Goal: Entertainment & Leisure: Consume media (video, audio)

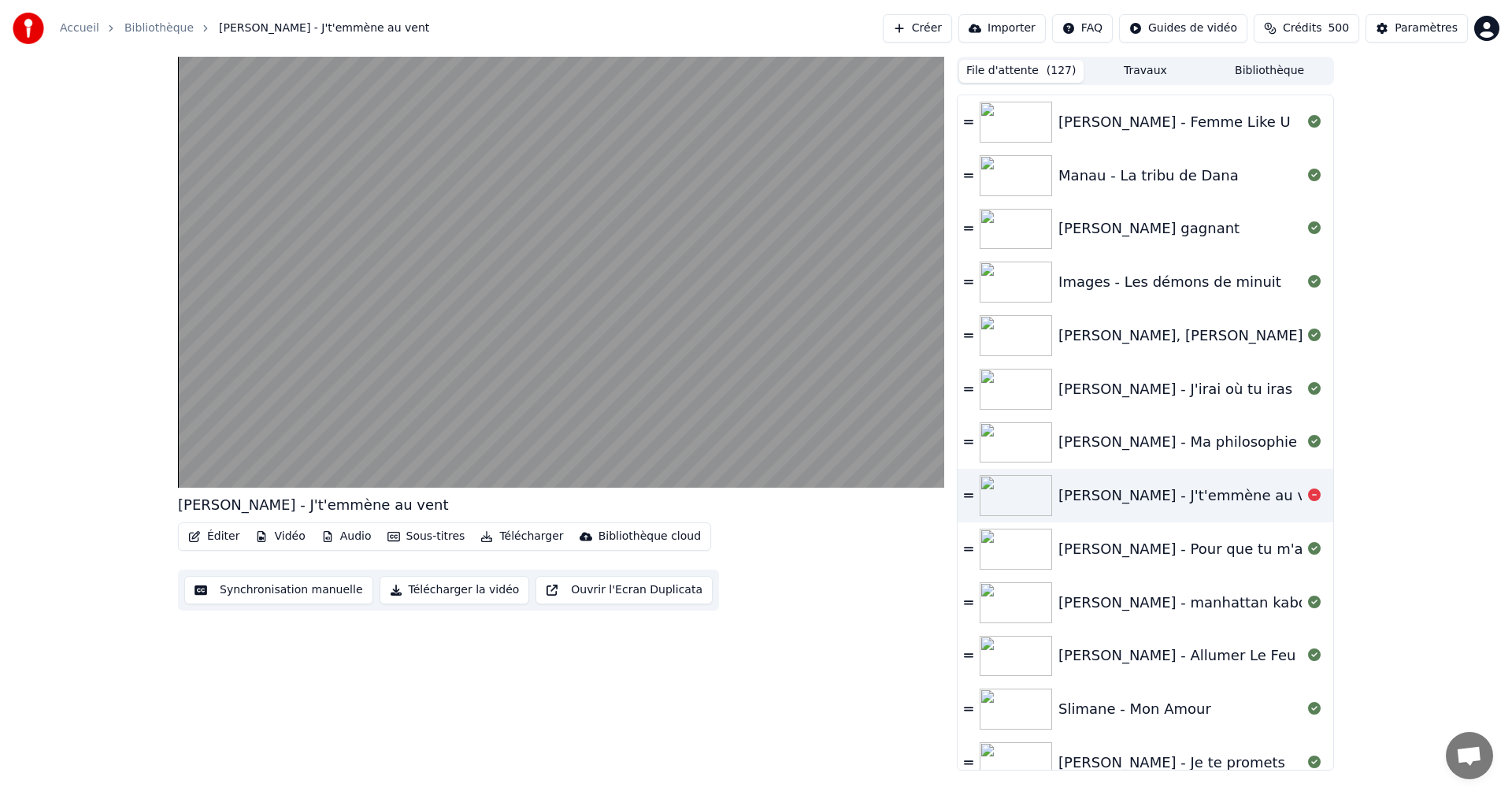
click at [568, 221] on video at bounding box center [561, 273] width 766 height 431
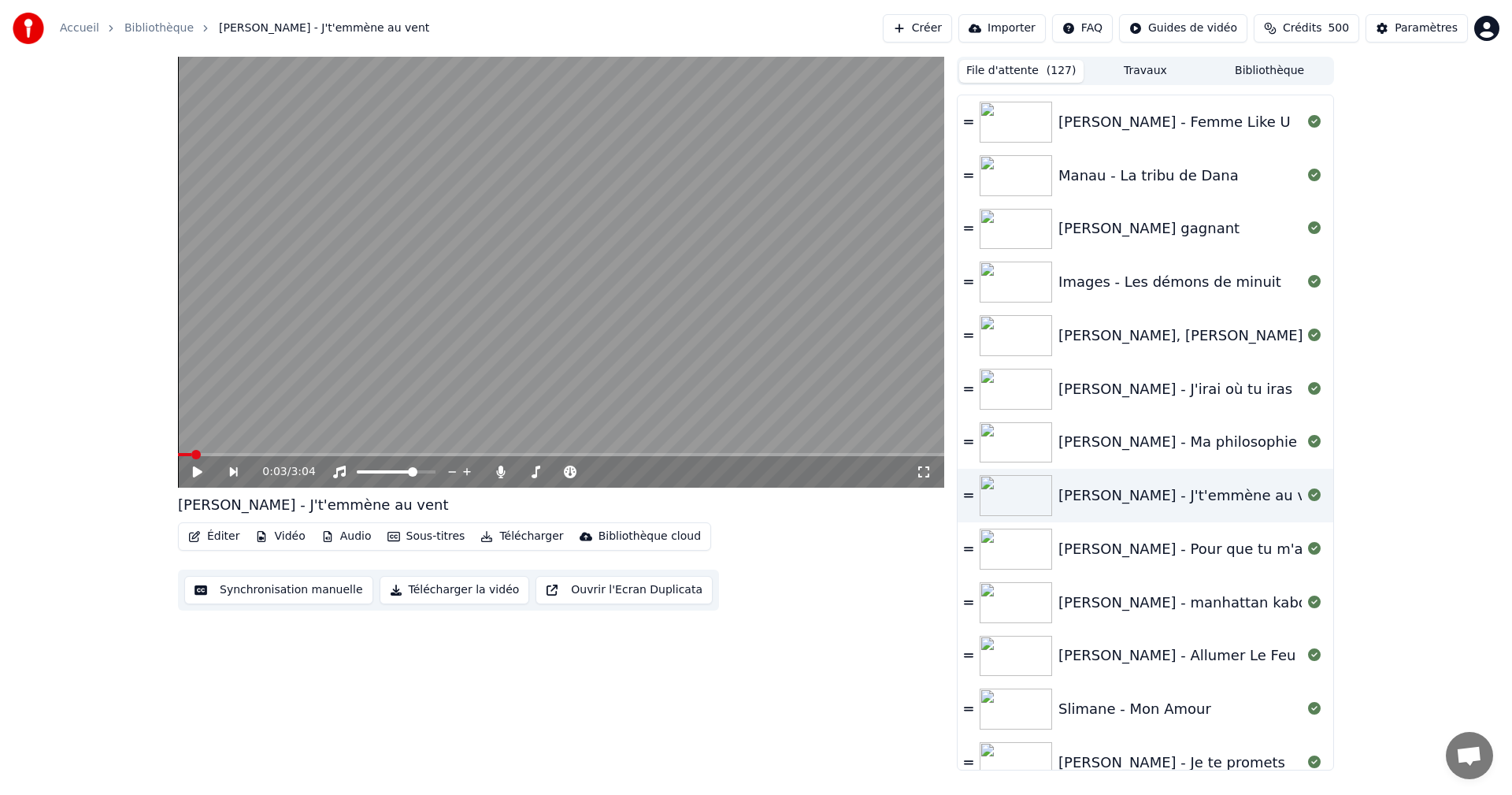
click at [1276, 67] on button "Bibliothèque" at bounding box center [1270, 71] width 124 height 23
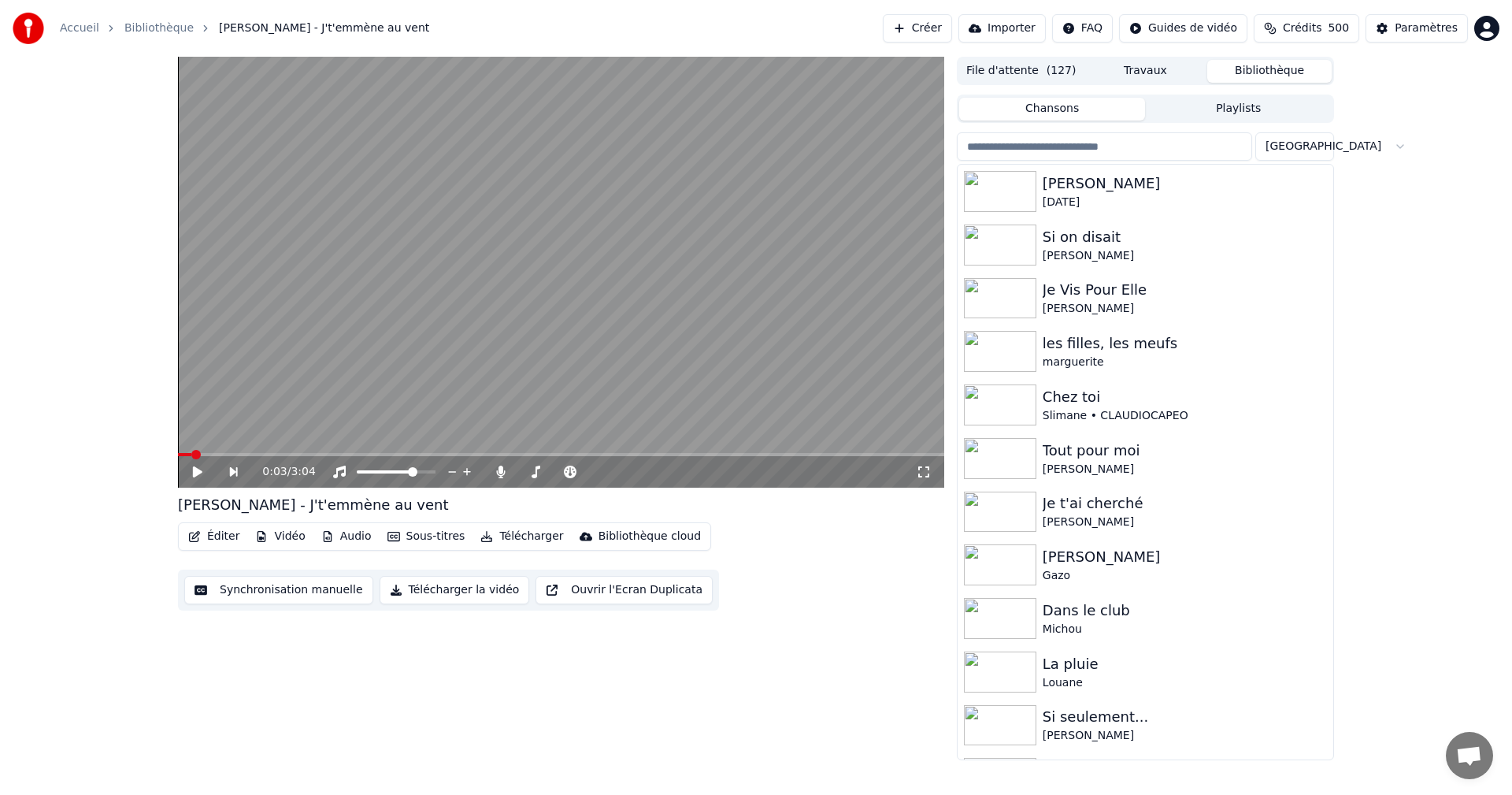
click at [1154, 142] on input "search" at bounding box center [1105, 147] width 296 height 29
click at [1178, 146] on input "search" at bounding box center [1105, 147] width 296 height 29
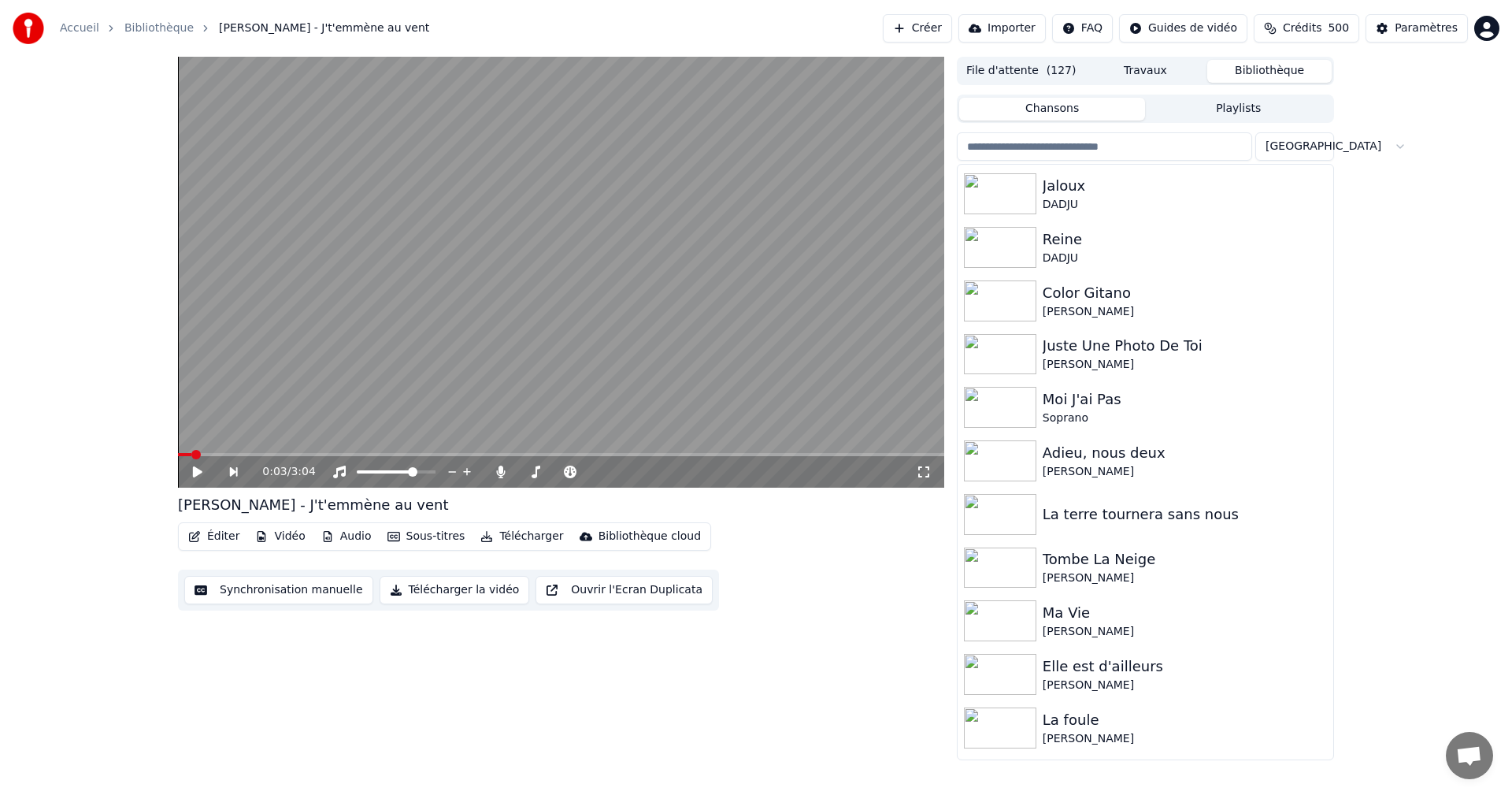
scroll to position [1551, 0]
click at [1164, 155] on input "search" at bounding box center [1105, 147] width 296 height 29
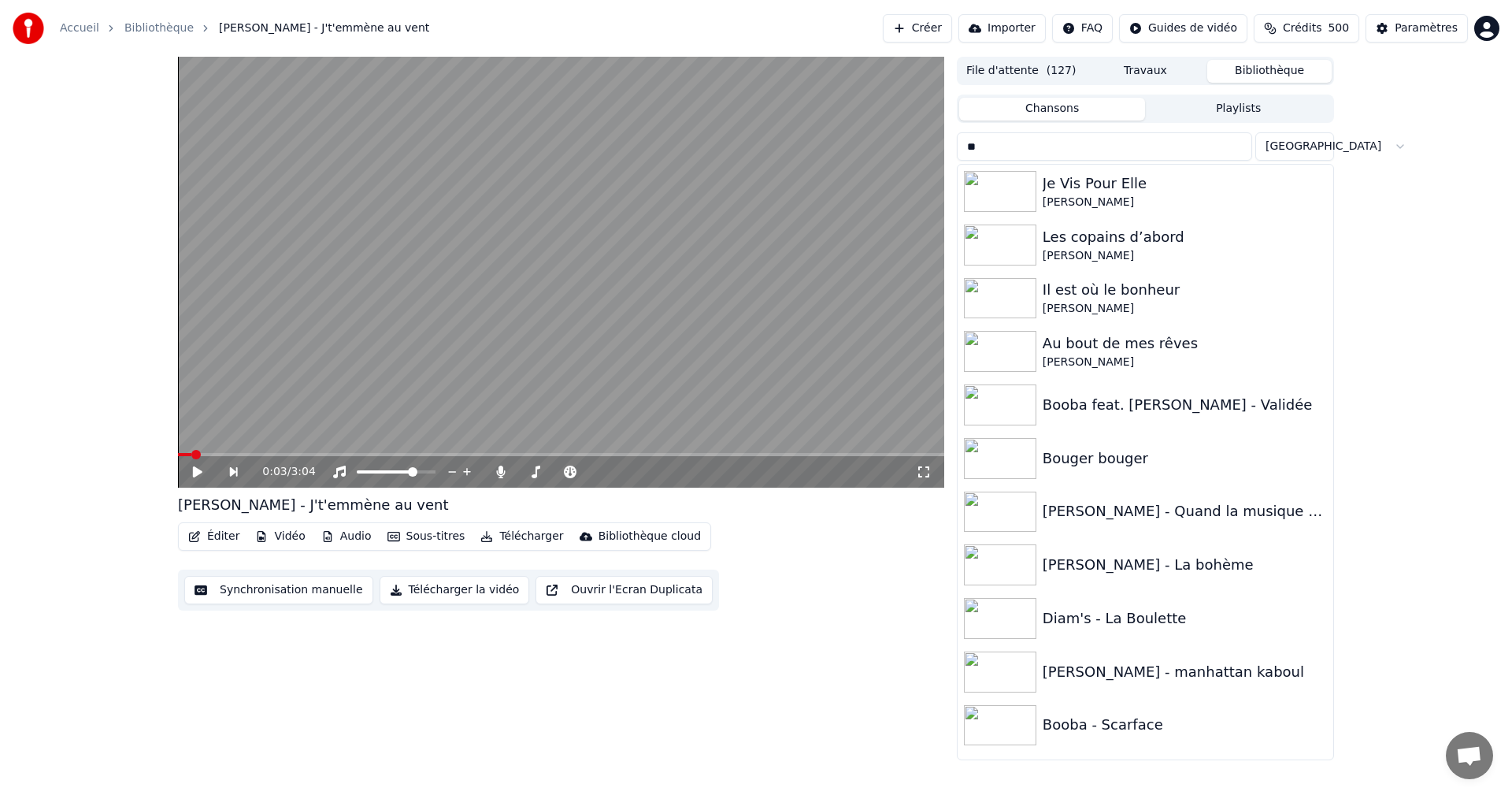
scroll to position [0, 0]
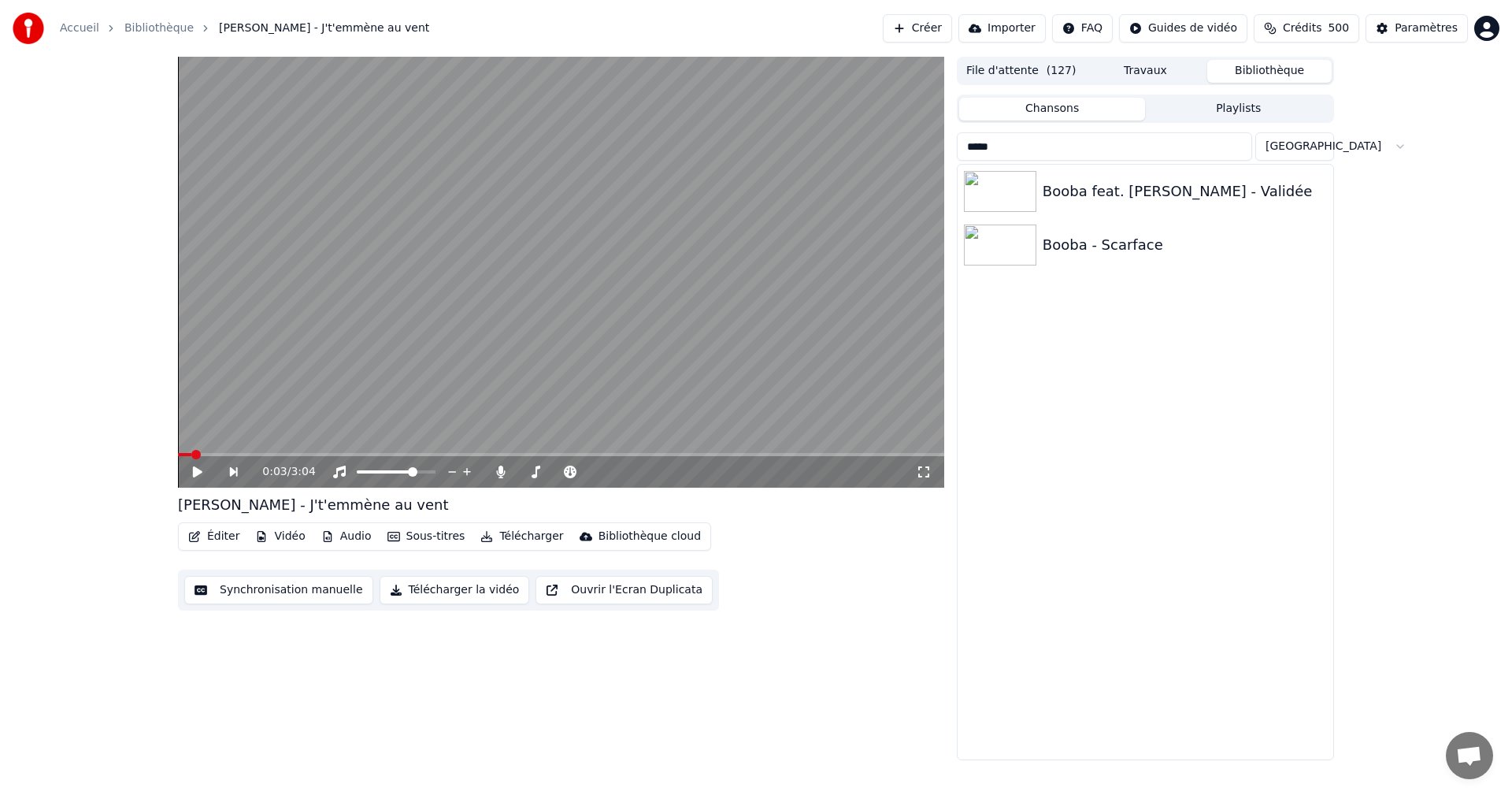
click at [1129, 256] on div "Booba - Scarface" at bounding box center [1146, 245] width 376 height 54
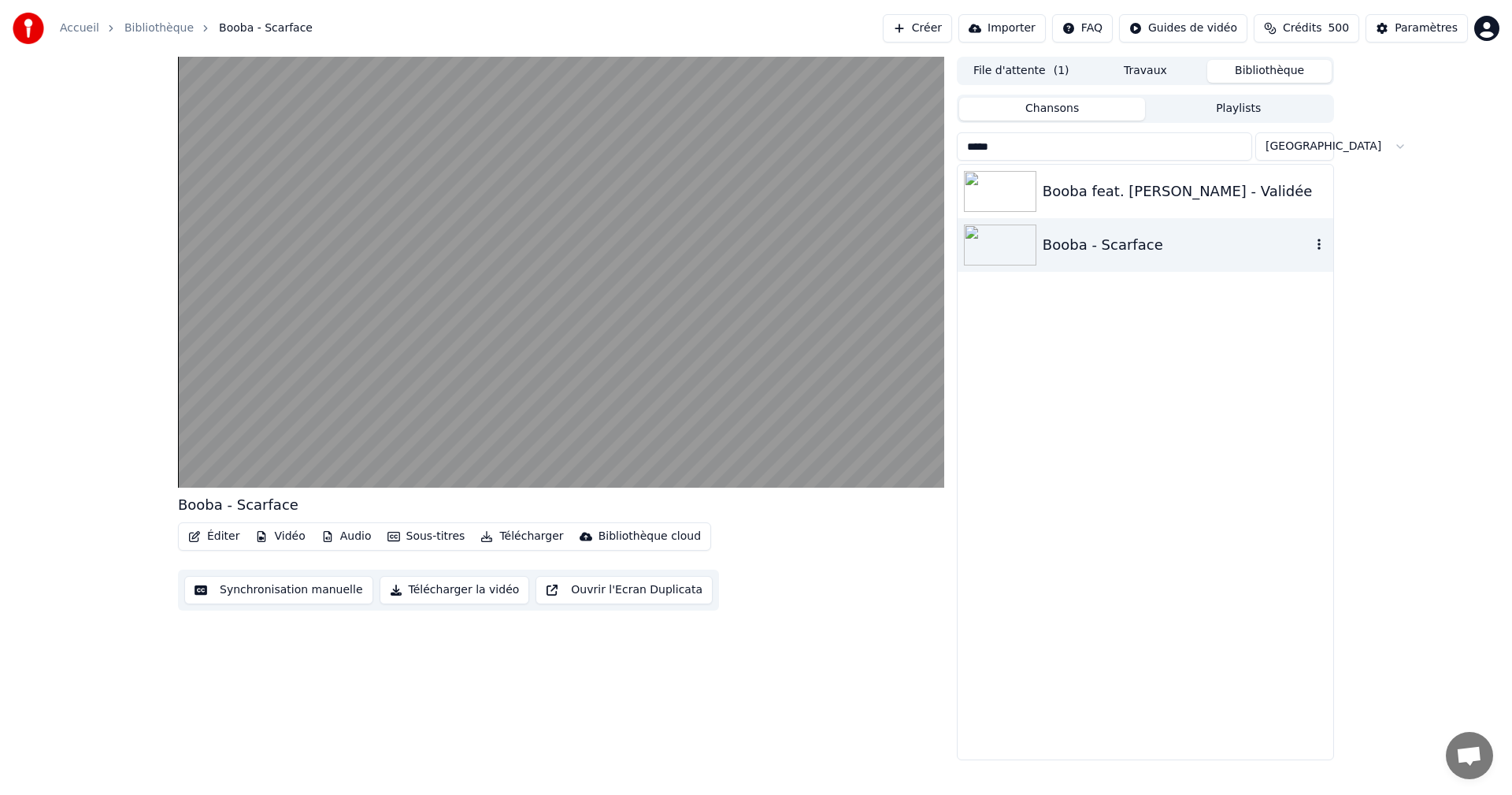
click at [504, 202] on video at bounding box center [561, 273] width 766 height 431
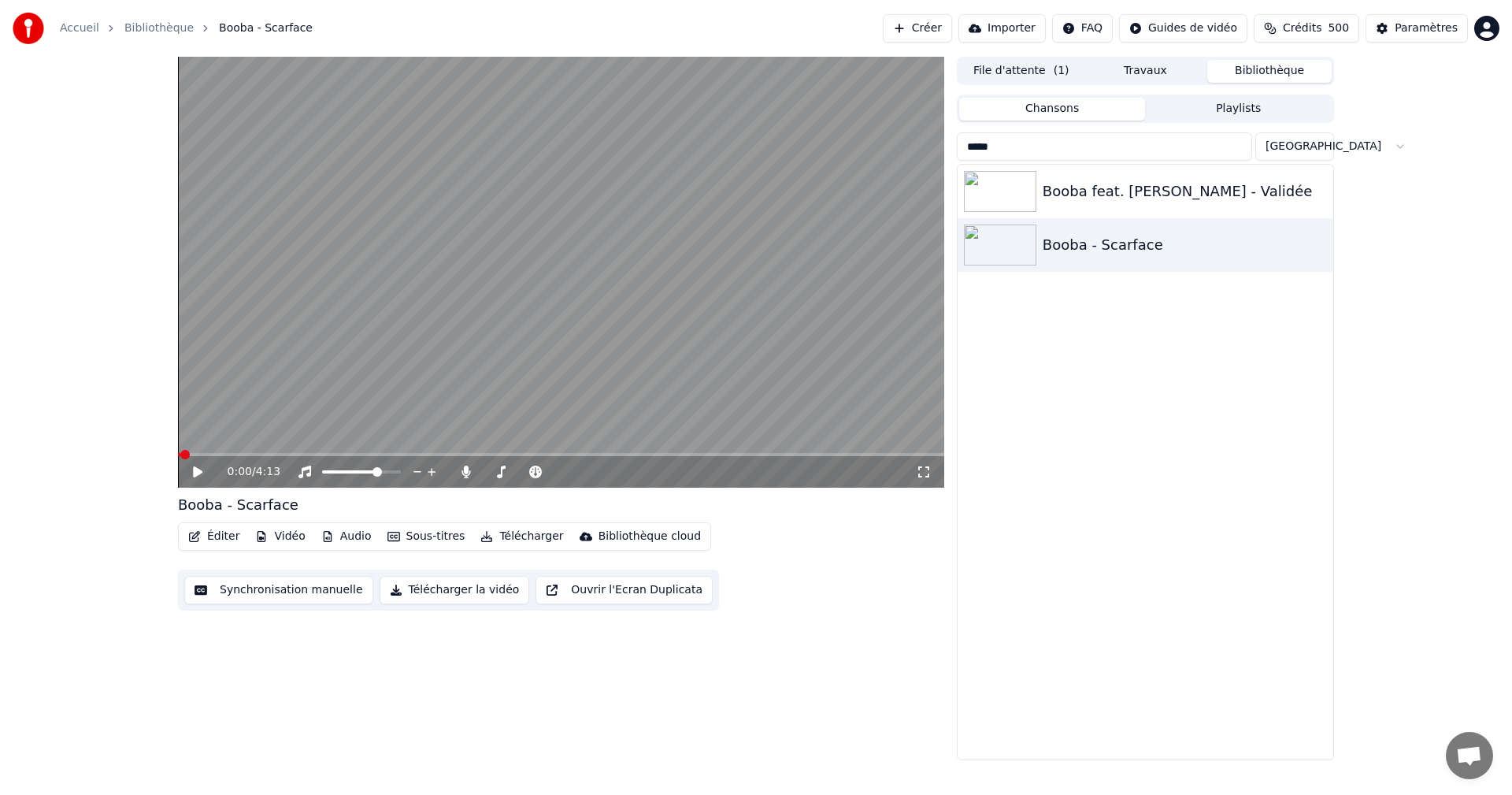
click at [923, 472] on icon at bounding box center [924, 472] width 16 height 13
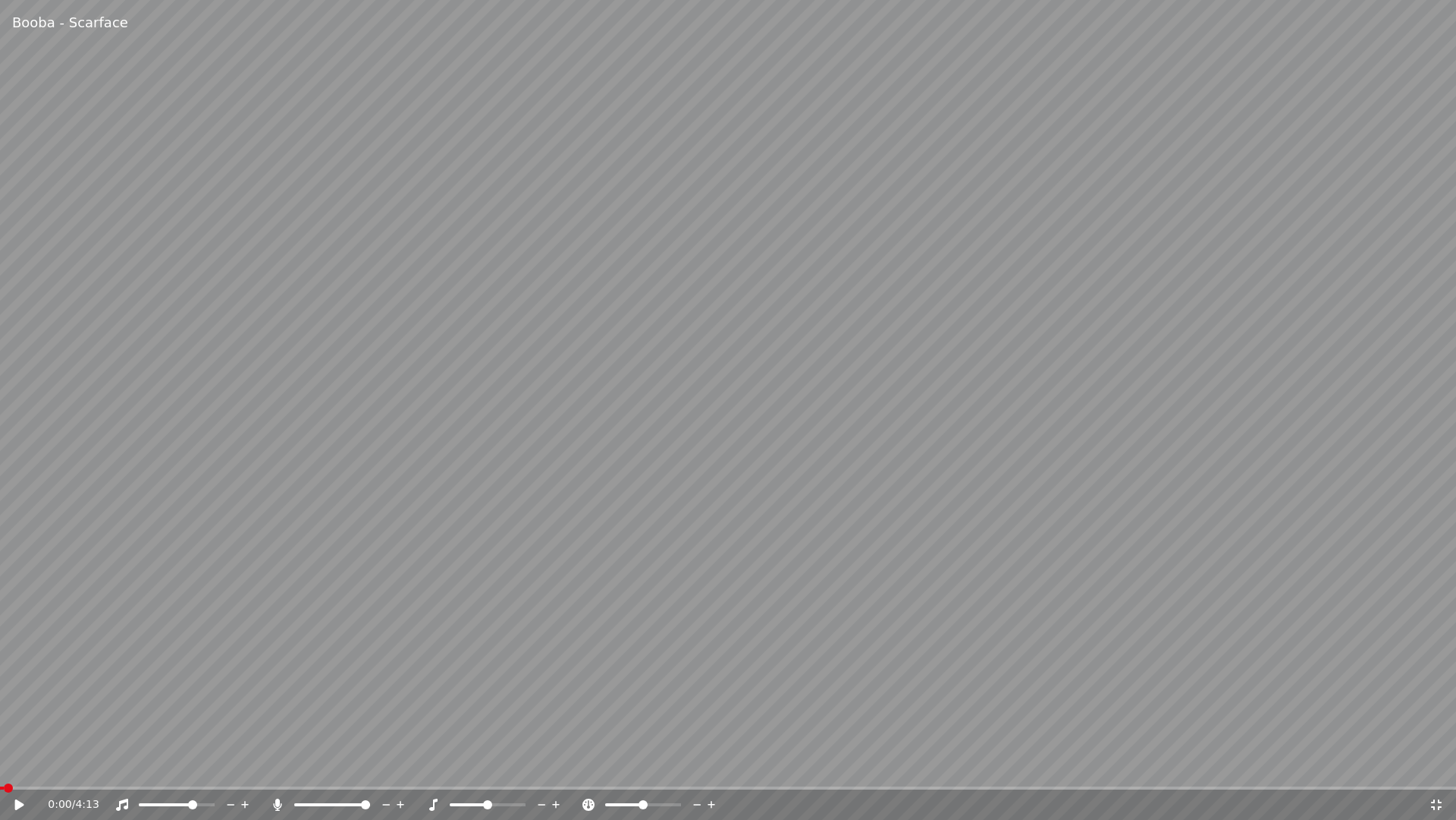
click at [17, 765] on div "0:00 / 4:13" at bounding box center [728, 805] width 1456 height 31
click at [18, 765] on icon at bounding box center [20, 805] width 9 height 11
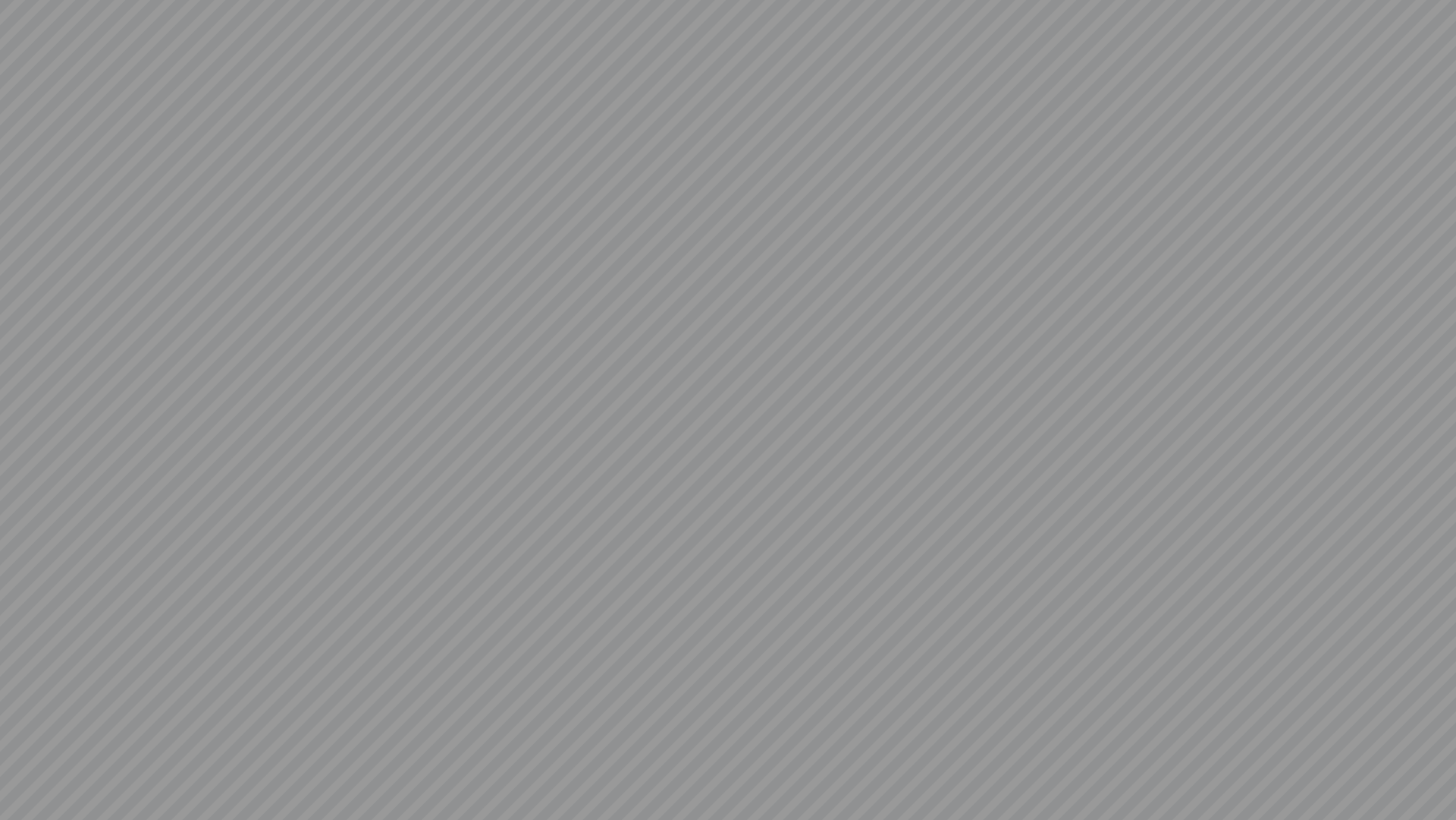
click at [693, 312] on video at bounding box center [728, 410] width 1456 height 820
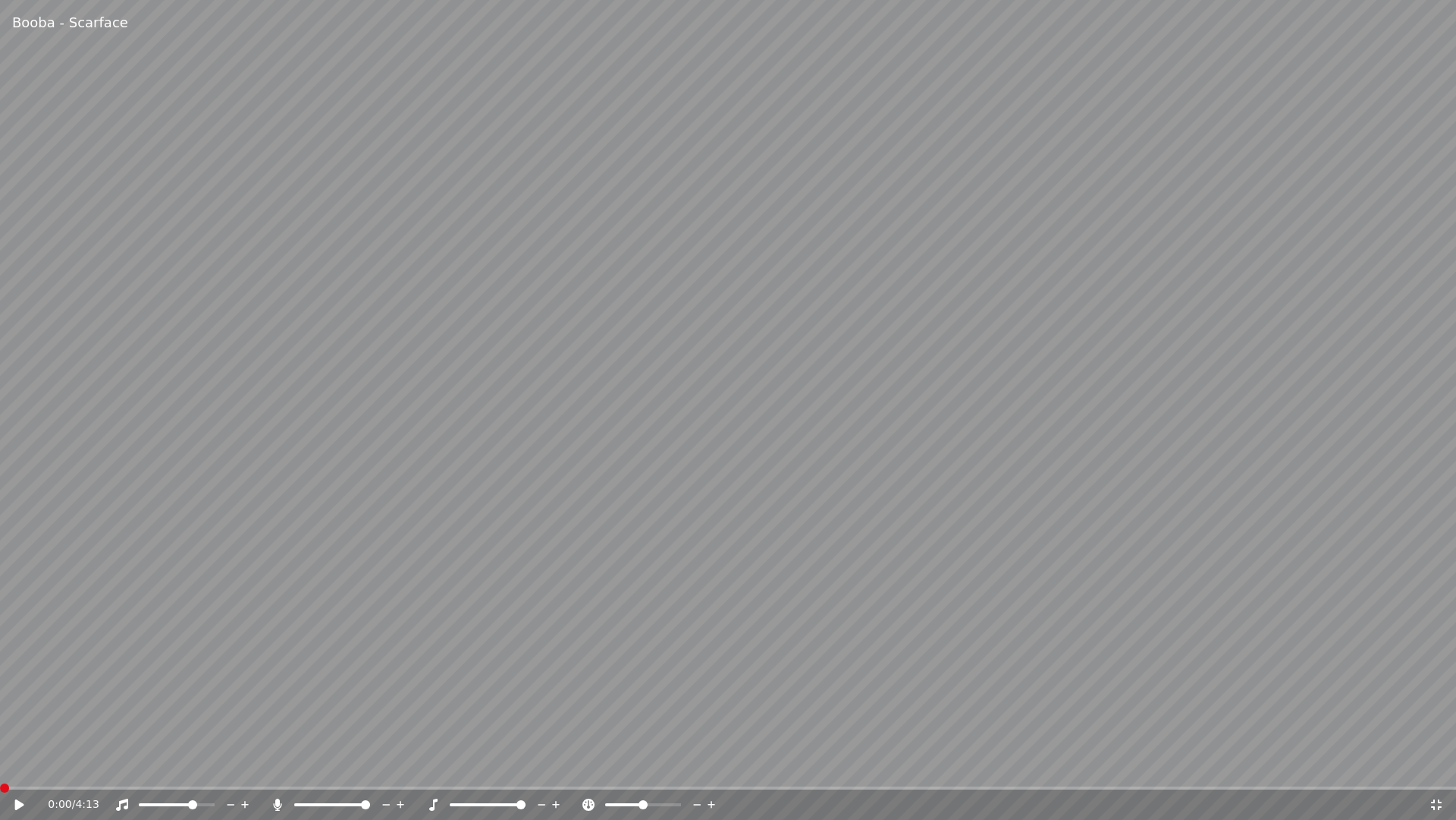
click at [12, 765] on icon at bounding box center [30, 805] width 36 height 12
click at [13, 765] on div "0:00 / 4:13" at bounding box center [728, 805] width 1456 height 31
click at [15, 765] on icon at bounding box center [30, 805] width 36 height 12
click at [244, 765] on div "0:02 / 4:13" at bounding box center [728, 805] width 1456 height 31
click at [248, 765] on icon at bounding box center [245, 805] width 14 height 15
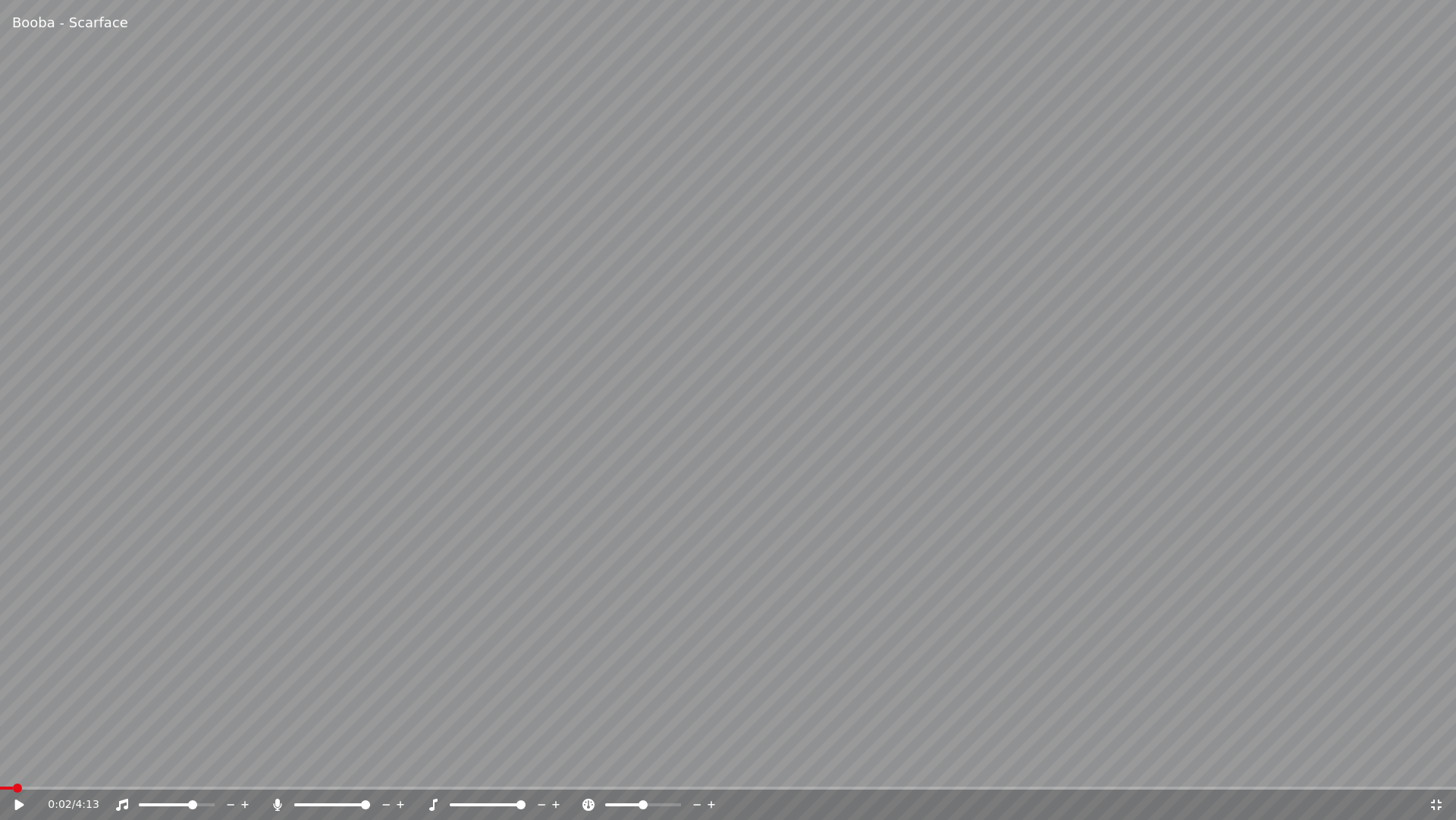
click at [243, 765] on icon at bounding box center [245, 805] width 14 height 15
click at [240, 765] on div "0:02 / 4:13" at bounding box center [728, 805] width 1456 height 31
click at [244, 765] on div "0:02 / 4:13" at bounding box center [728, 805] width 1456 height 31
click at [1433, 765] on div "0:02 / 4:13" at bounding box center [728, 805] width 1456 height 31
click at [18, 765] on span at bounding box center [728, 788] width 1456 height 3
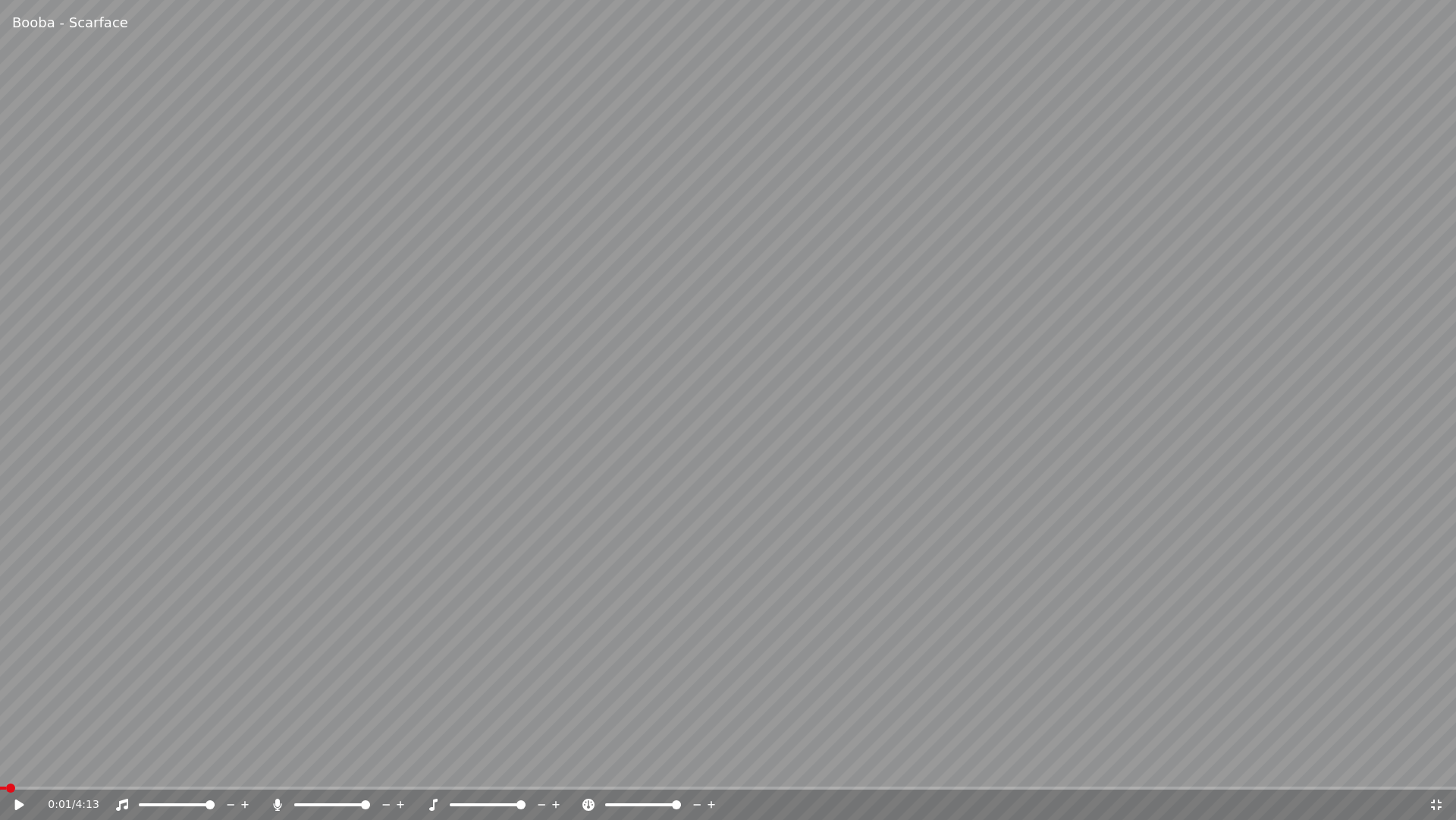
click at [14, 765] on div "0:01 / 4:13" at bounding box center [728, 805] width 1456 height 31
click at [18, 765] on div "0:01 / 4:13" at bounding box center [728, 805] width 1456 height 31
click at [10, 765] on div "0:01 / 4:13" at bounding box center [728, 805] width 1445 height 15
click at [8, 765] on div "0:01 / 4:13" at bounding box center [728, 805] width 1445 height 15
click at [0, 765] on div "0:01 / 4:13" at bounding box center [728, 805] width 1456 height 31
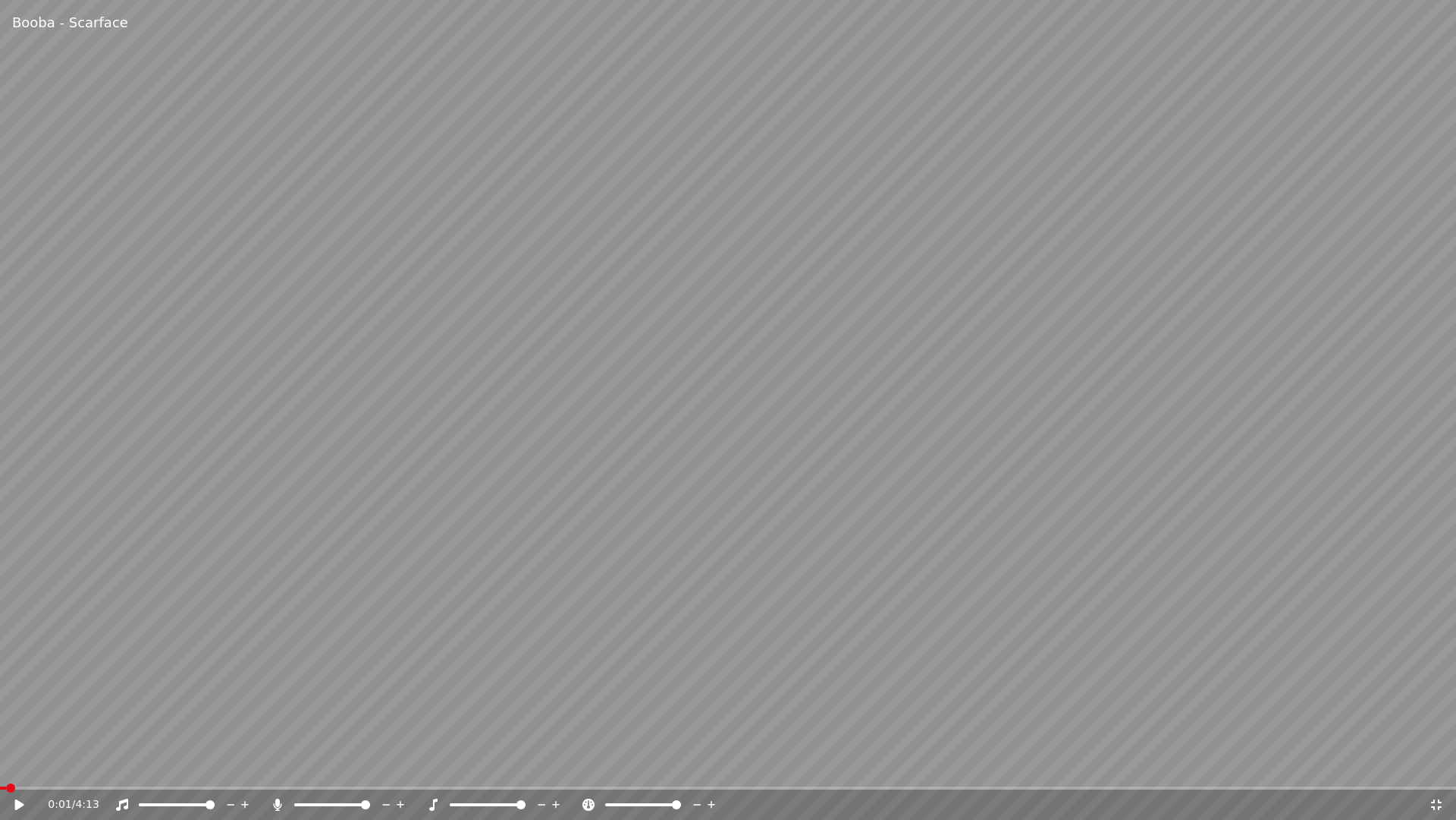
click at [20, 765] on icon at bounding box center [20, 805] width 9 height 11
click at [9, 765] on div "0:04 / 4:13" at bounding box center [728, 805] width 1456 height 31
click at [5, 765] on div "0:06 / 4:13" at bounding box center [728, 805] width 1456 height 31
click at [26, 765] on icon at bounding box center [30, 805] width 36 height 12
click at [1427, 765] on div "0:07 / 4:13" at bounding box center [739, 805] width 1381 height 15
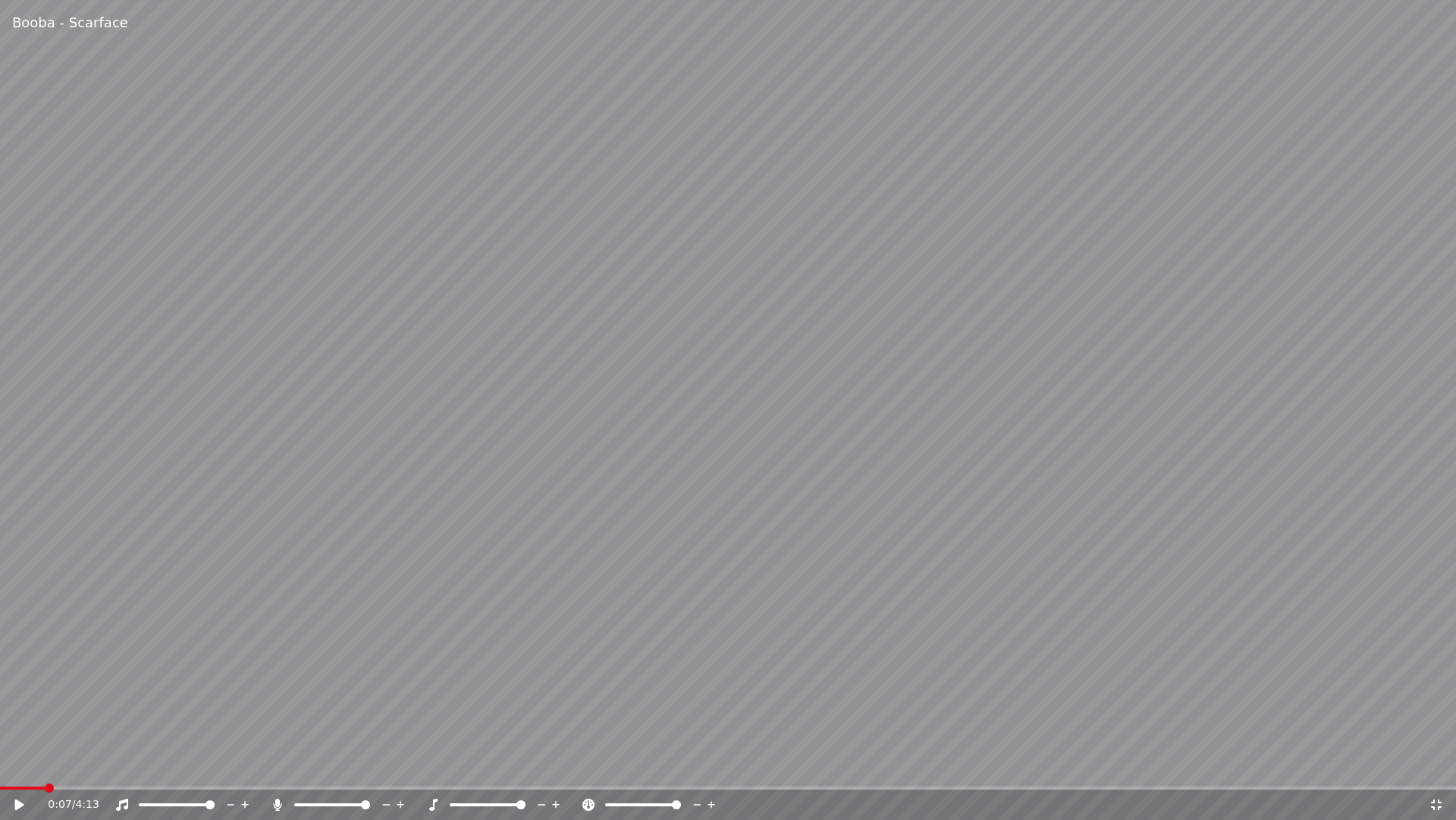
click at [1432, 765] on icon at bounding box center [1437, 805] width 11 height 11
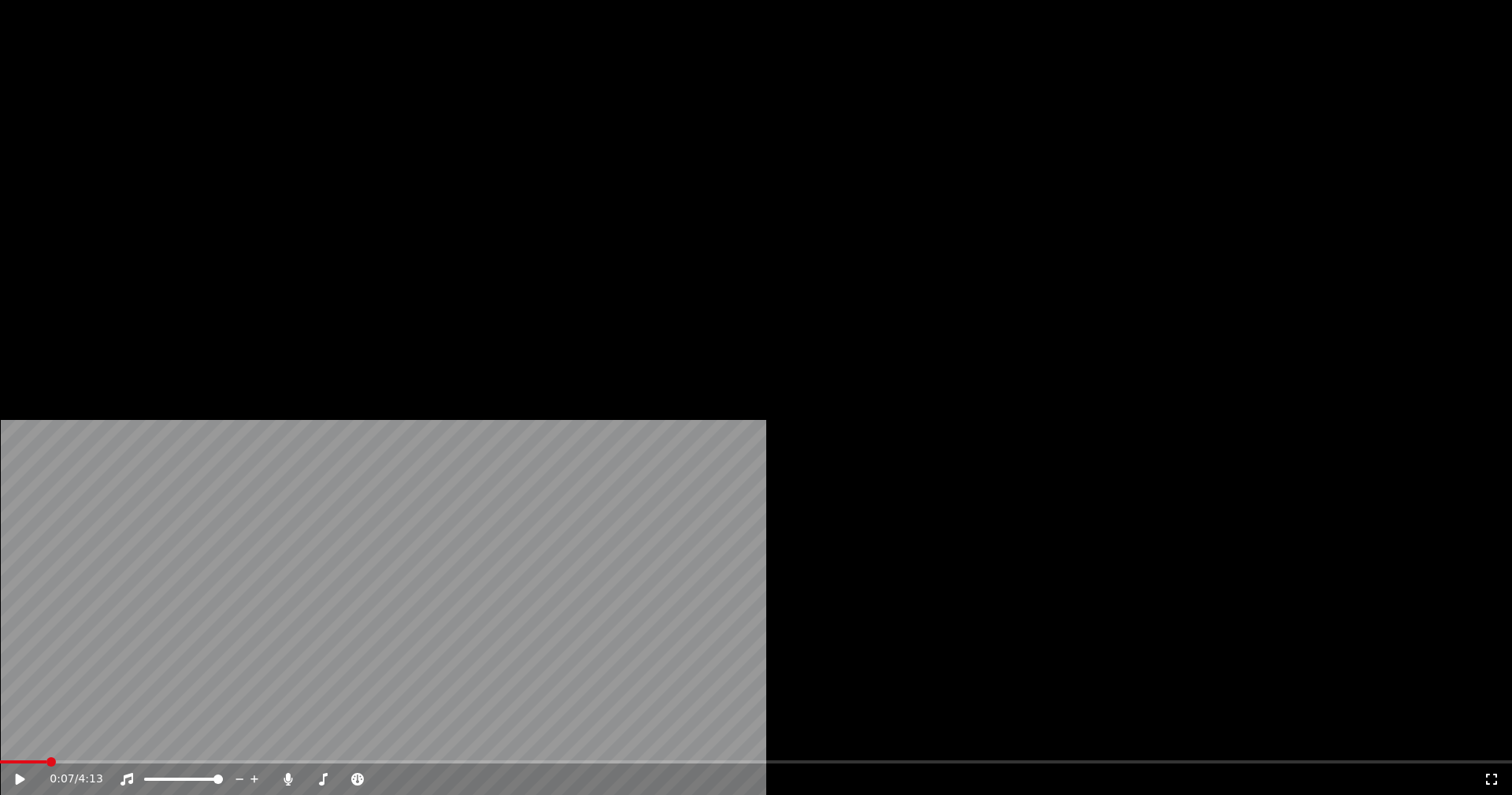
click at [931, 763] on div "0:07 / 4:13" at bounding box center [756, 779] width 1512 height 32
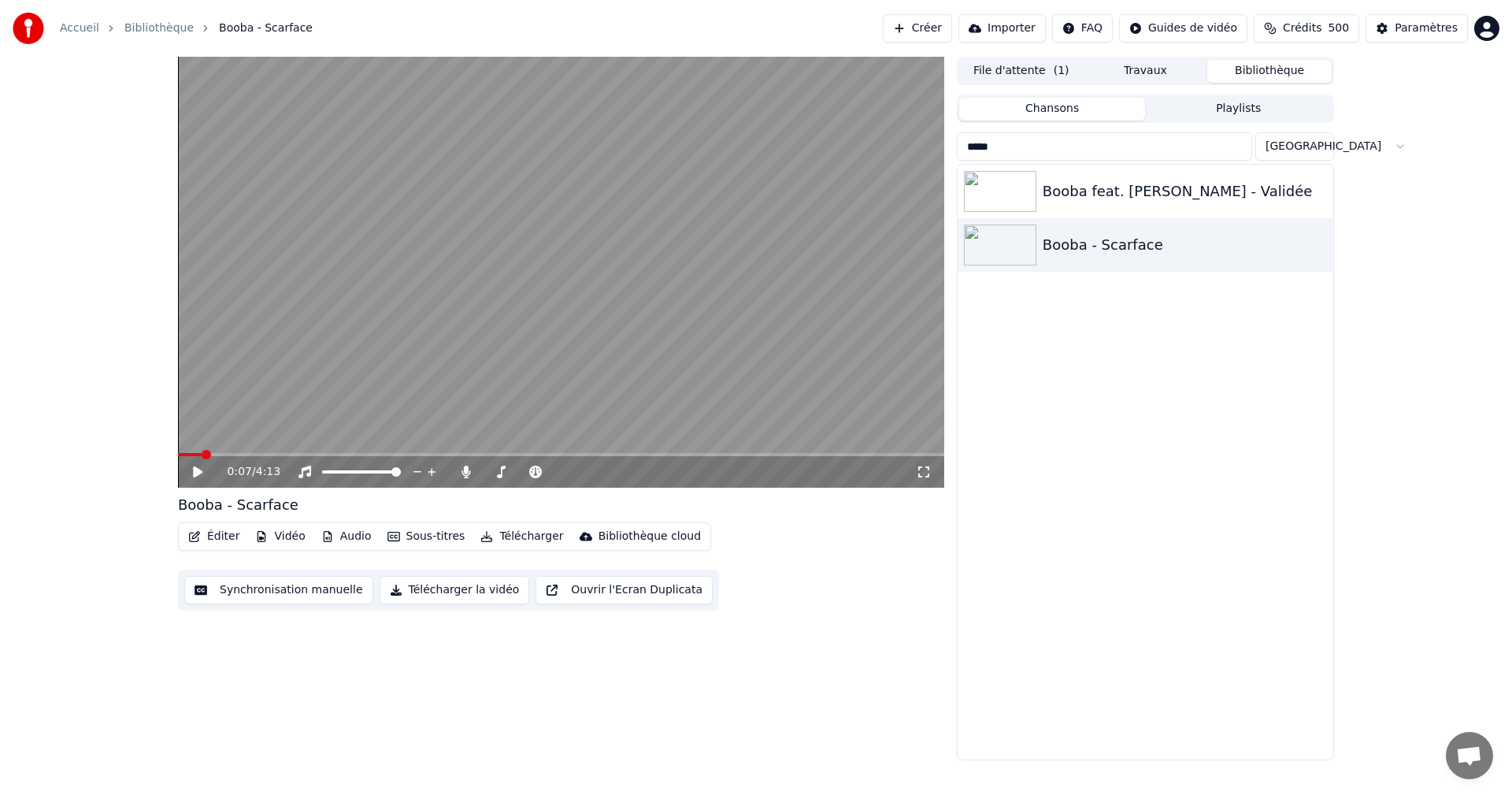
click at [921, 470] on icon at bounding box center [924, 472] width 16 height 13
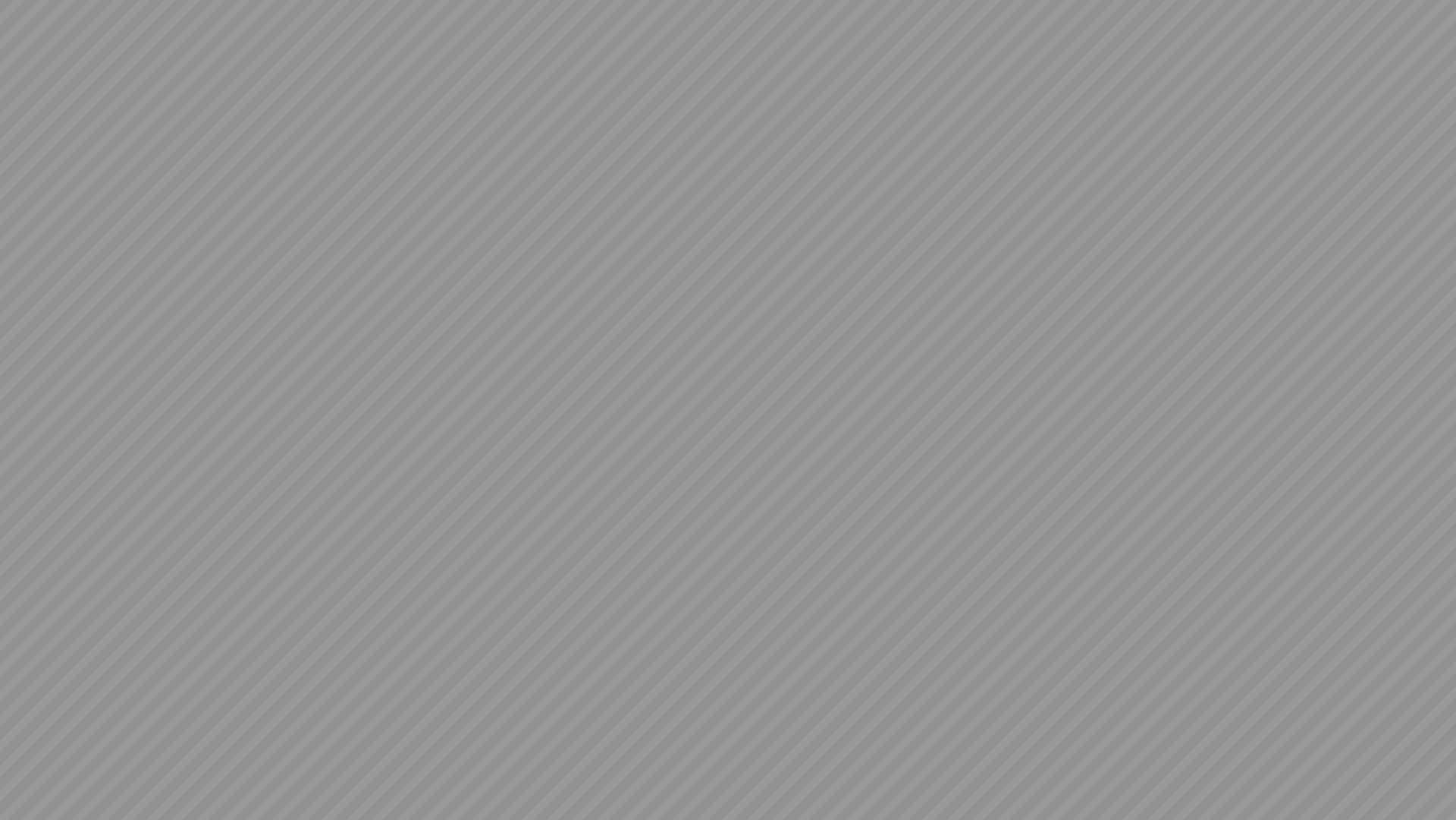
click at [13, 765] on video at bounding box center [728, 410] width 1456 height 820
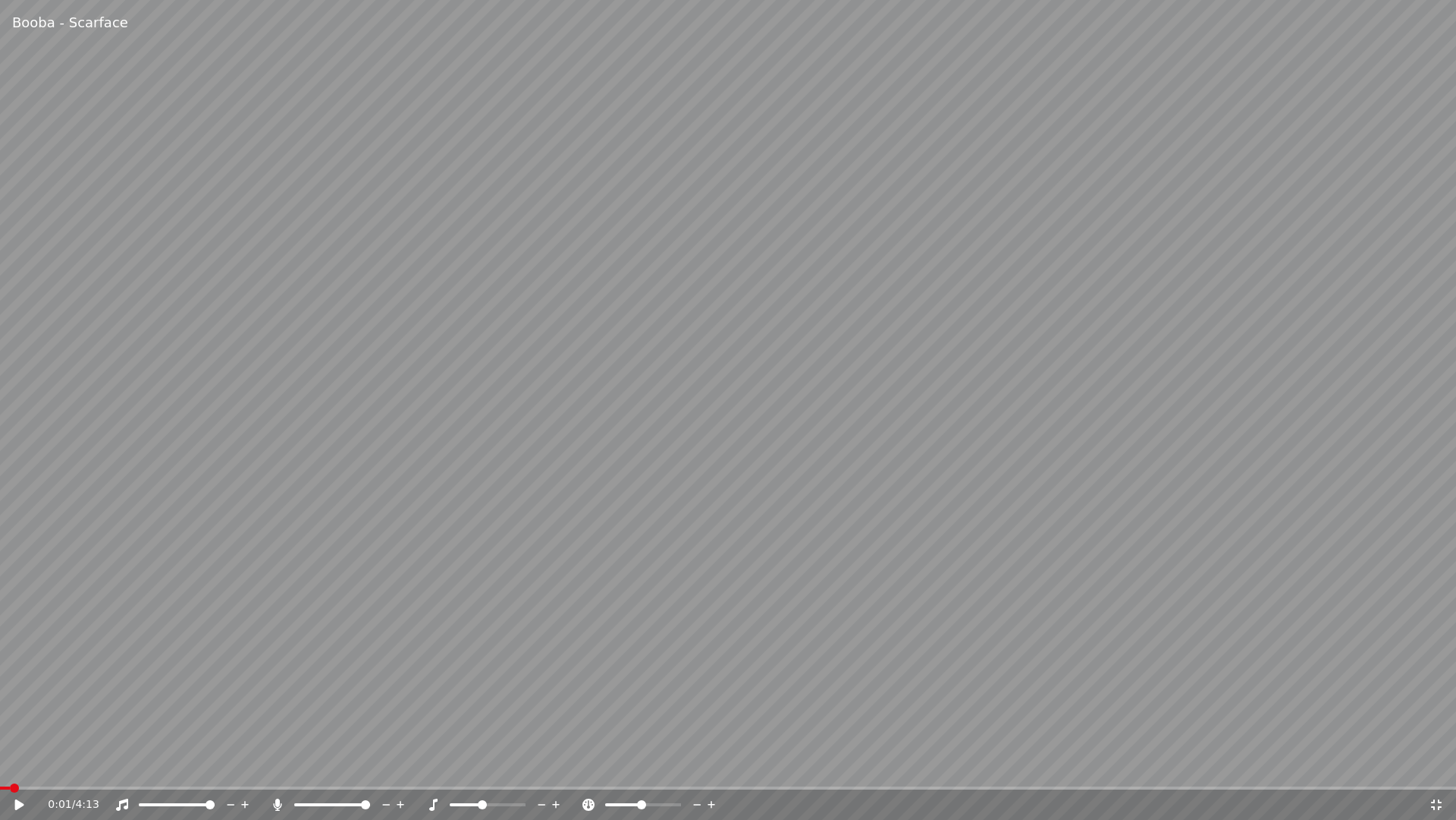
click at [10, 765] on div "0:01 / 4:13" at bounding box center [728, 805] width 1445 height 15
click at [5, 765] on div "0:01 / 4:13" at bounding box center [728, 805] width 1456 height 31
click at [15, 765] on div "0:01 / 4:13" at bounding box center [728, 805] width 1445 height 15
click at [10, 765] on div "0:01 / 4:13" at bounding box center [728, 805] width 1456 height 31
click at [15, 765] on icon at bounding box center [20, 805] width 9 height 11
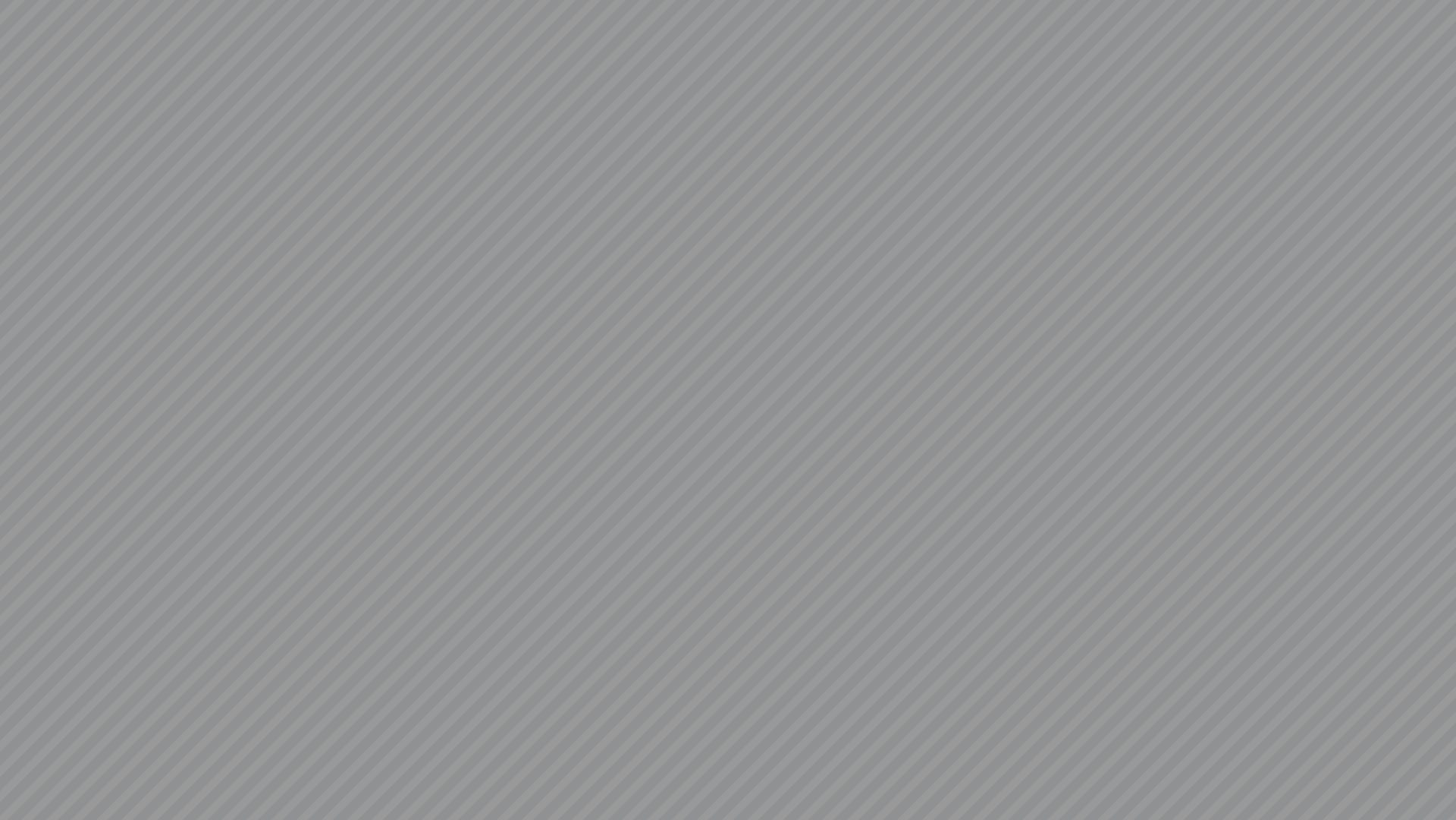
click at [689, 227] on video at bounding box center [728, 410] width 1456 height 820
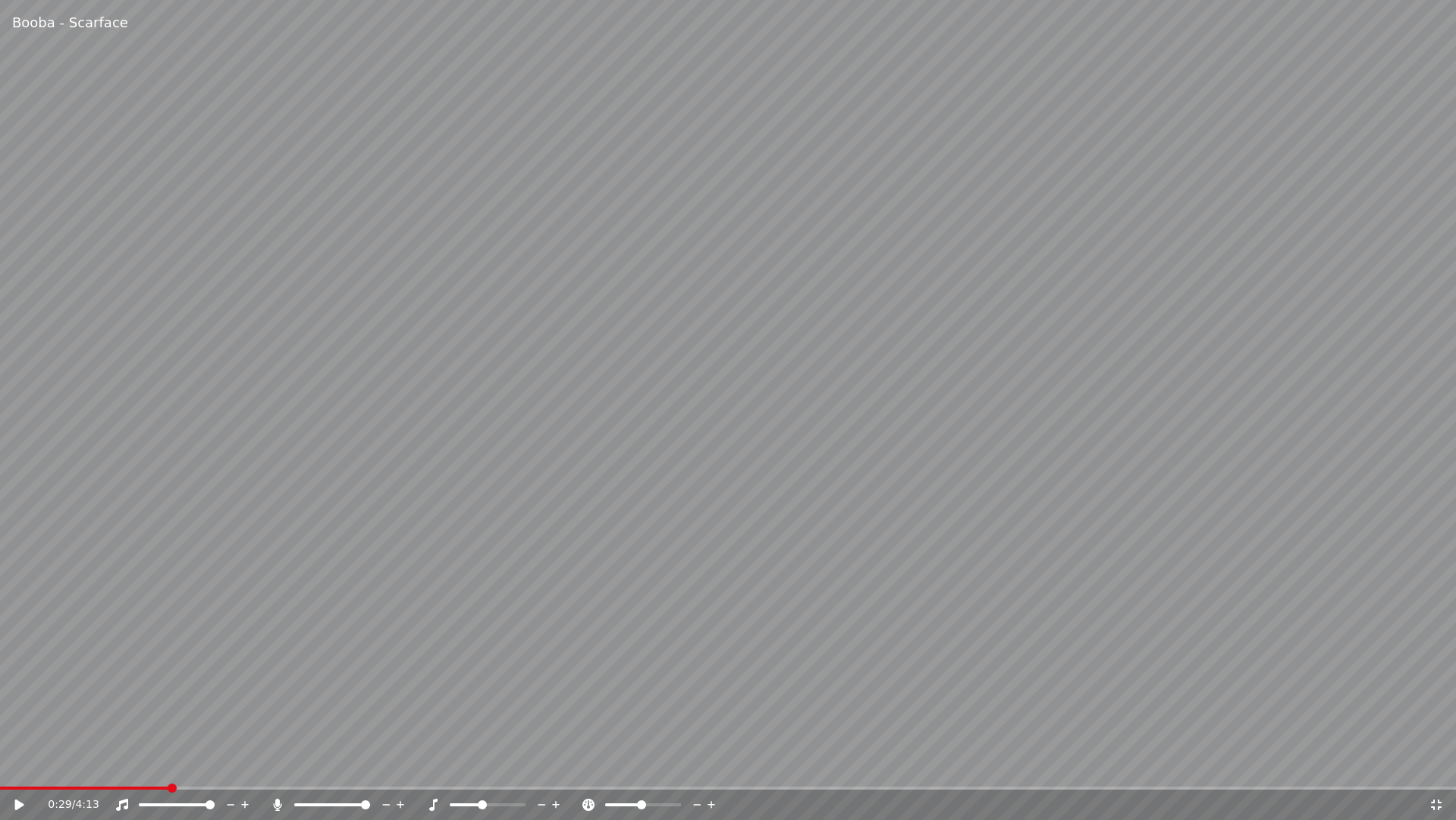
click at [1431, 765] on div "0:29 / 4:13" at bounding box center [728, 805] width 1445 height 15
click at [1435, 765] on icon at bounding box center [1437, 805] width 11 height 11
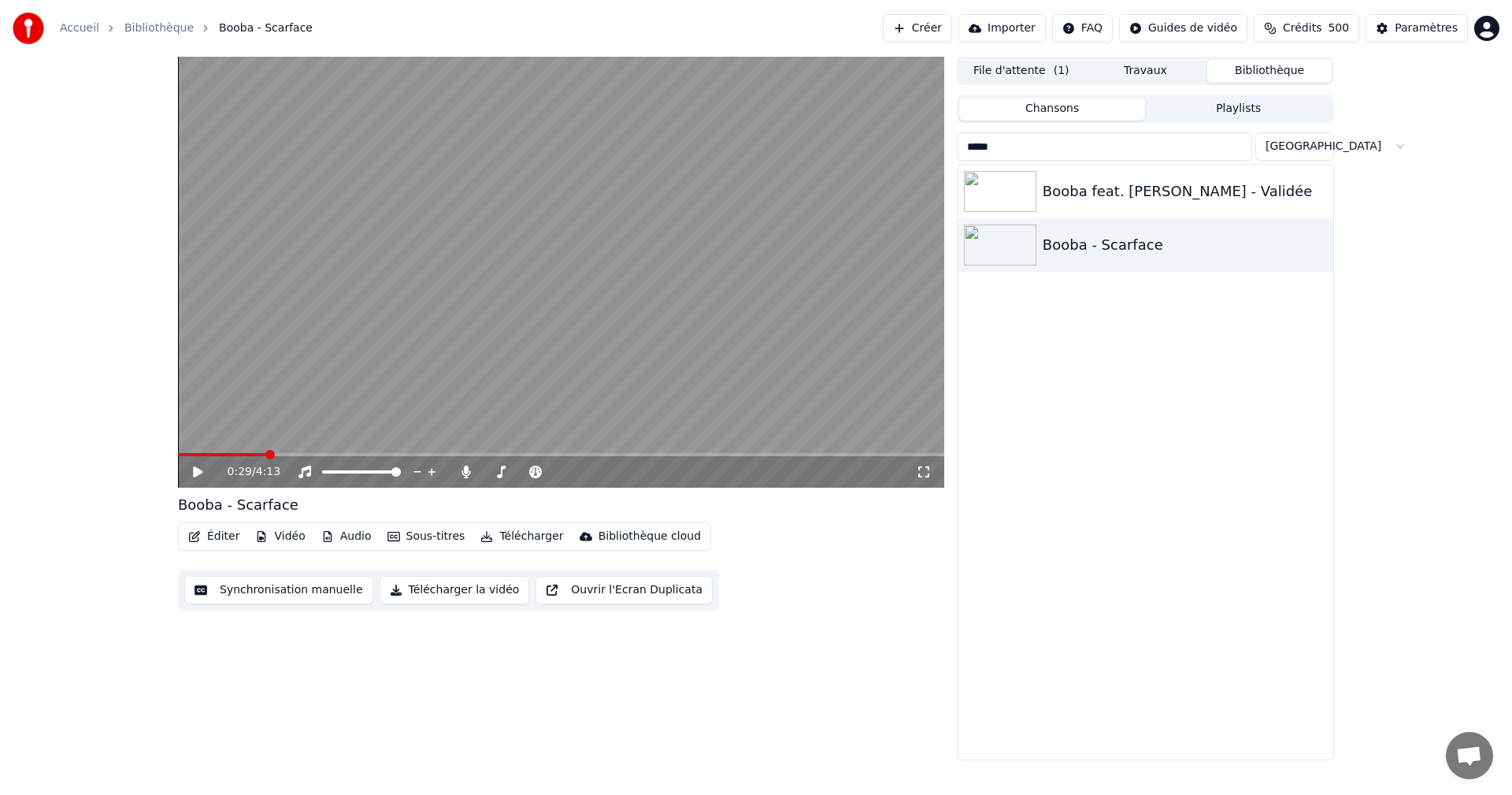
click at [195, 466] on icon at bounding box center [209, 472] width 37 height 13
click at [929, 457] on span at bounding box center [561, 455] width 766 height 3
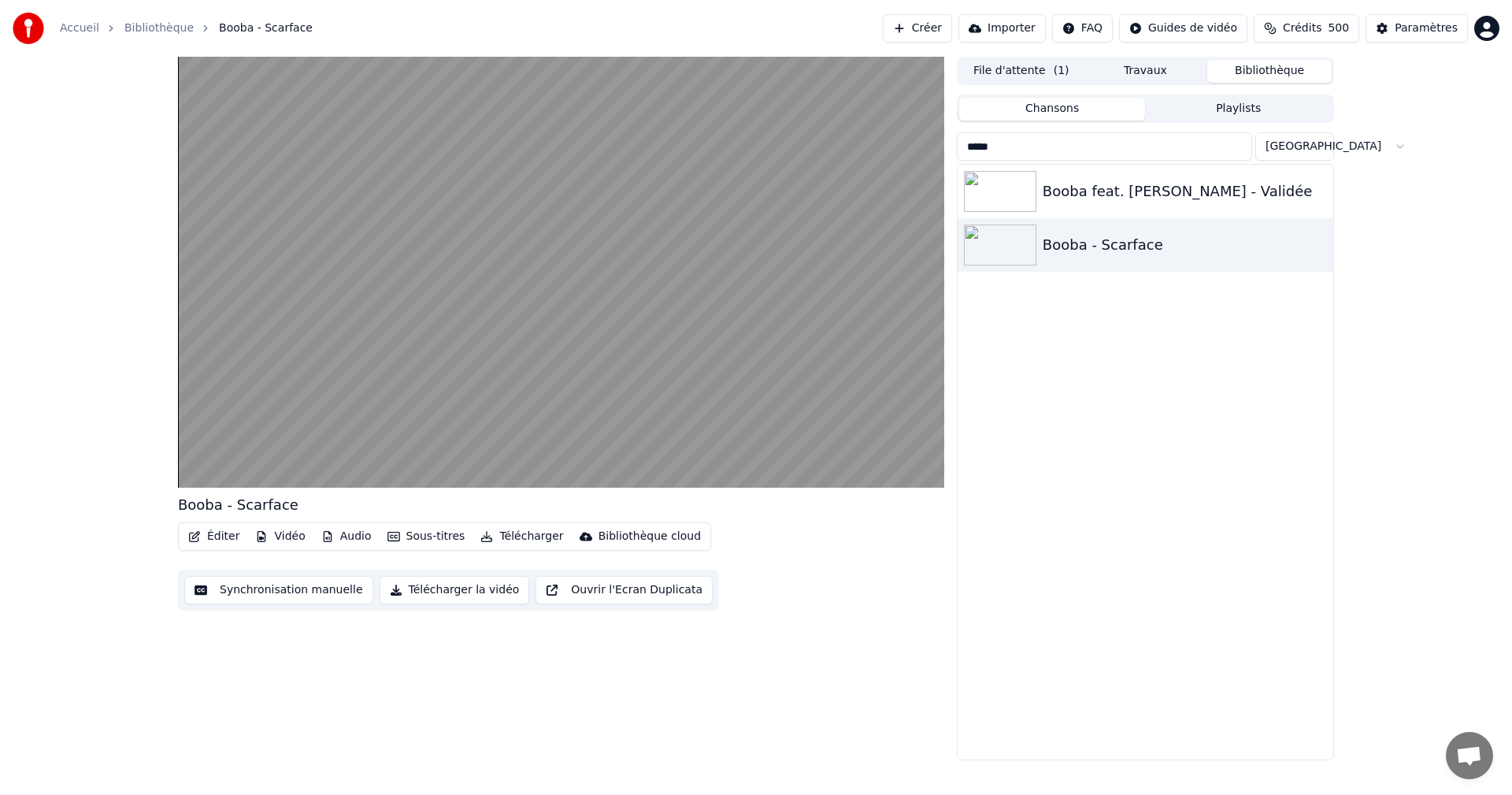
click at [677, 337] on video at bounding box center [561, 273] width 766 height 431
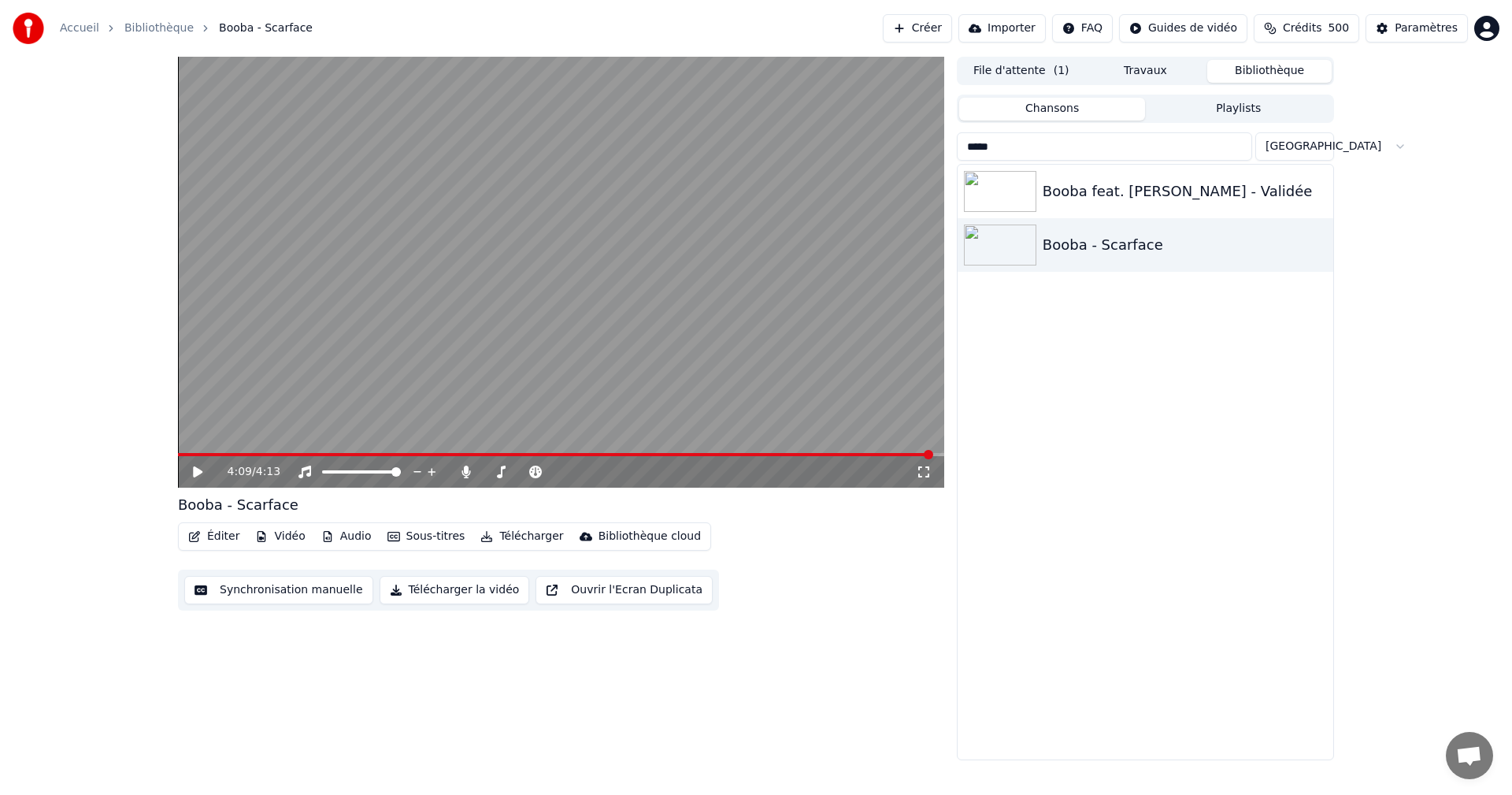
click at [907, 486] on div "4:09 / 4:13" at bounding box center [561, 472] width 766 height 32
click at [928, 455] on span at bounding box center [929, 455] width 10 height 10
click at [931, 465] on icon at bounding box center [924, 472] width 16 height 13
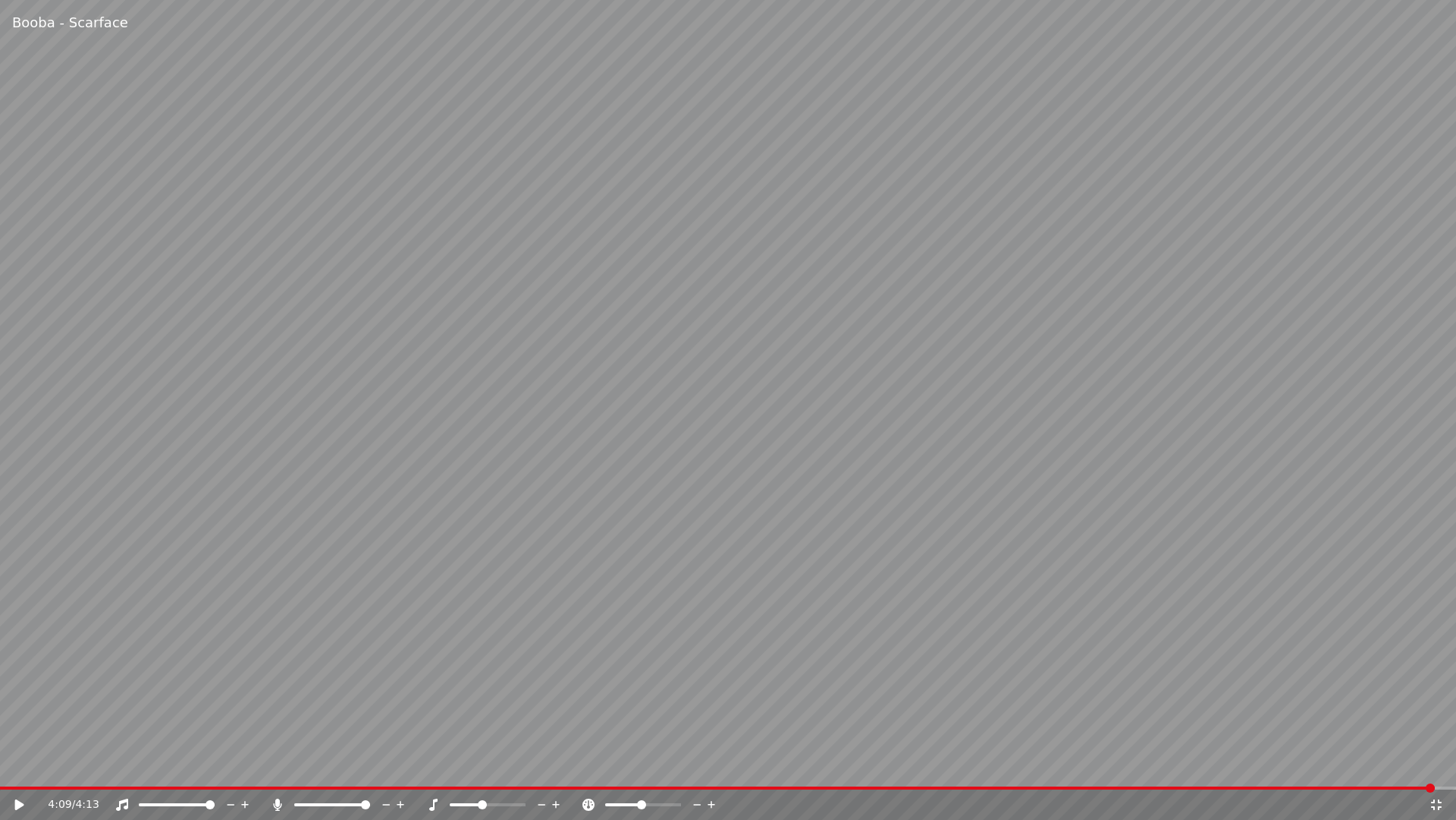
click at [1438, 765] on icon at bounding box center [1437, 805] width 15 height 12
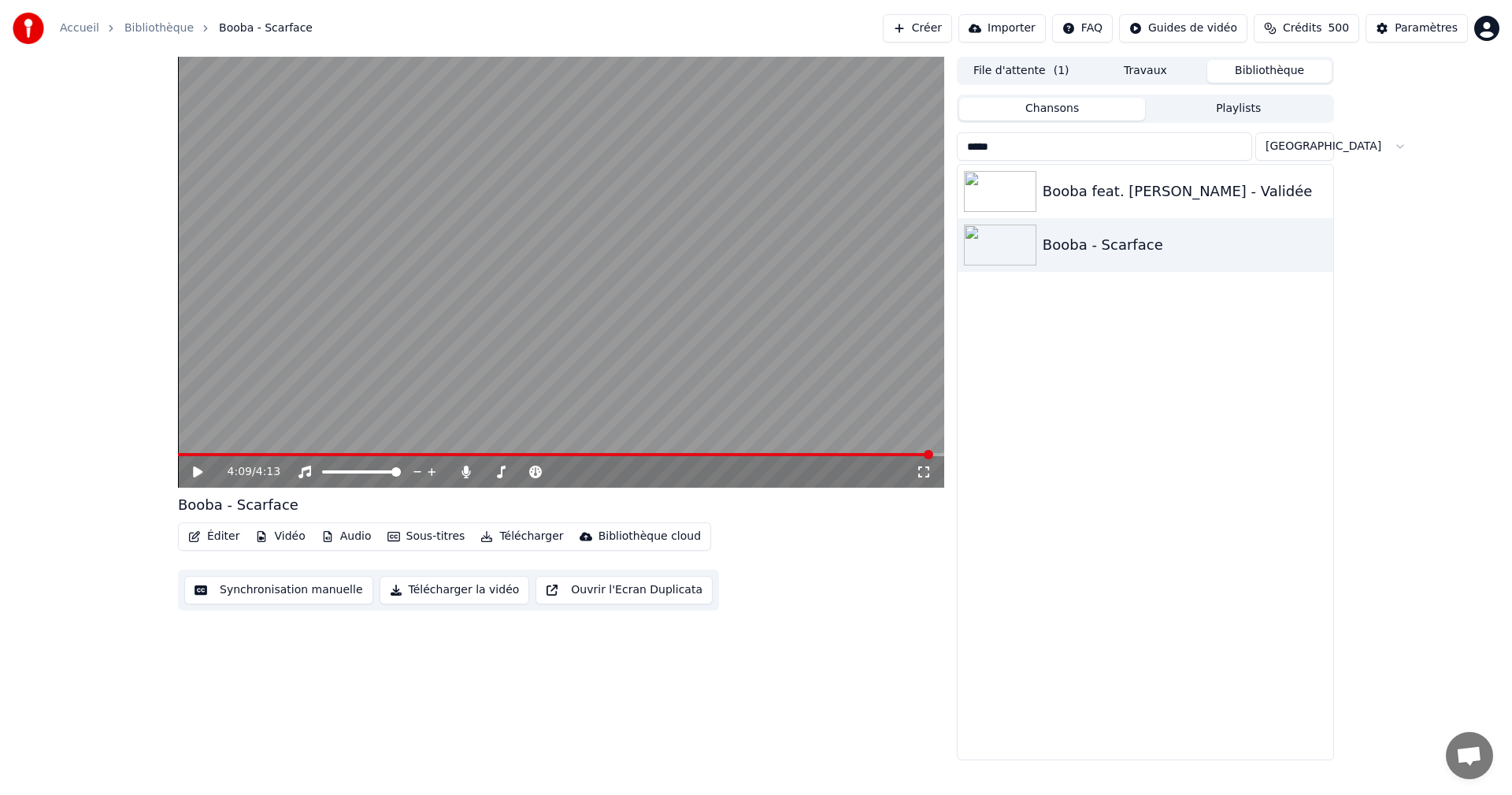
click at [187, 480] on div "4:09 / 4:13" at bounding box center [561, 472] width 766 height 32
click at [201, 480] on div "0:00 / 4:13" at bounding box center [561, 472] width 766 height 32
click at [185, 476] on div "0:00 / 4:13" at bounding box center [561, 472] width 754 height 16
click at [189, 473] on div "0:00 / 4:13" at bounding box center [561, 472] width 754 height 16
click at [201, 478] on icon at bounding box center [209, 472] width 37 height 13
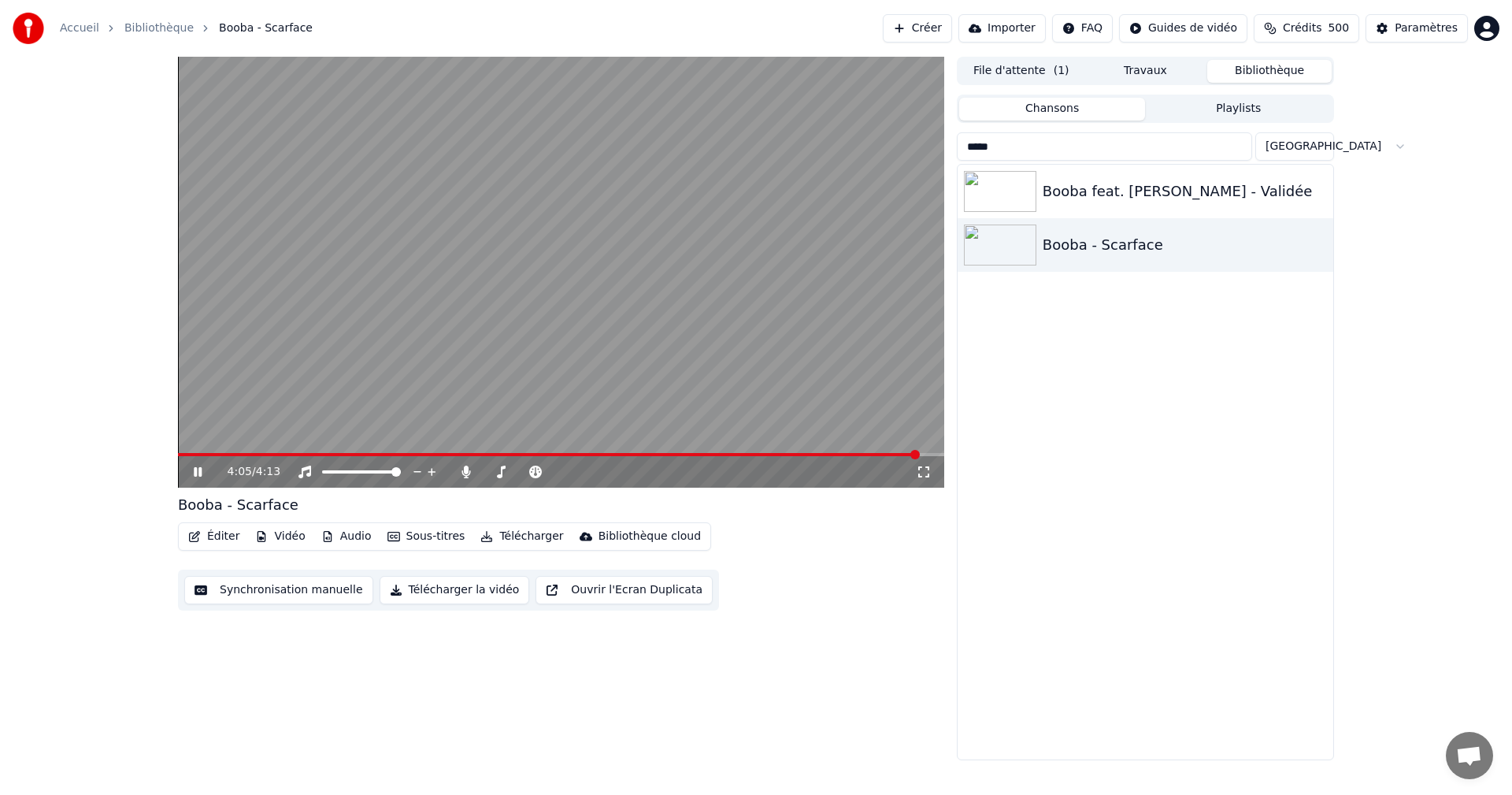
click at [199, 475] on icon at bounding box center [198, 472] width 8 height 10
click at [1035, 147] on input "*****" at bounding box center [1105, 147] width 296 height 29
type input "*"
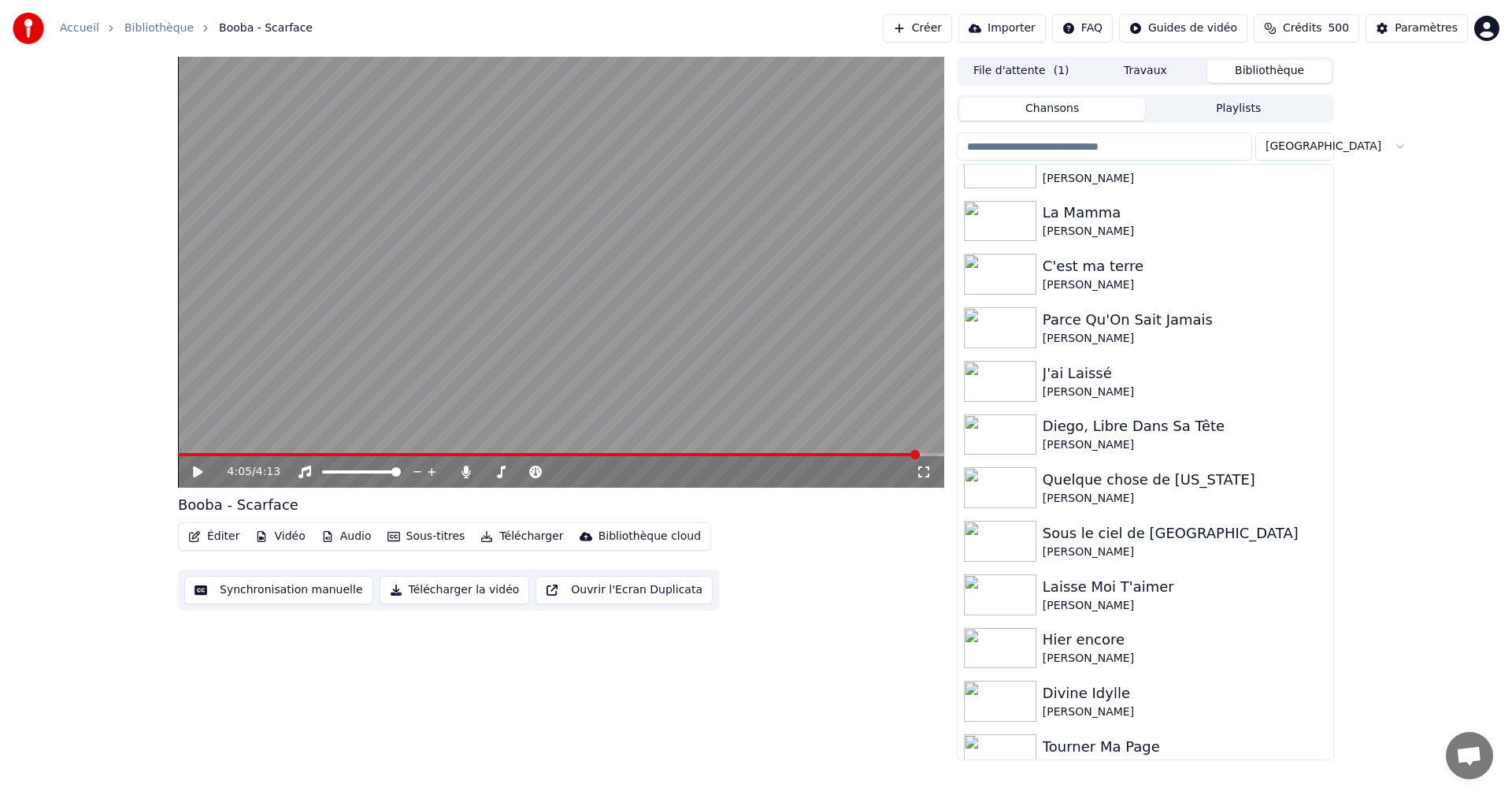
scroll to position [2214, 0]
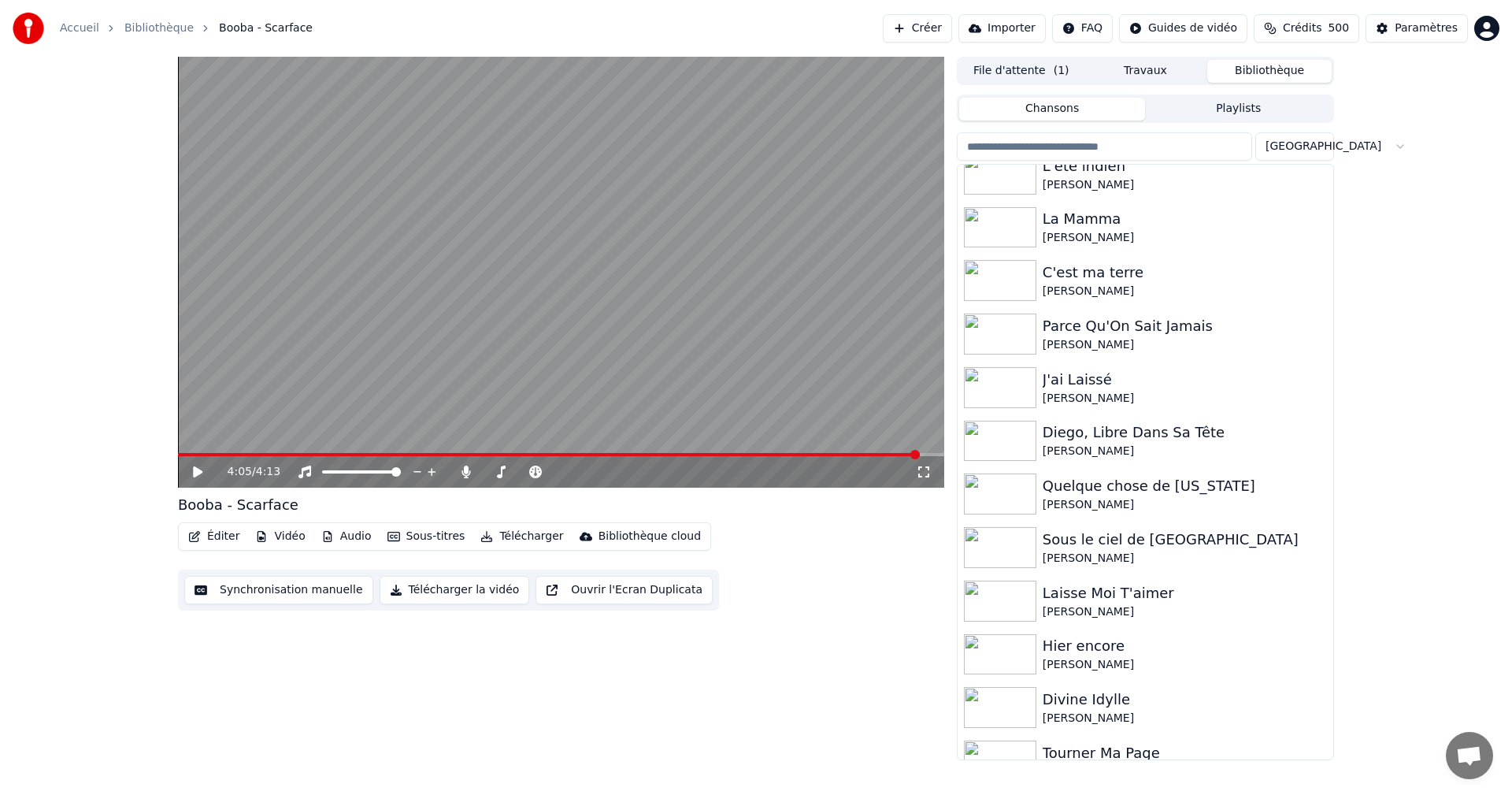
click at [1124, 147] on input "search" at bounding box center [1105, 147] width 296 height 29
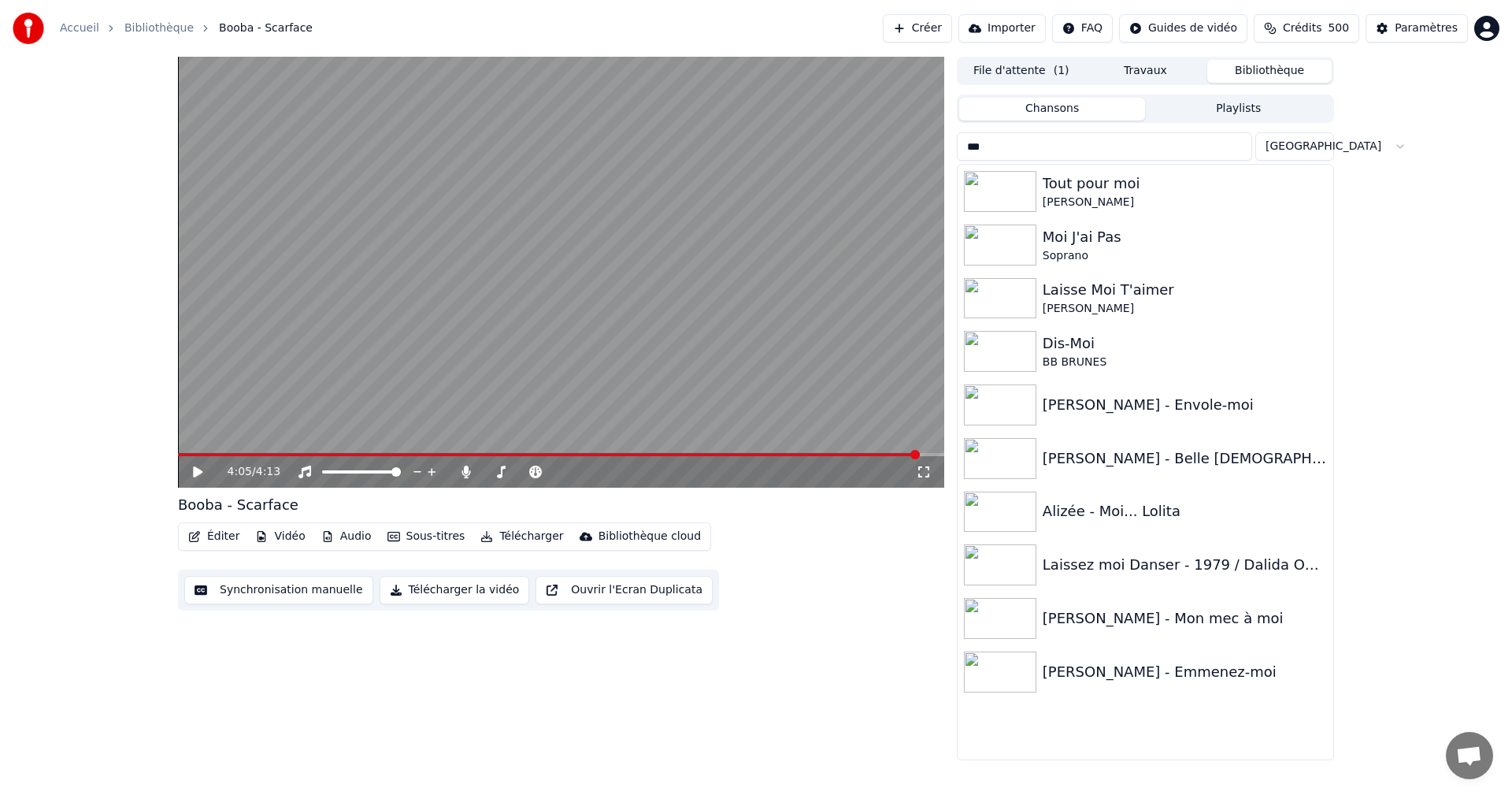
scroll to position [0, 0]
type input "*"
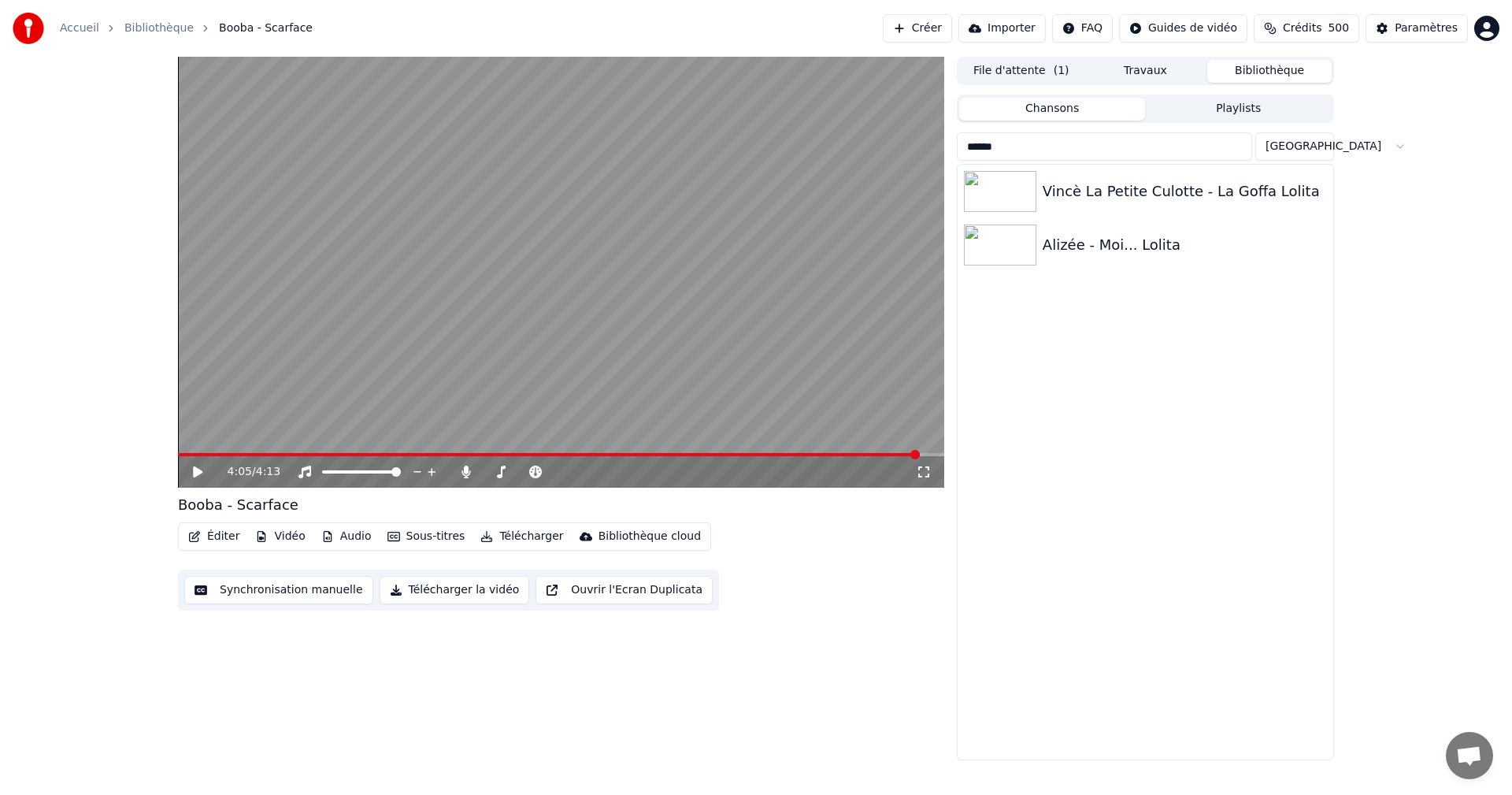
click at [1113, 253] on div "Alizée - Moi... Lolita" at bounding box center [1185, 245] width 284 height 22
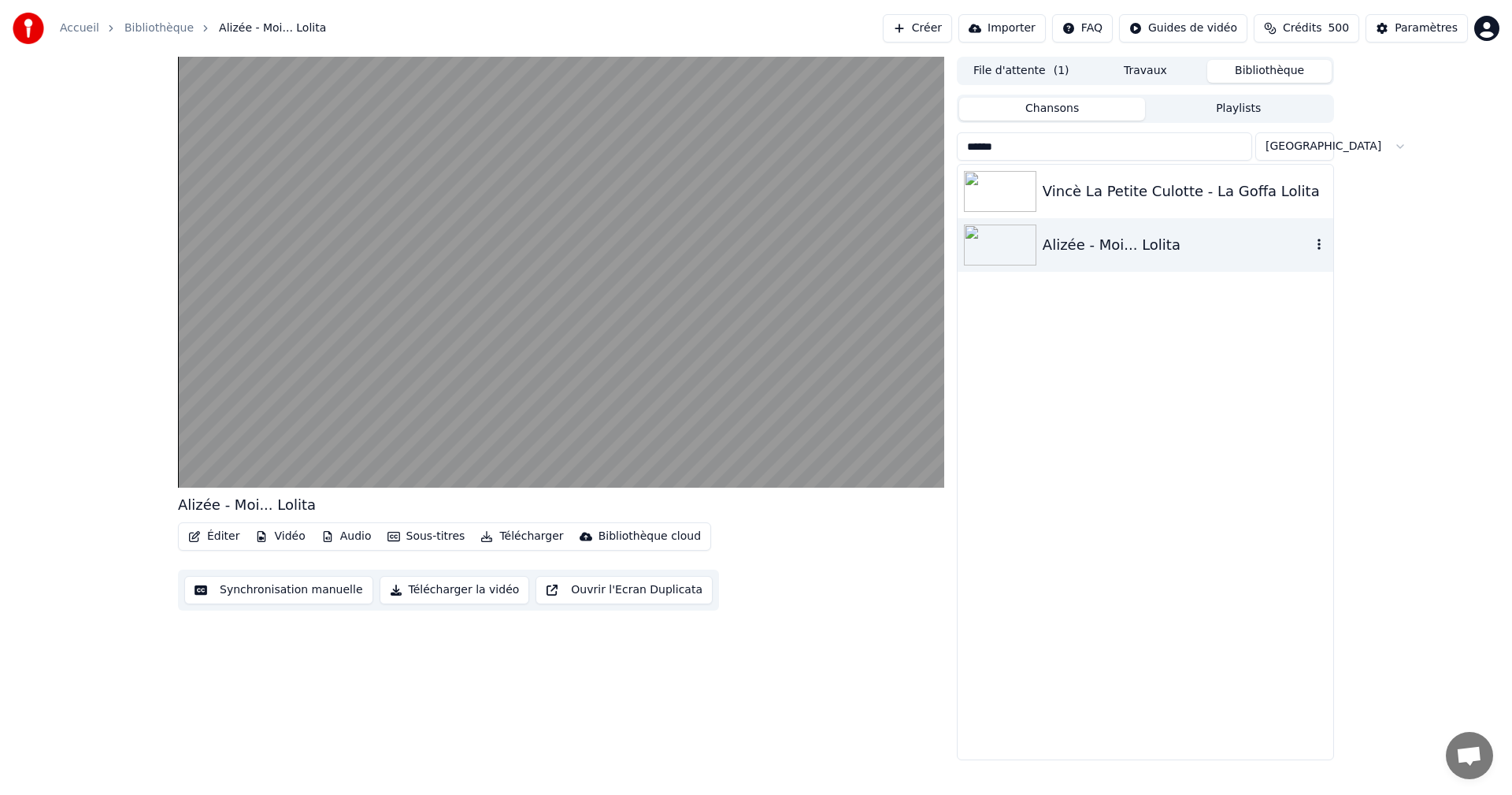
click at [494, 247] on video at bounding box center [561, 273] width 766 height 431
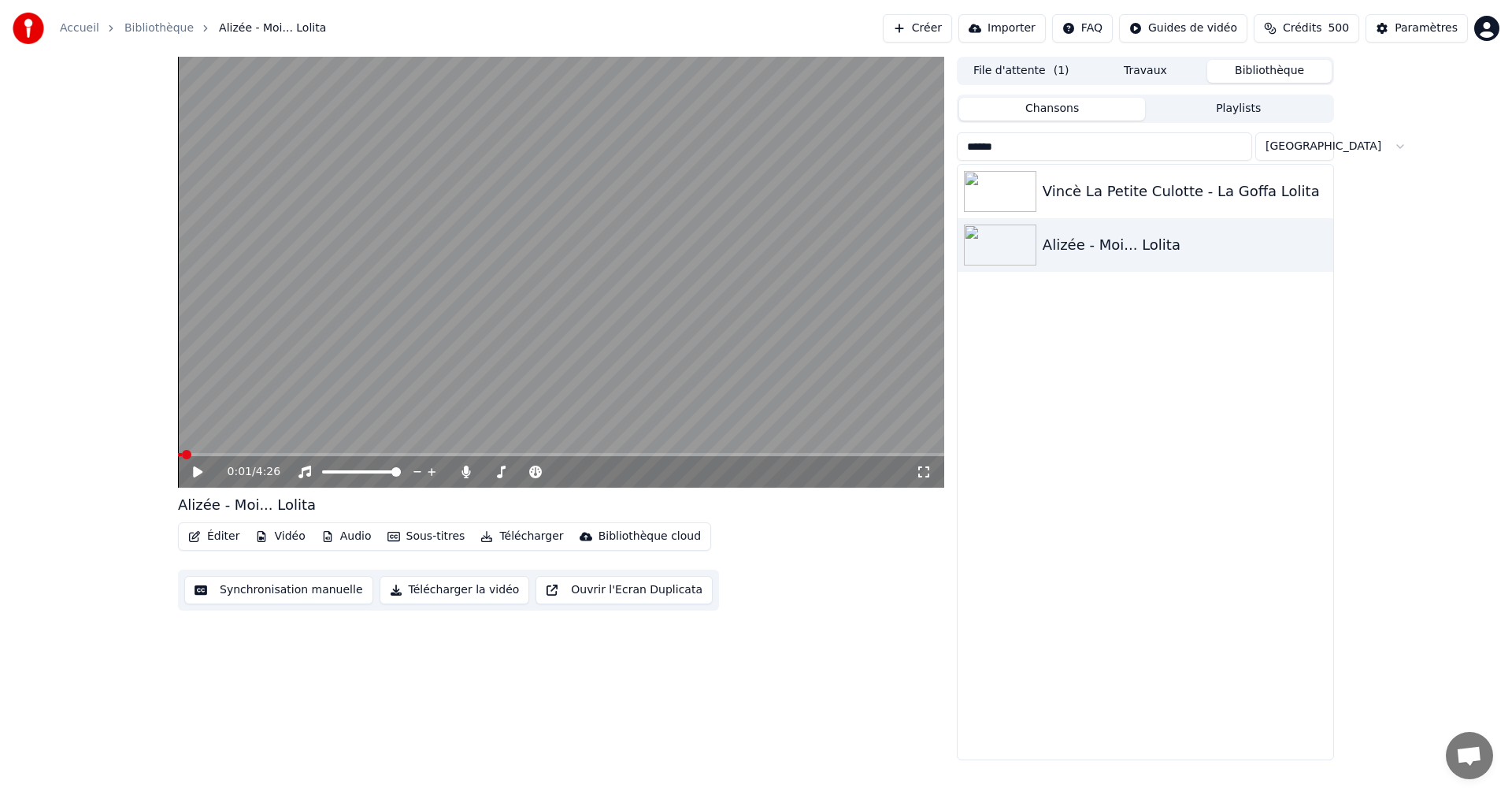
click at [910, 464] on div "0:01 / 4:26" at bounding box center [571, 472] width 689 height 16
click at [928, 470] on icon at bounding box center [924, 472] width 16 height 13
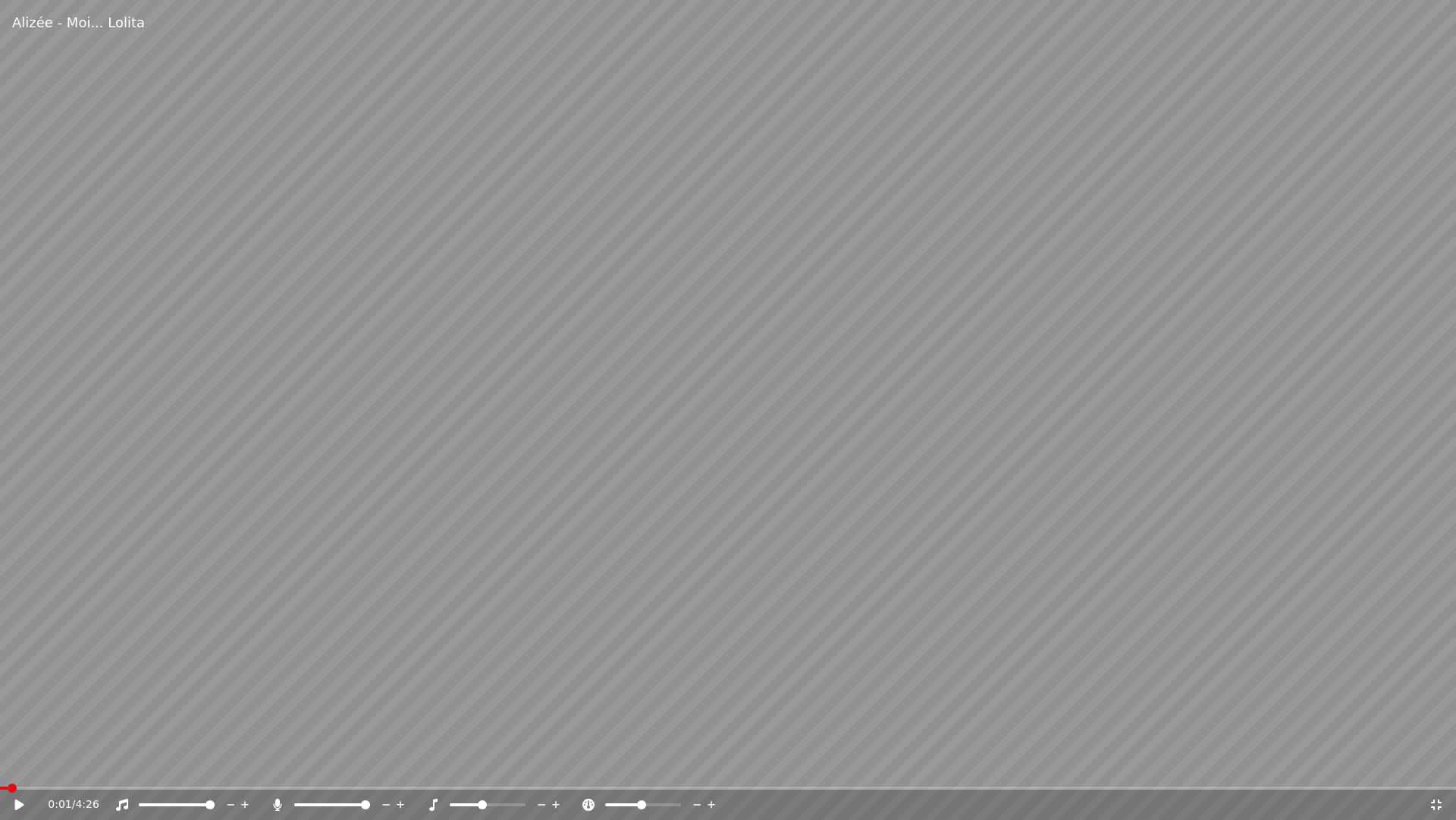
click at [9, 765] on div "0:01 / 4:26" at bounding box center [728, 805] width 1445 height 15
click at [24, 765] on icon at bounding box center [30, 805] width 36 height 12
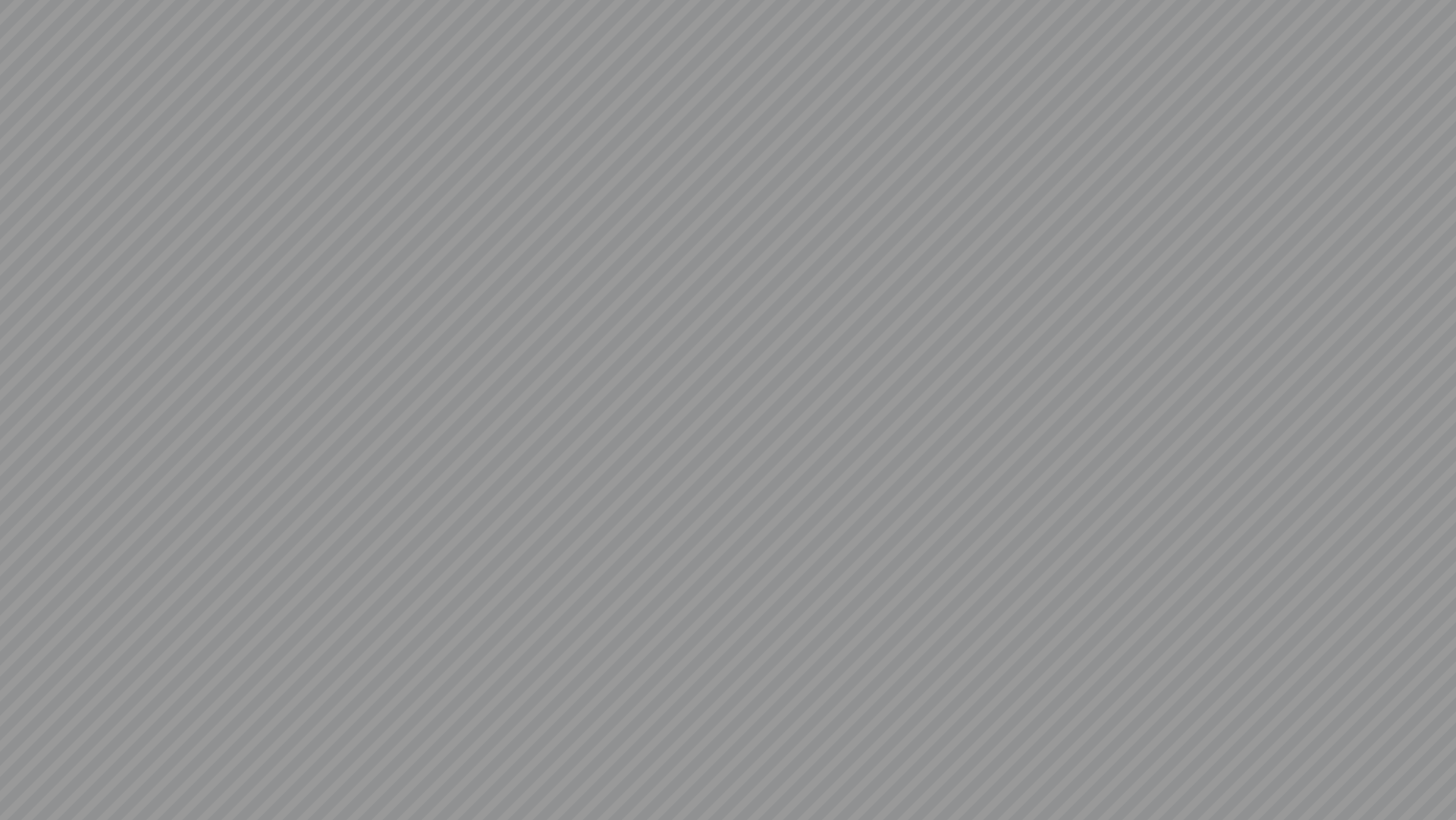
click at [709, 373] on video at bounding box center [728, 410] width 1456 height 820
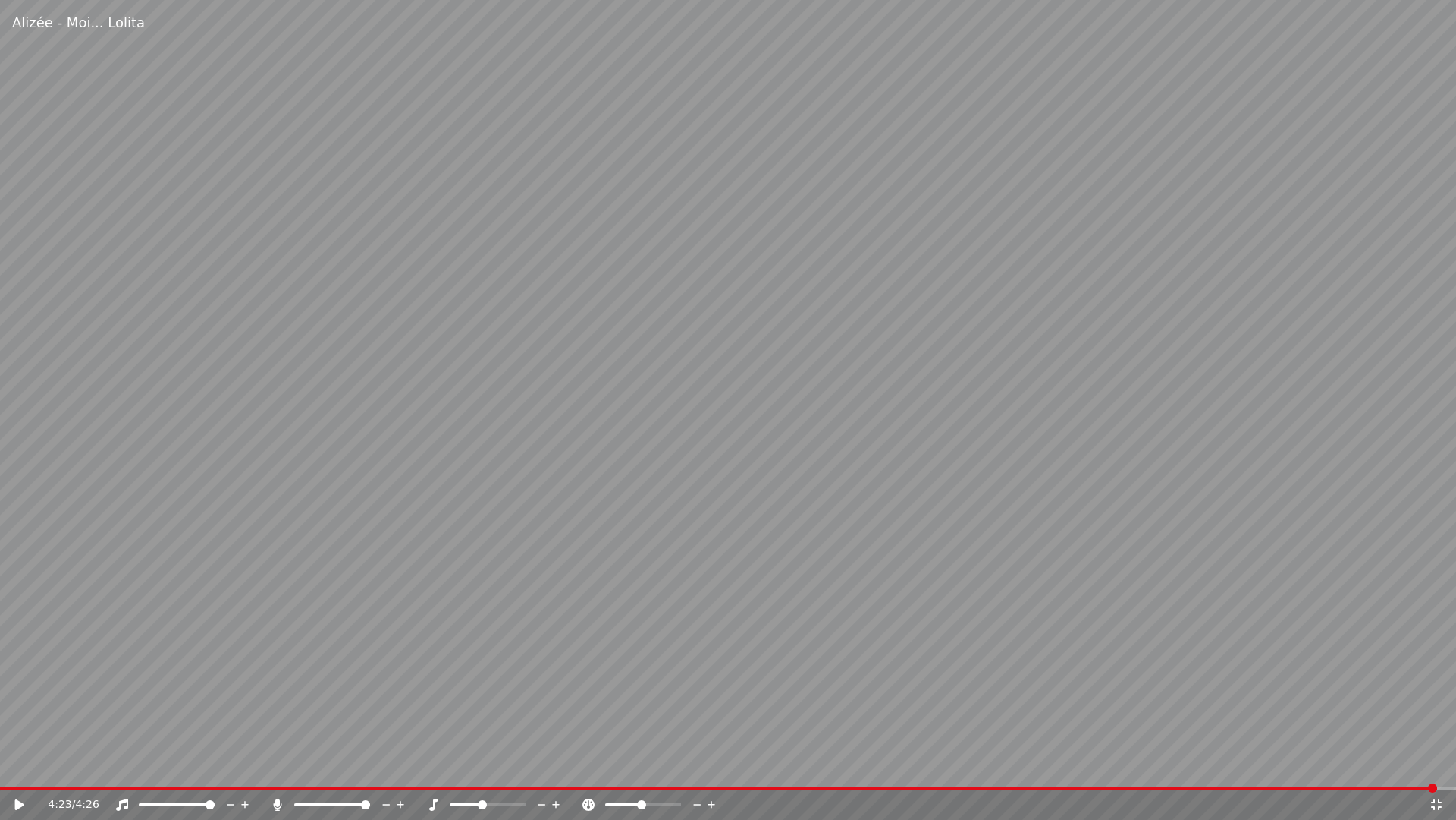
click at [1432, 765] on icon at bounding box center [1437, 805] width 15 height 12
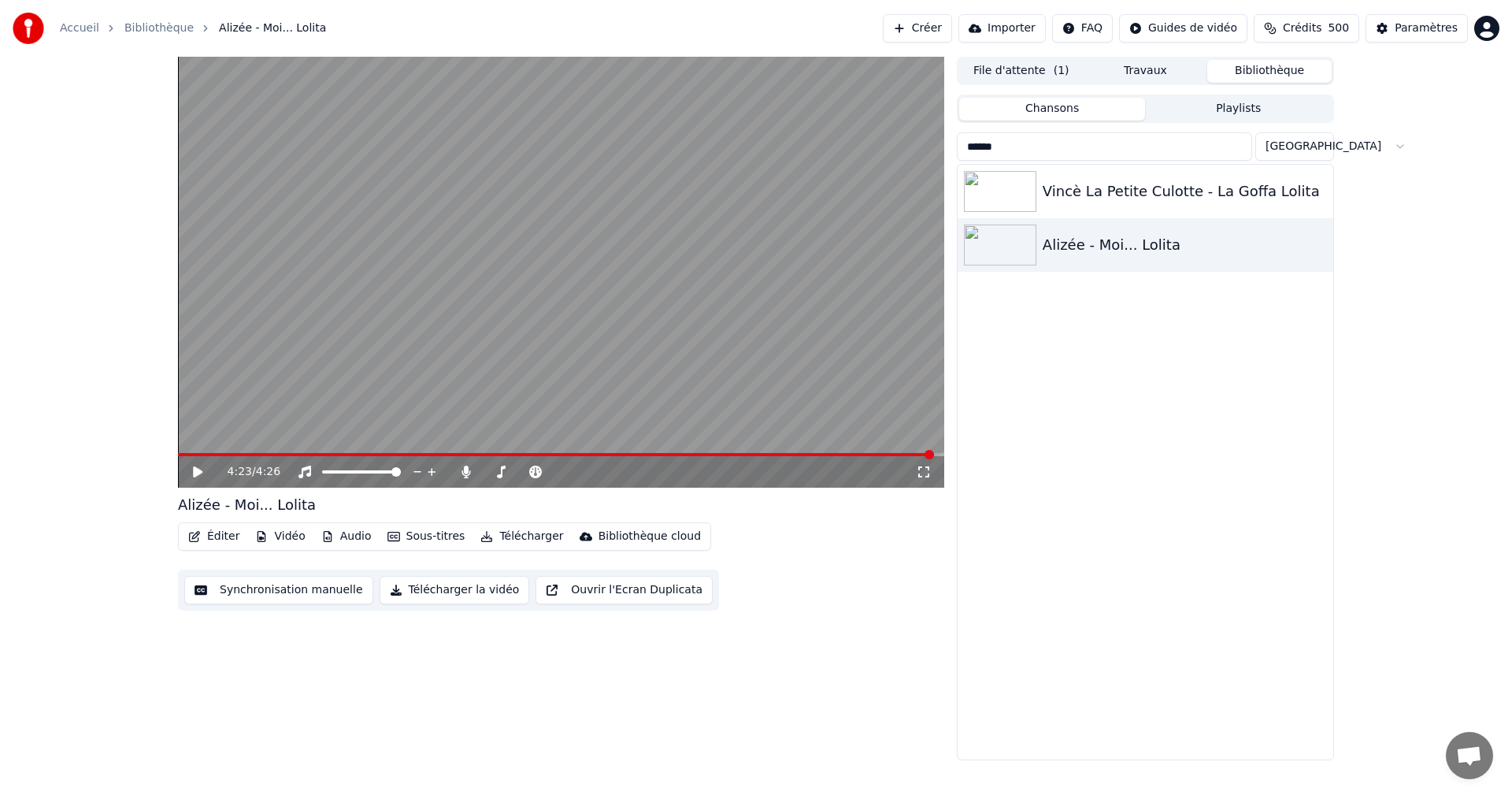
click at [1238, 147] on input "******" at bounding box center [1105, 147] width 296 height 29
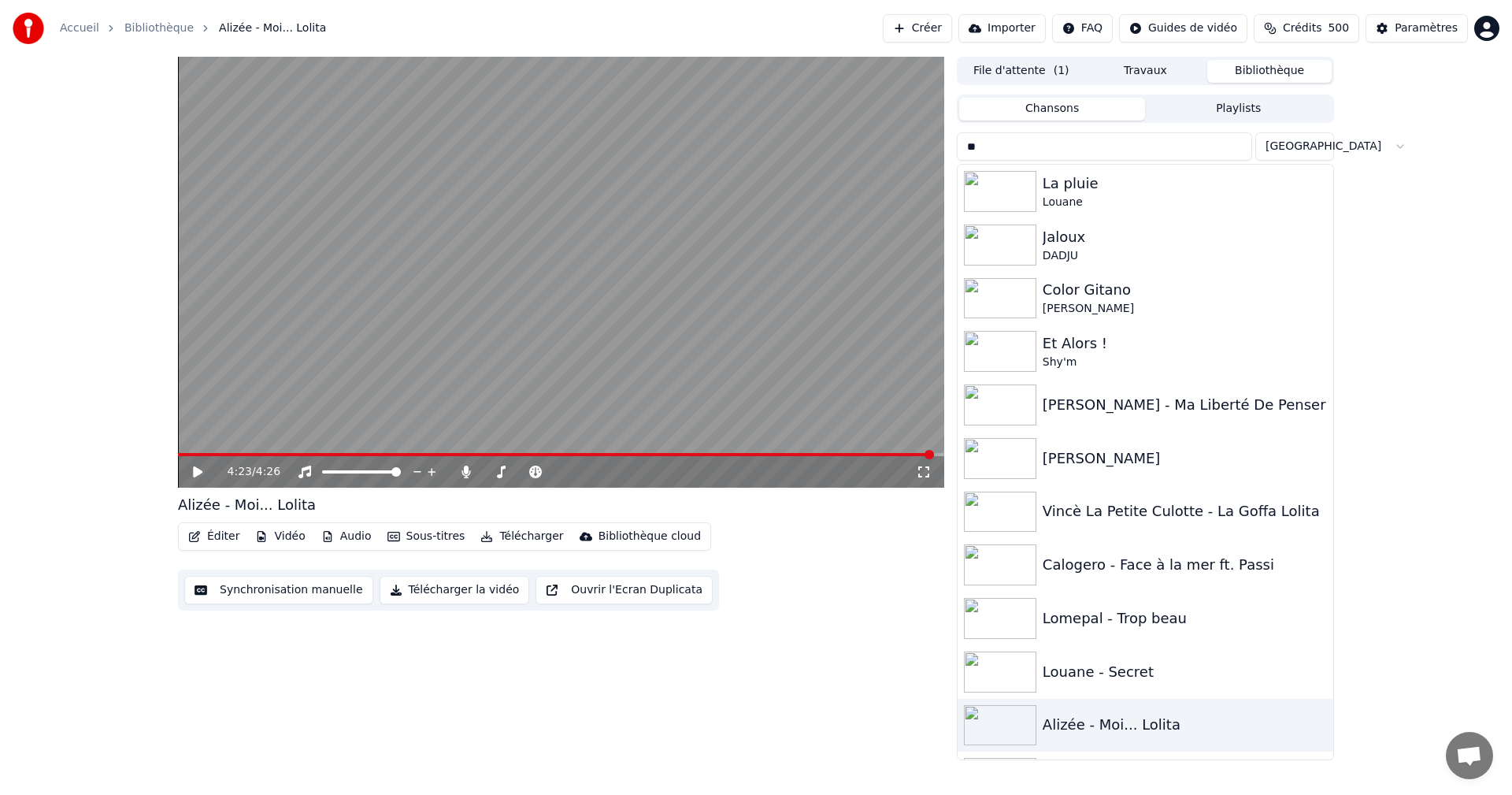
type input "*"
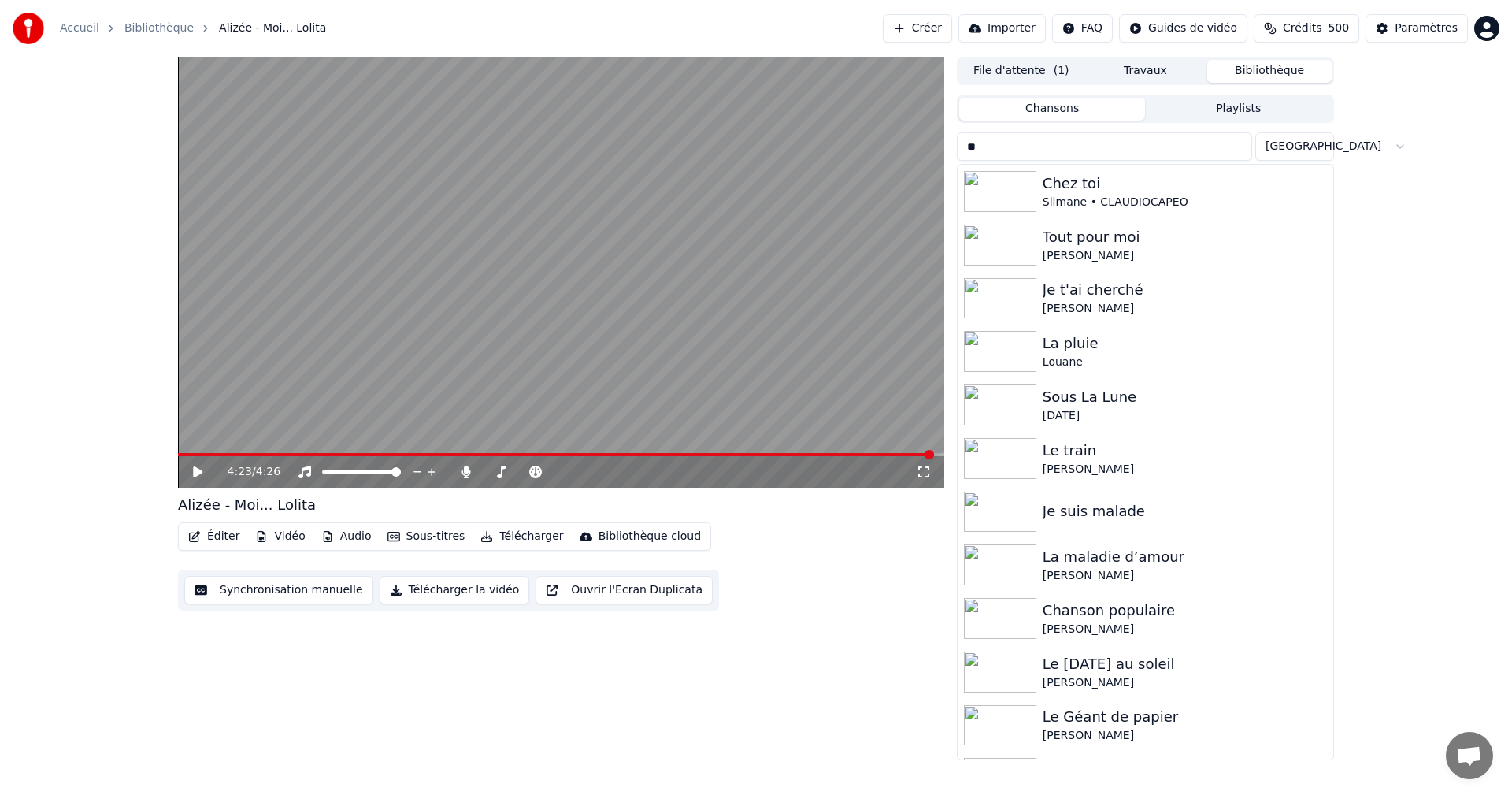
type input "*"
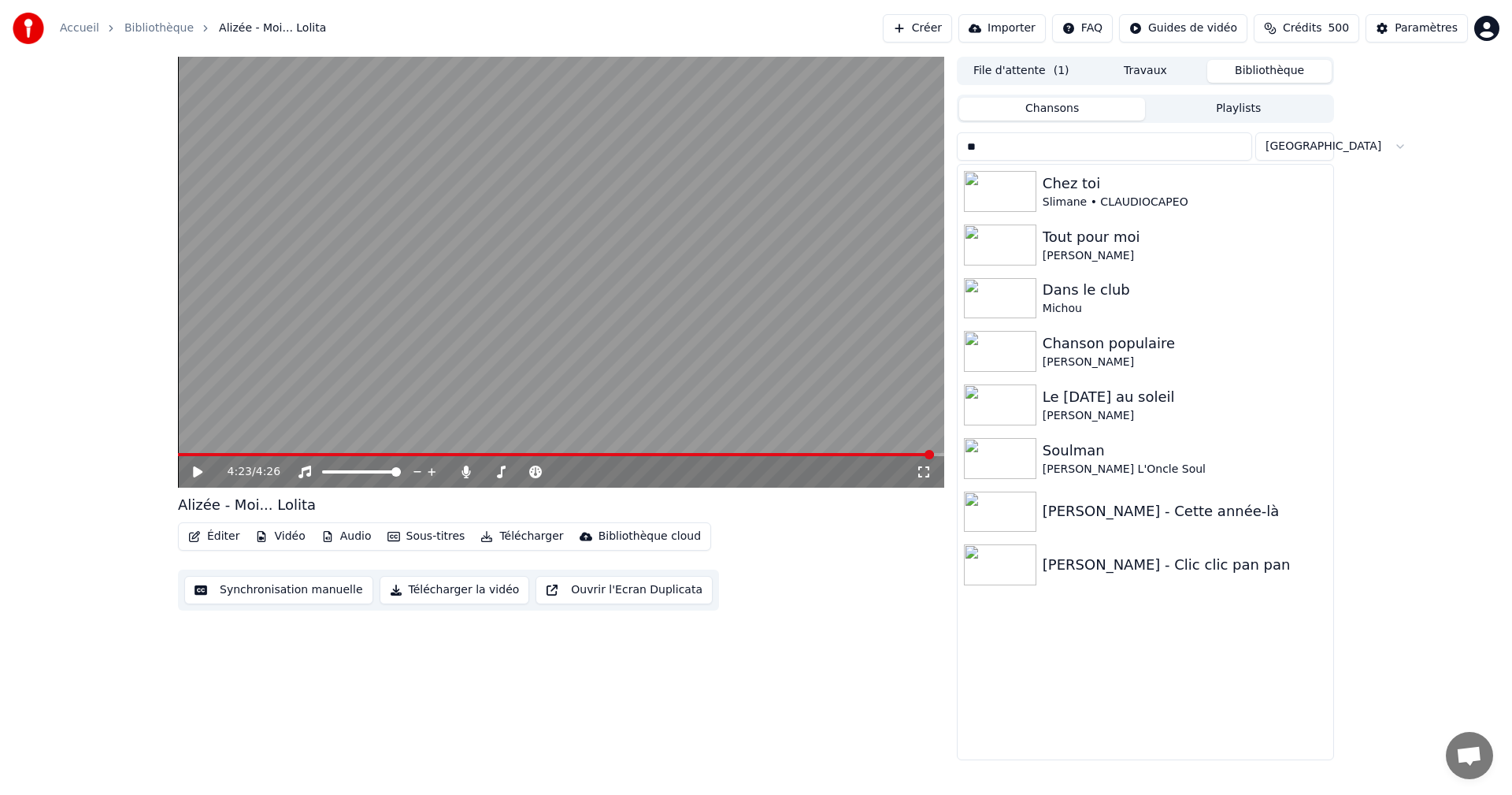
type input "*"
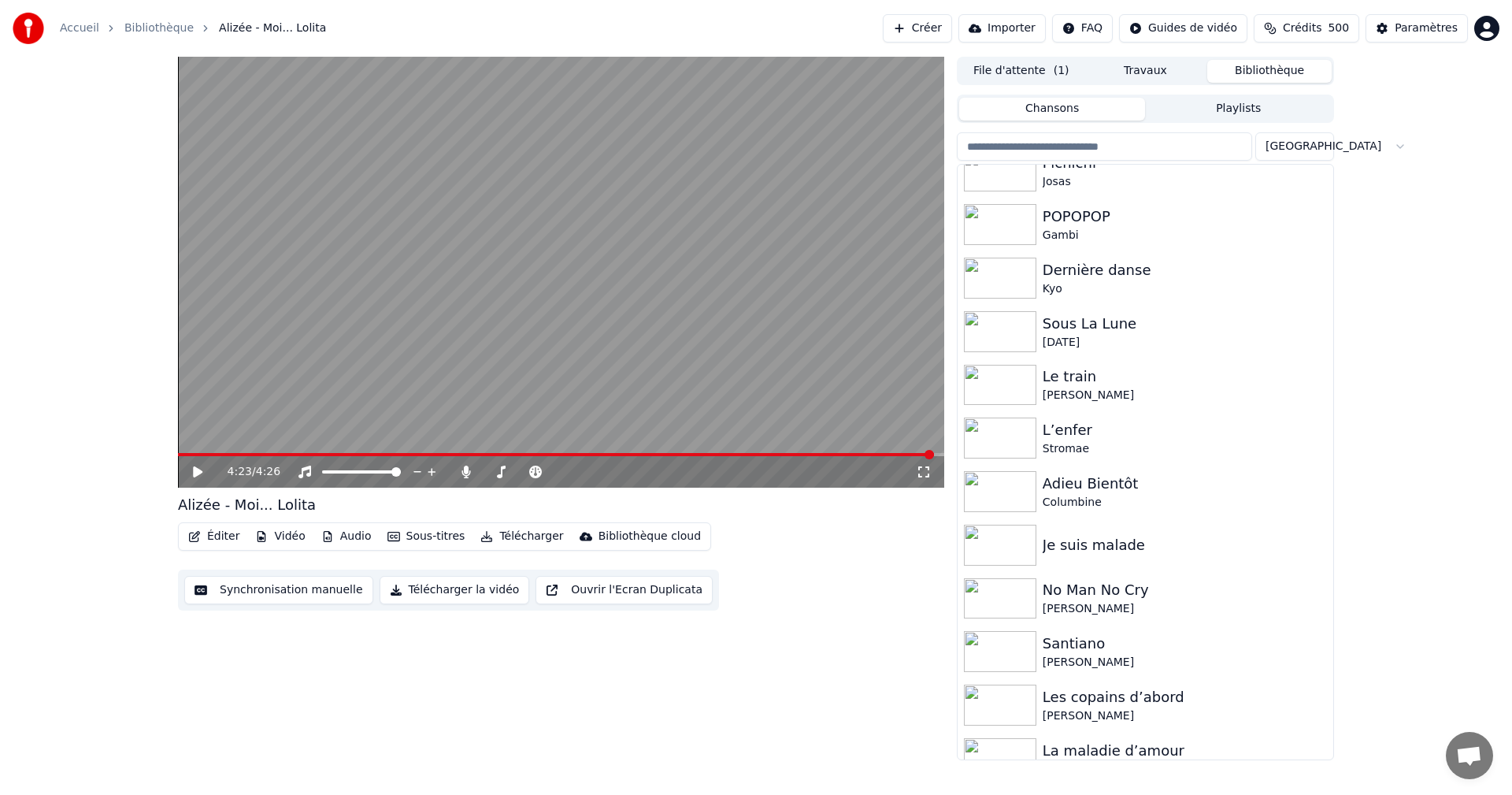
scroll to position [770, 0]
click at [1127, 275] on div "Dernière danse" at bounding box center [1185, 269] width 284 height 22
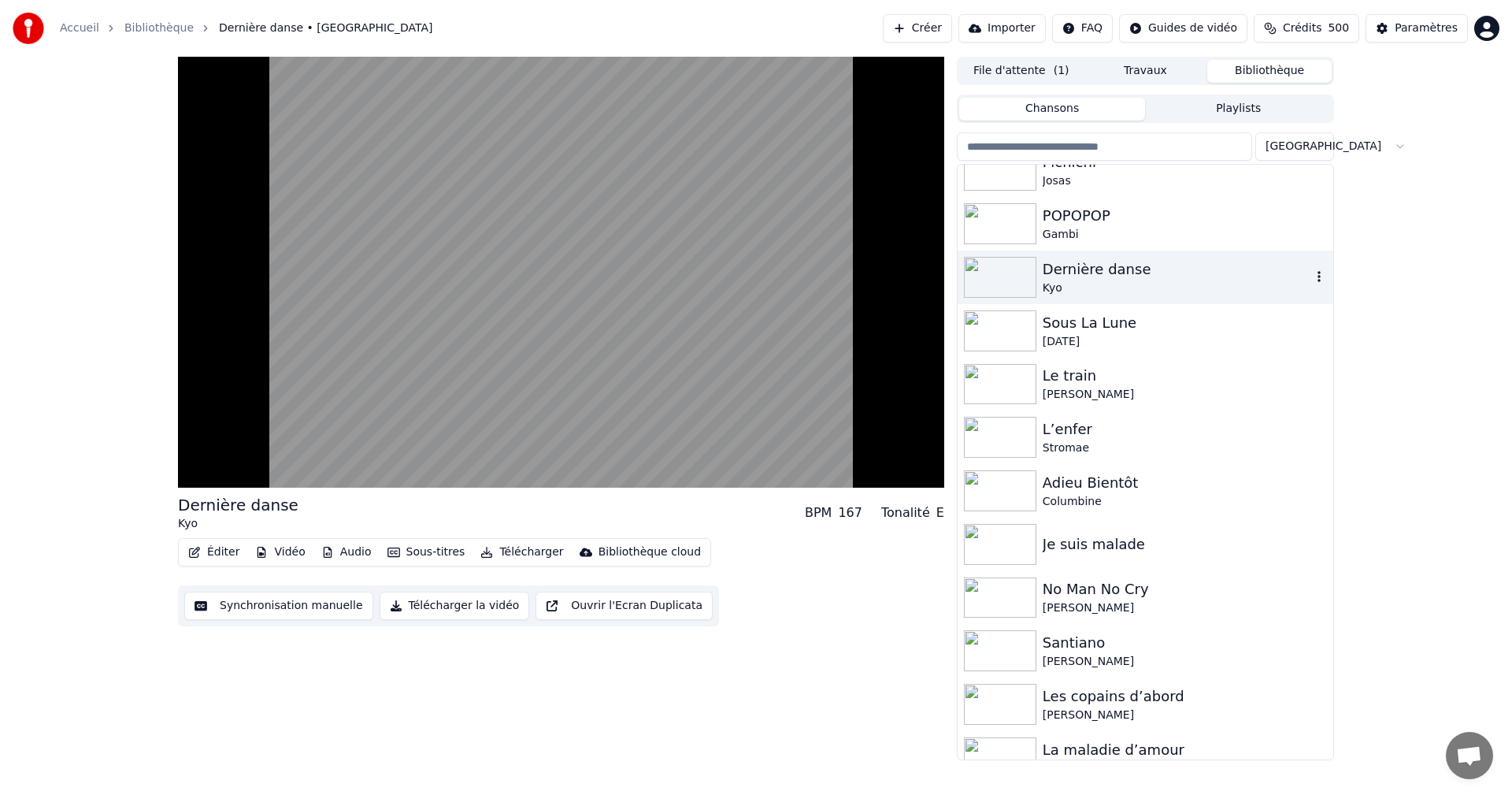
click at [568, 251] on video at bounding box center [561, 273] width 766 height 431
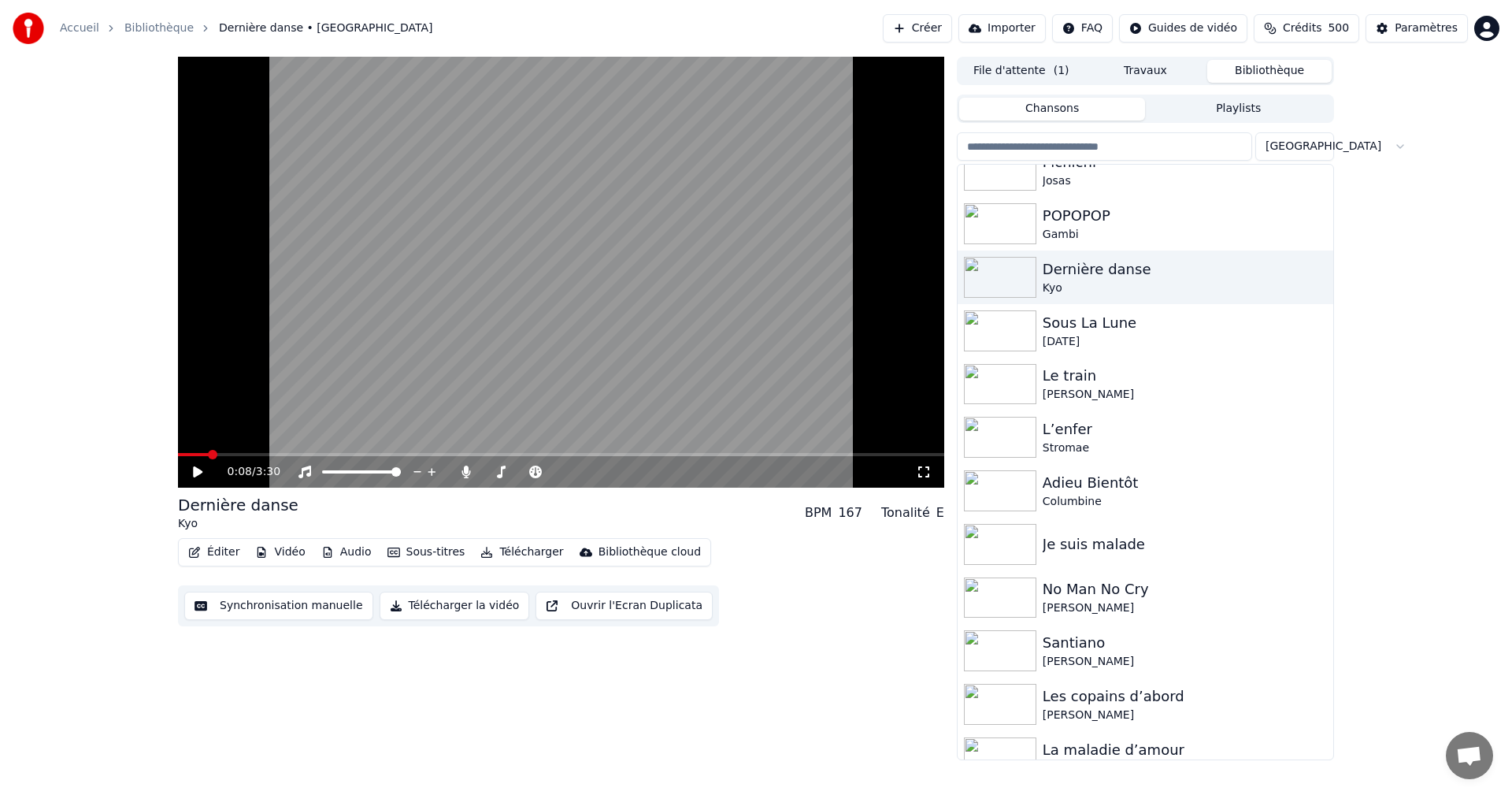
click at [917, 472] on icon at bounding box center [924, 472] width 16 height 13
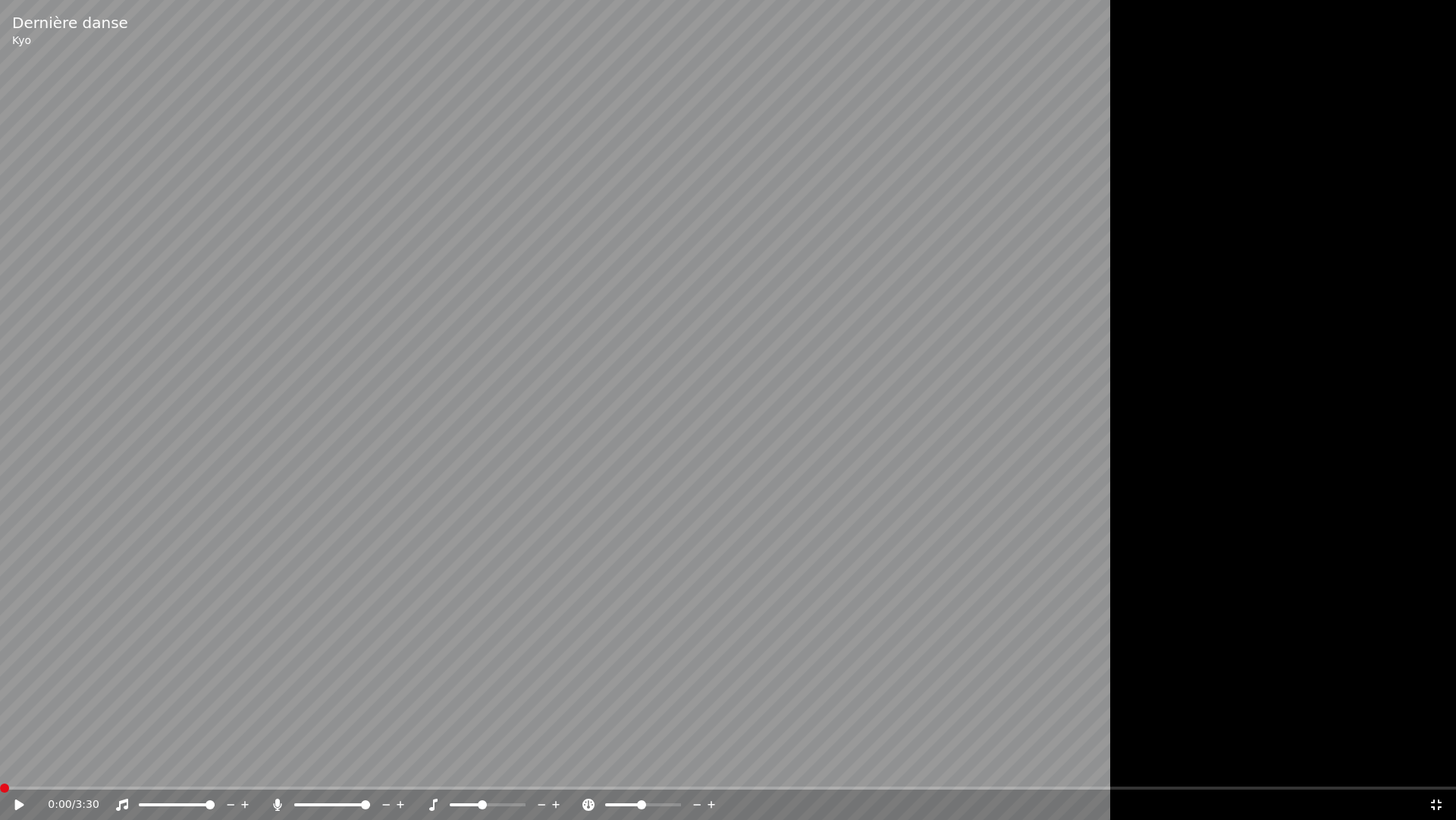
click at [2, 765] on div "0:00 / 3:30" at bounding box center [728, 805] width 1456 height 31
click at [14, 765] on icon at bounding box center [30, 805] width 36 height 12
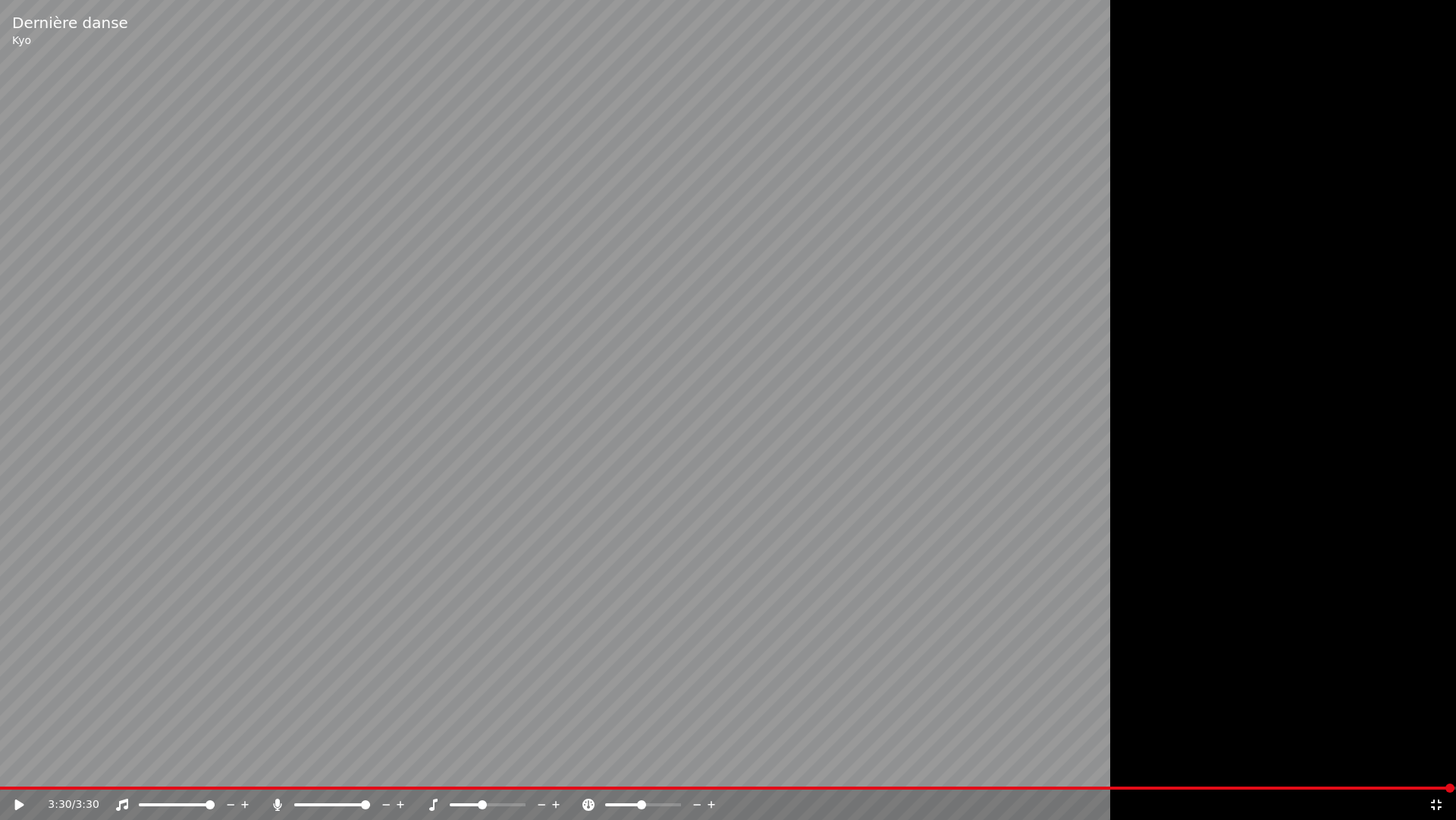
click at [1437, 765] on icon at bounding box center [1437, 805] width 15 height 12
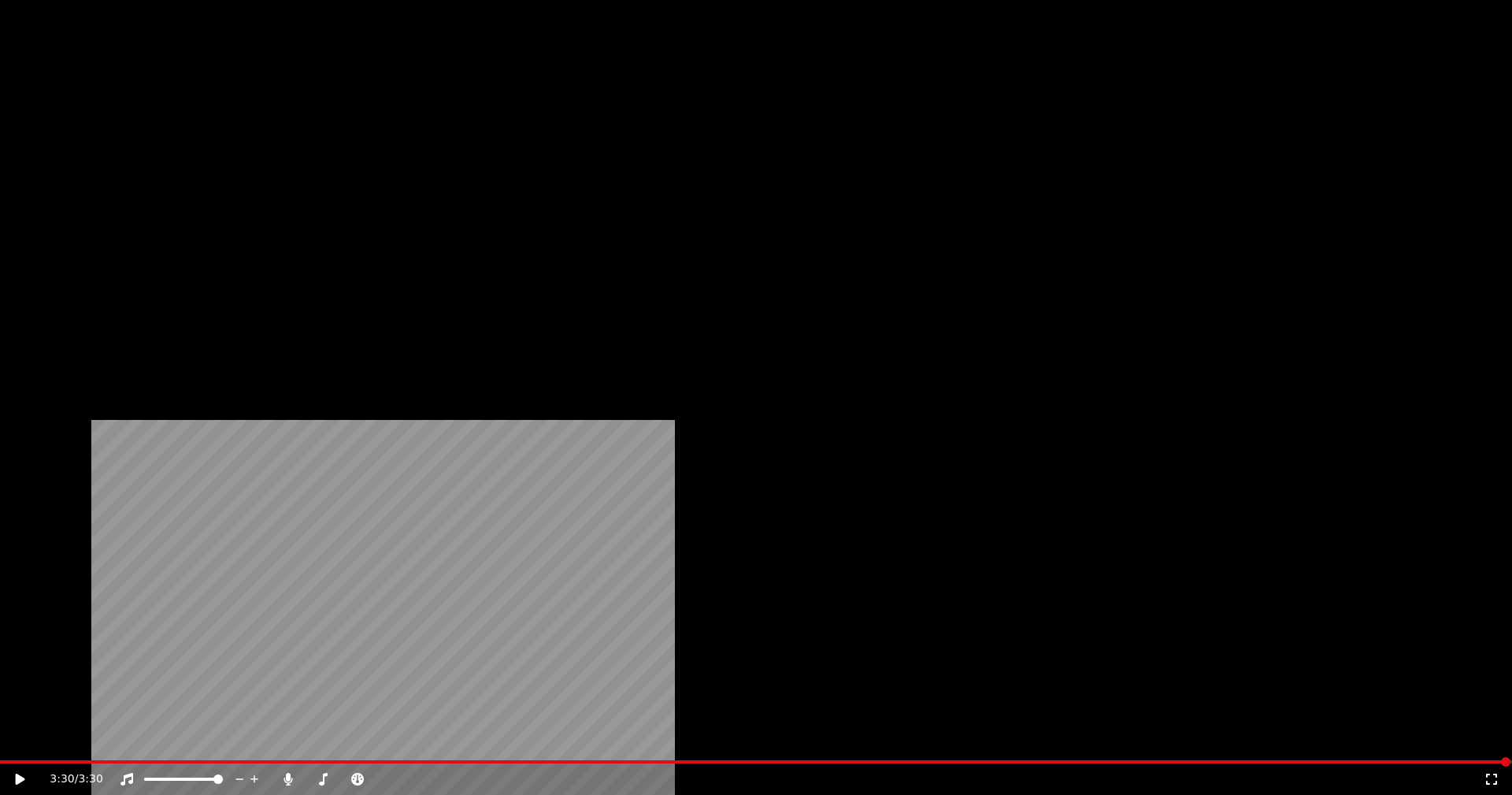
scroll to position [3455, 0]
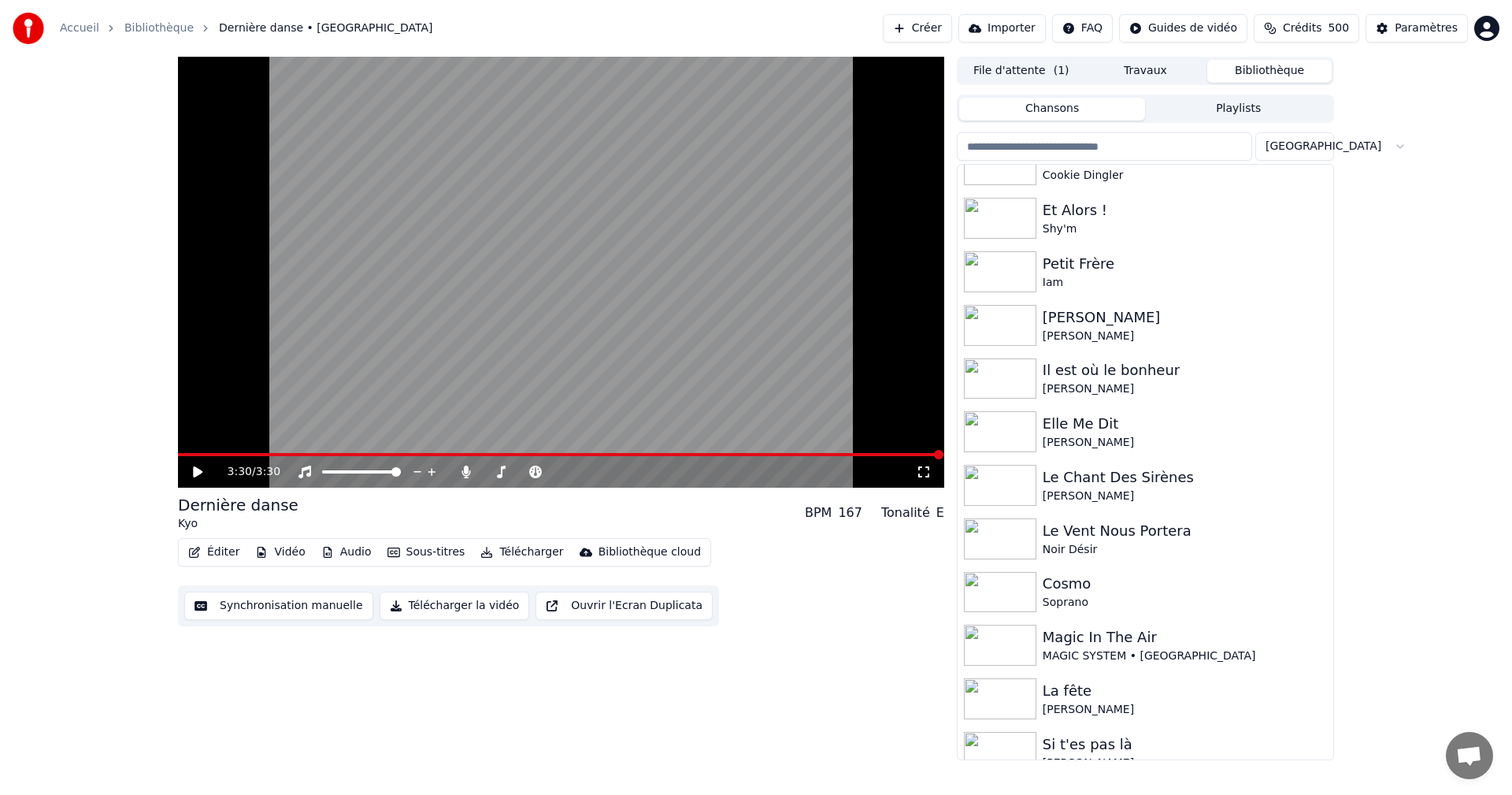
click at [1109, 437] on div "[PERSON_NAME]" at bounding box center [1185, 443] width 284 height 16
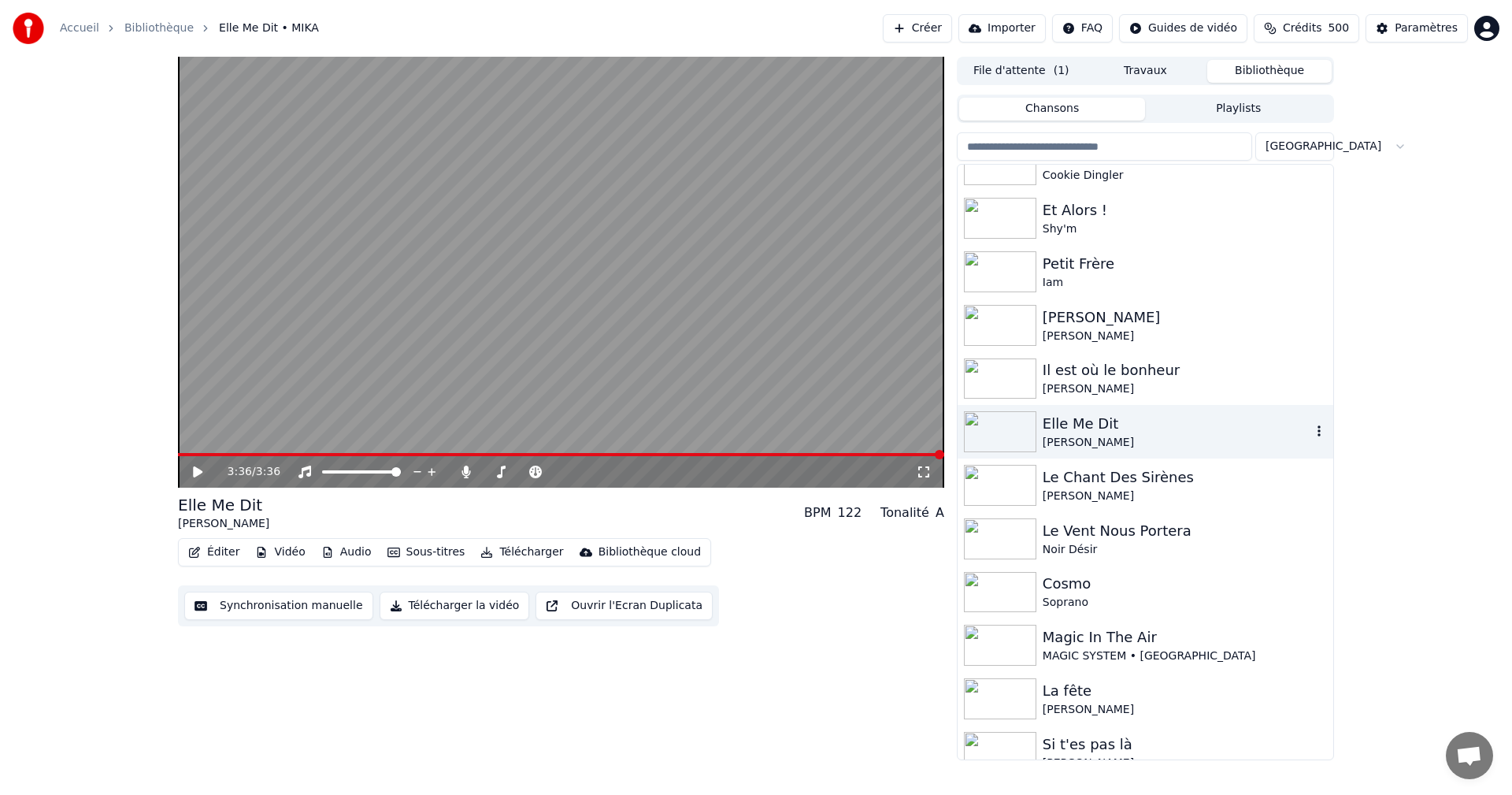
click at [1212, 517] on div "Le Vent Nous Portera Noir Désir" at bounding box center [1146, 539] width 376 height 54
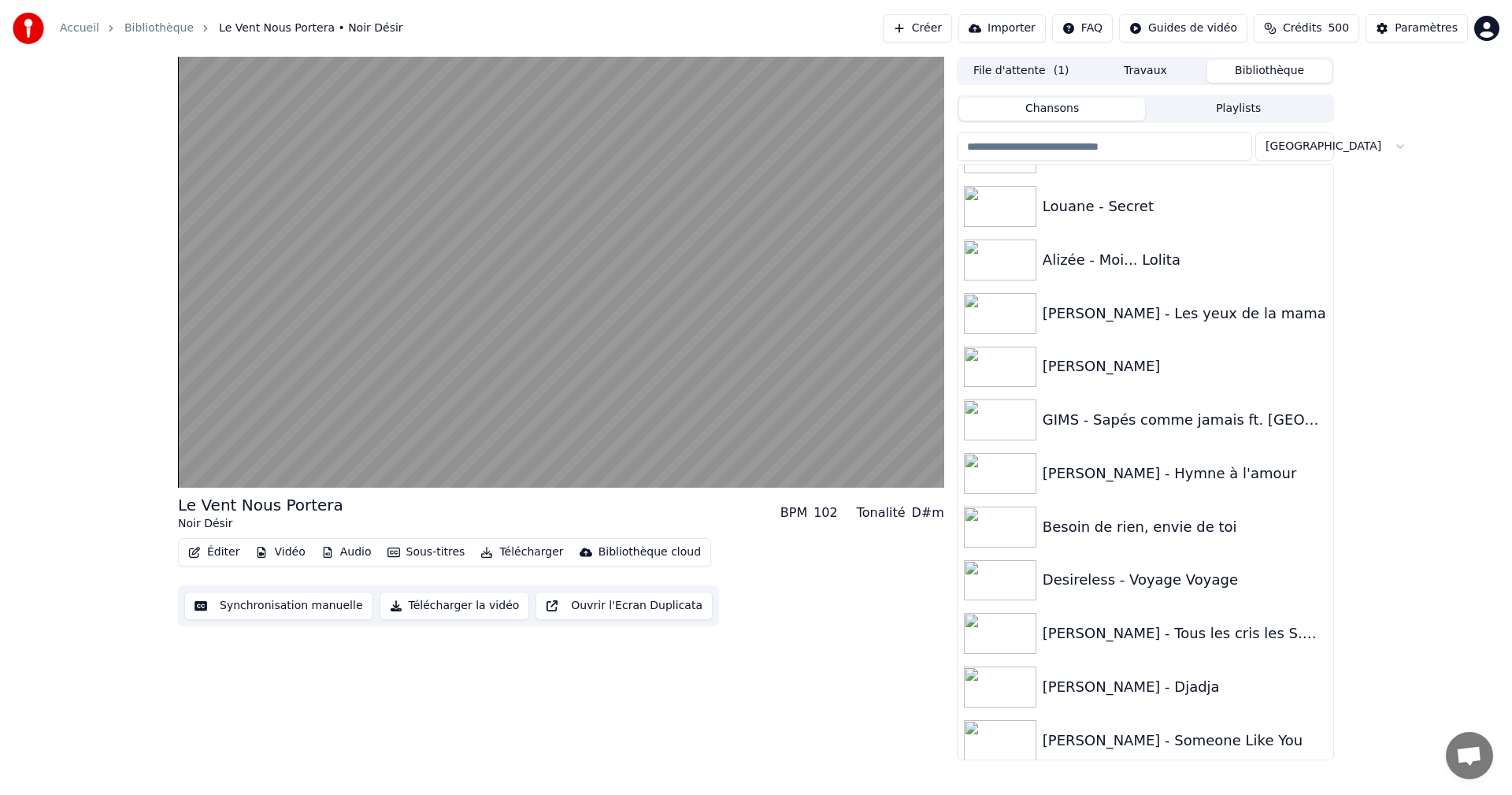
scroll to position [6836, 0]
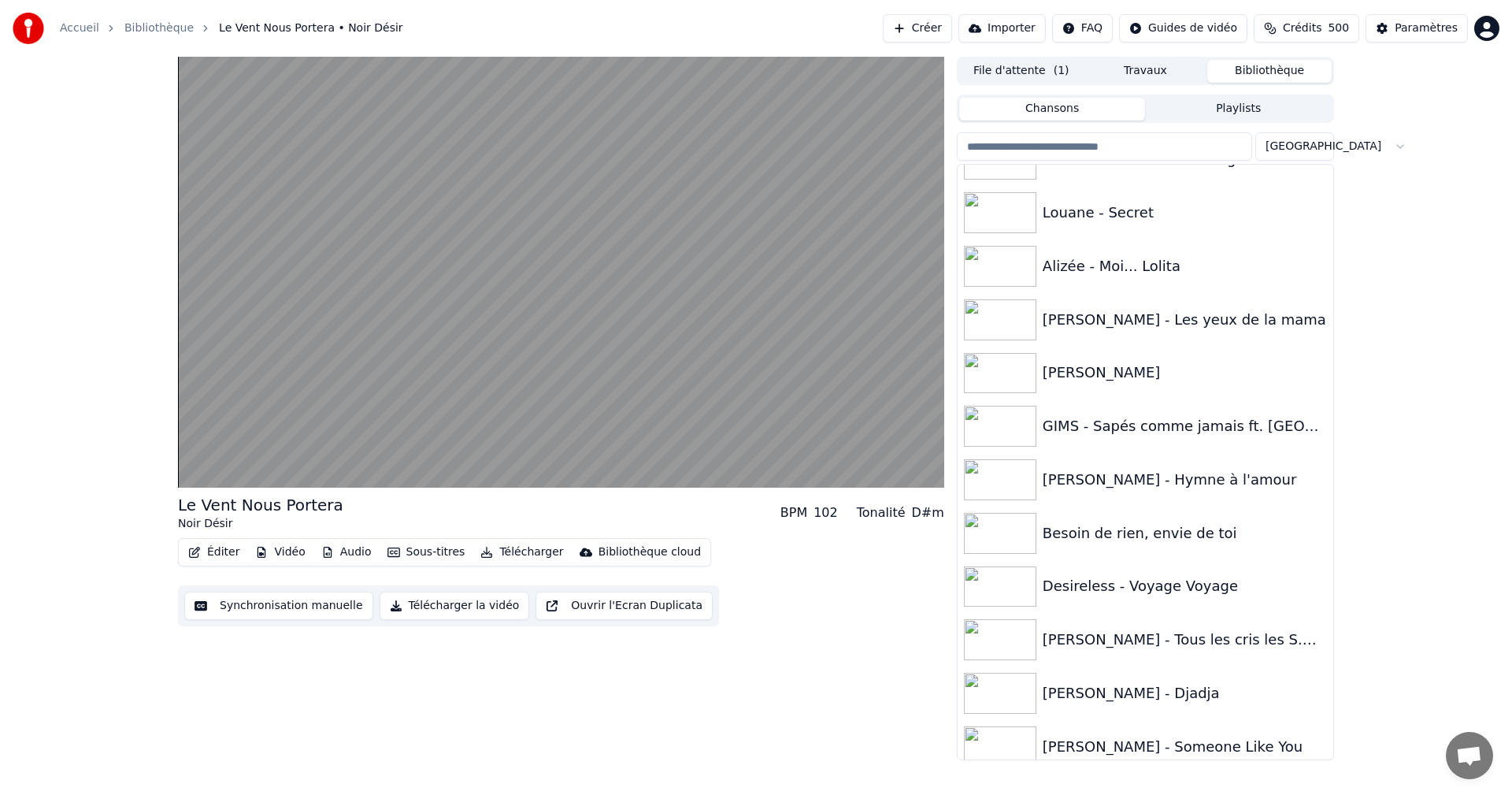
click at [1235, 435] on div "GIMS - Sapés comme jamais ft. [GEOGRAPHIC_DATA]" at bounding box center [1185, 426] width 284 height 22
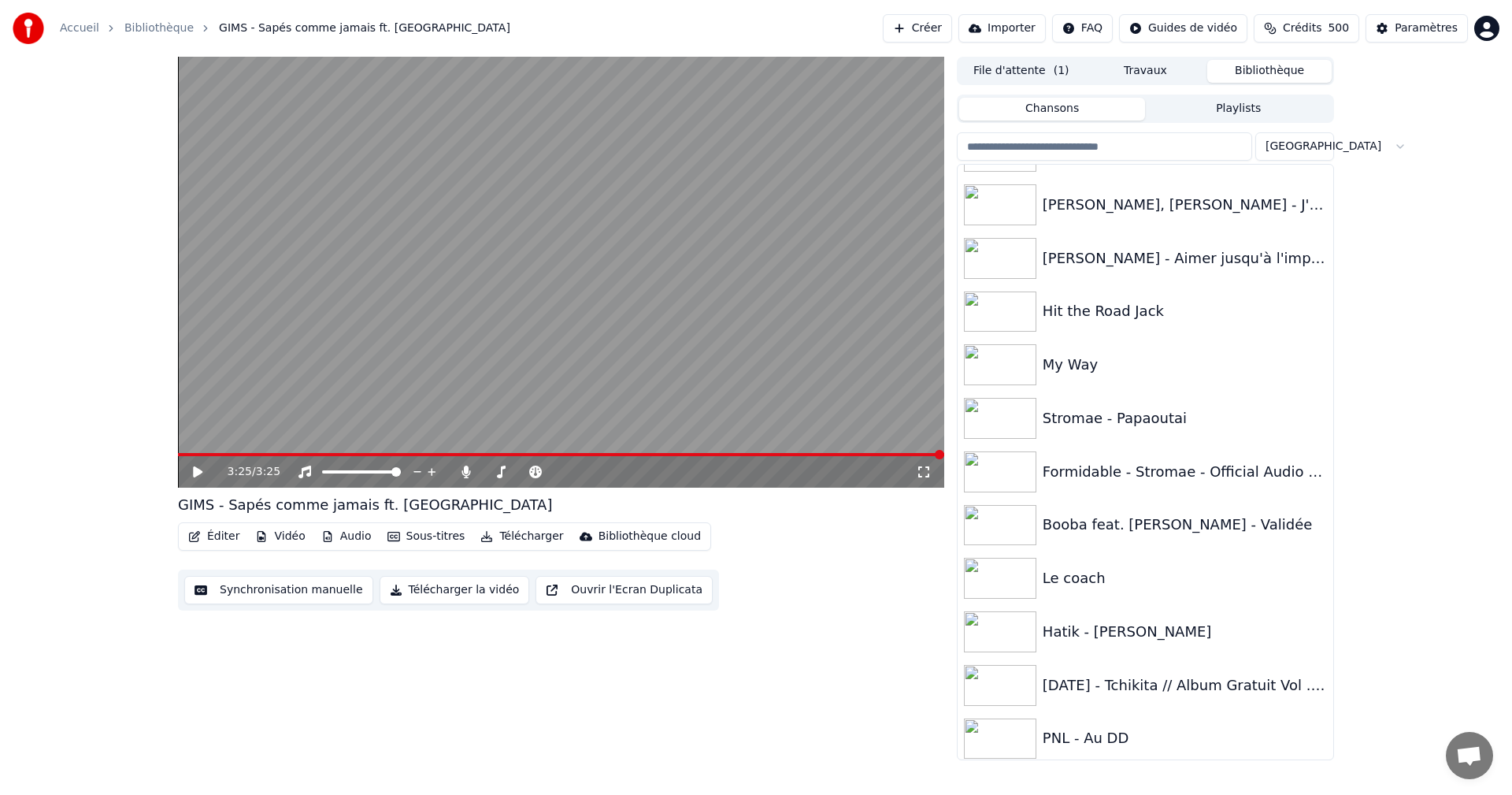
scroll to position [5975, 0]
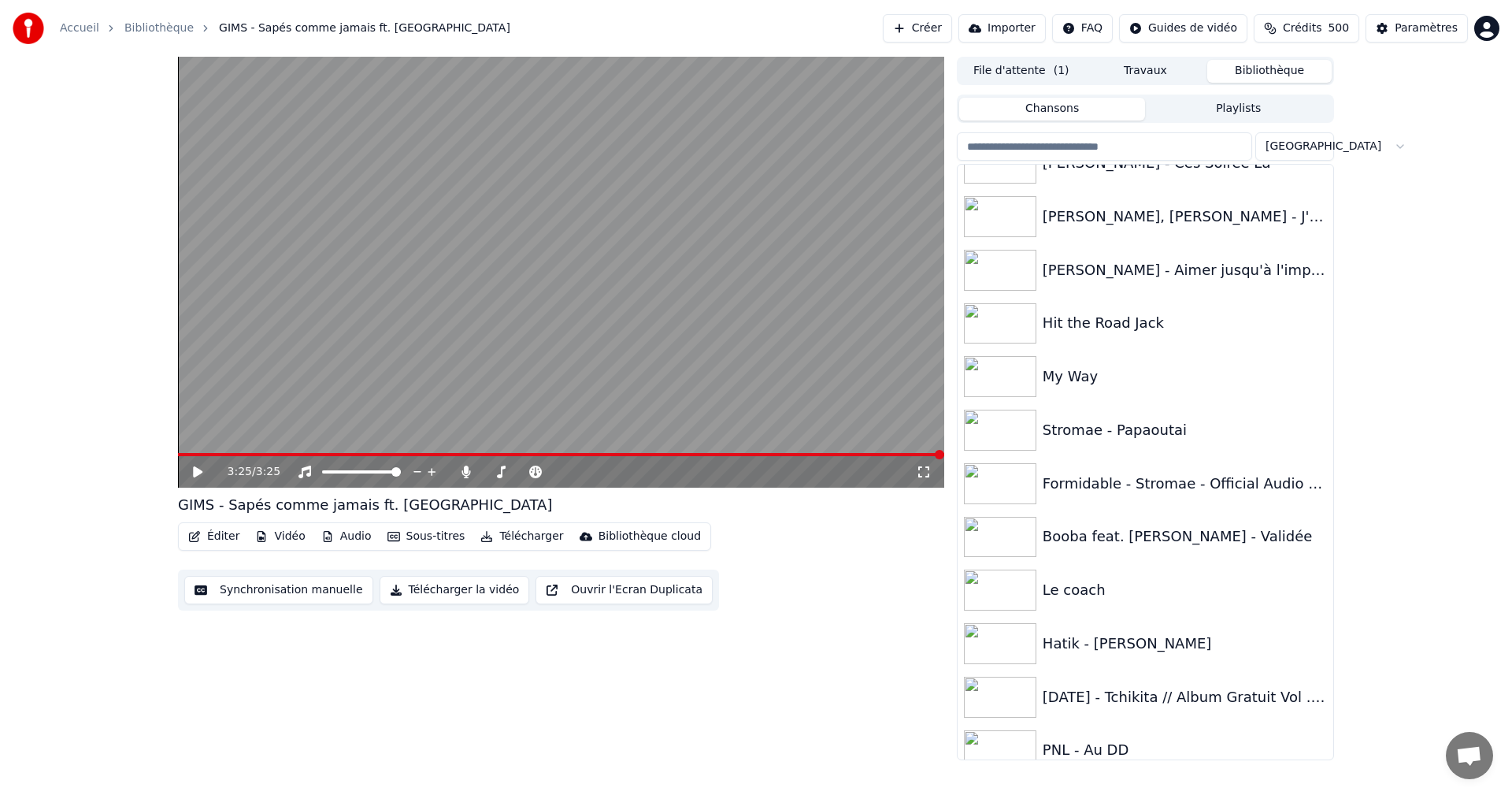
click at [143, 24] on link "Bibliothèque" at bounding box center [158, 29] width 69 height 16
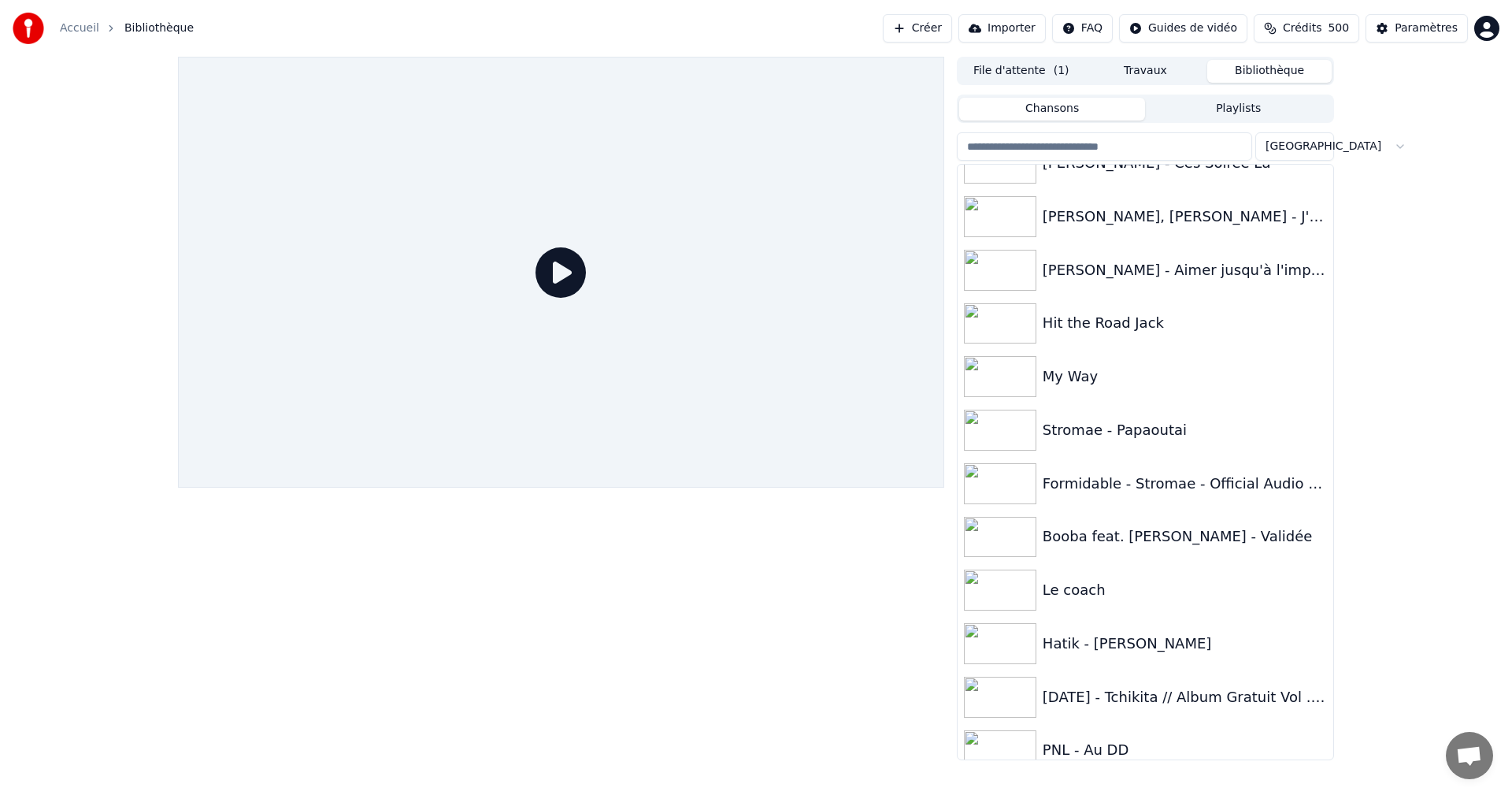
click at [1111, 148] on input "search" at bounding box center [1105, 147] width 296 height 29
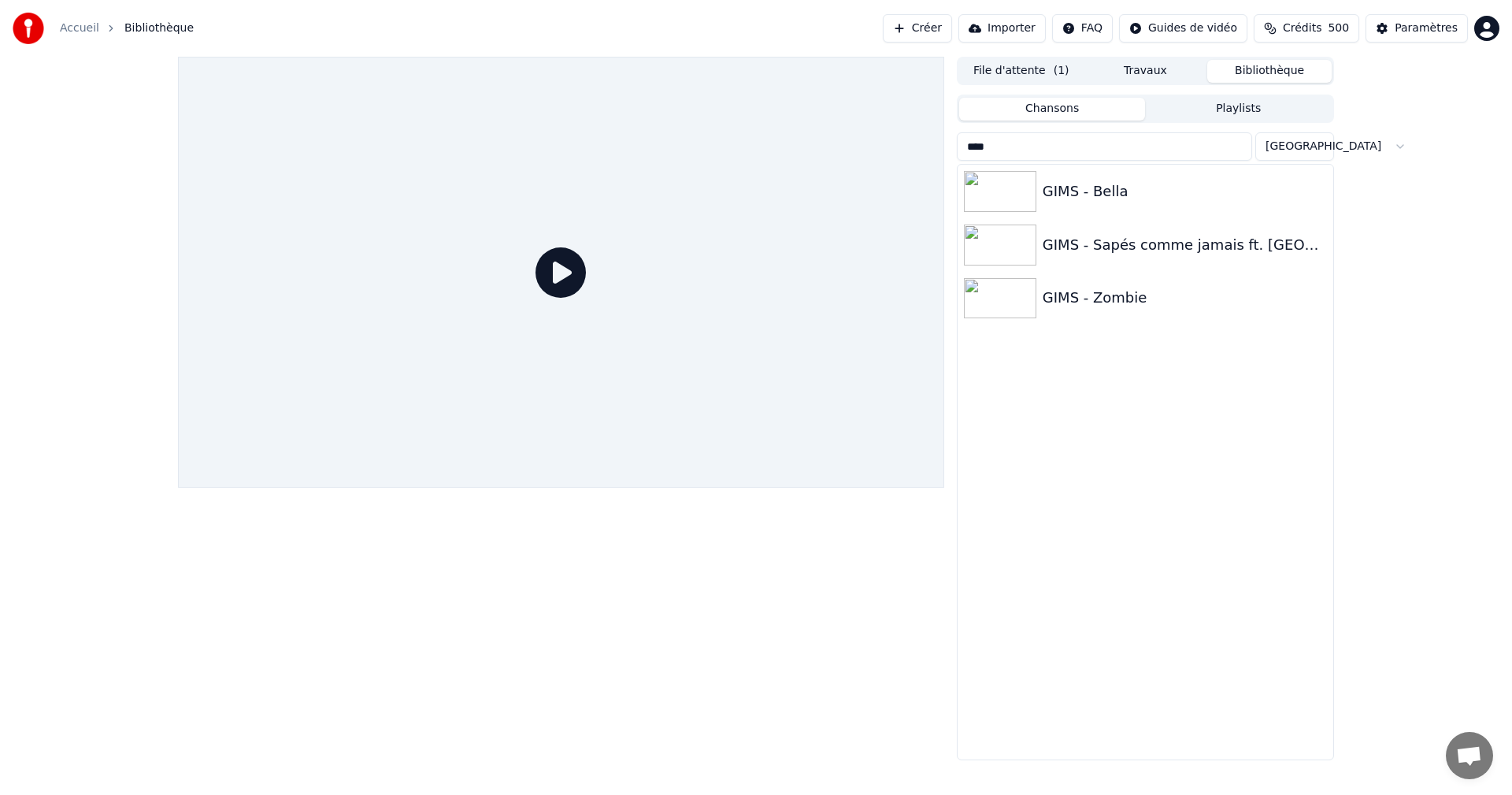
click at [1006, 189] on img at bounding box center [1000, 192] width 72 height 41
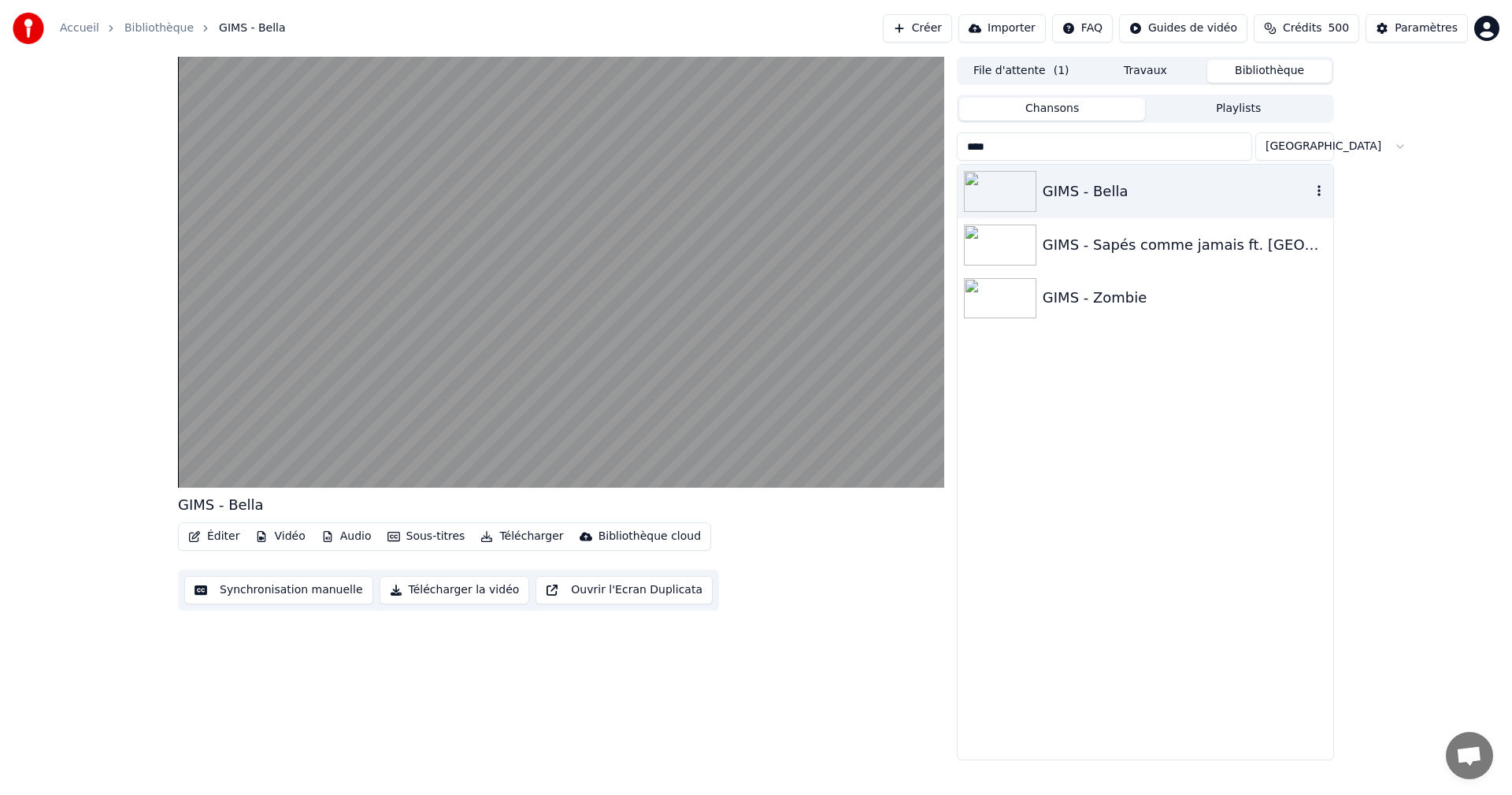
click at [246, 423] on video at bounding box center [561, 273] width 766 height 431
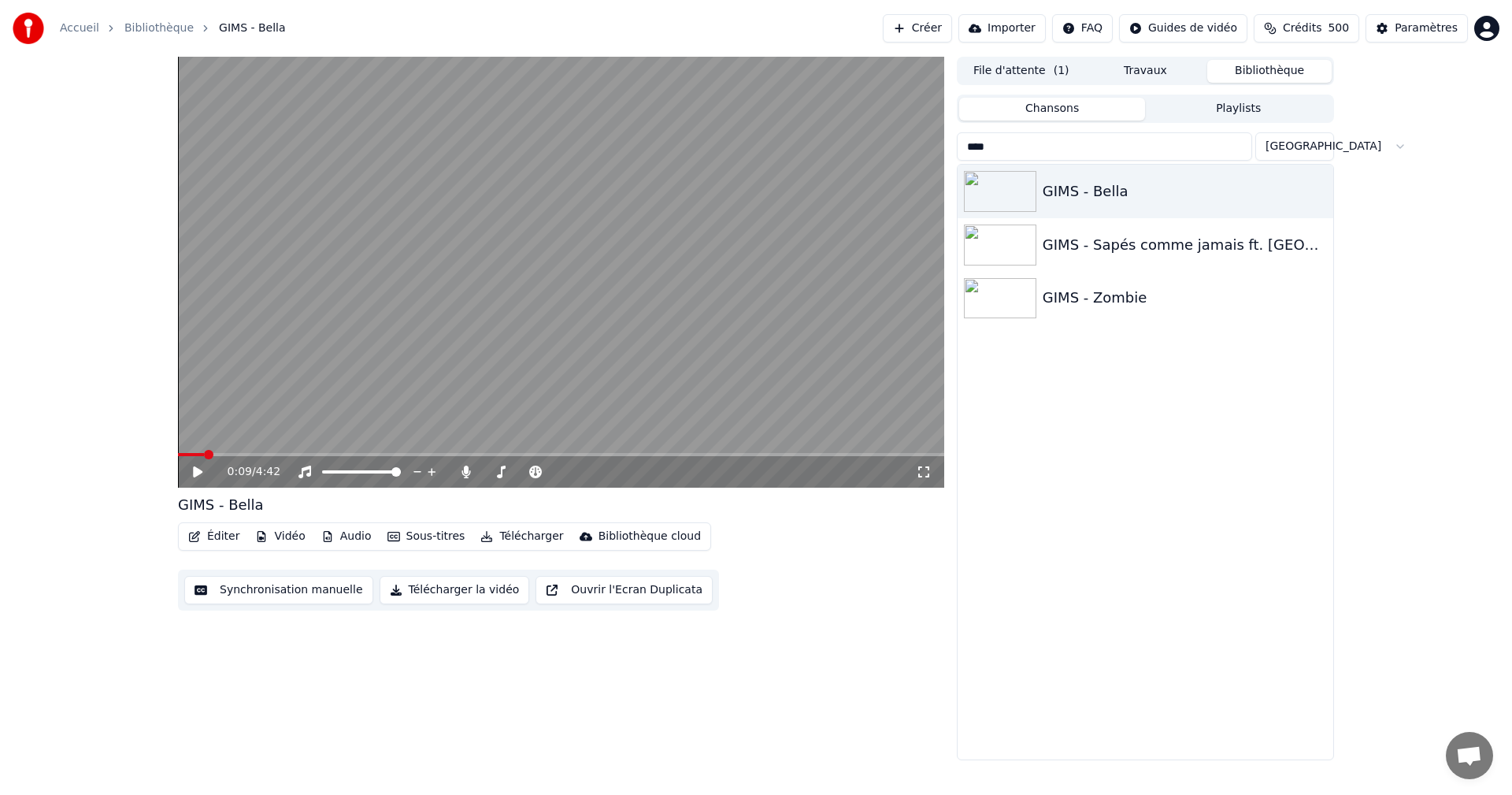
click at [918, 473] on icon at bounding box center [924, 472] width 16 height 13
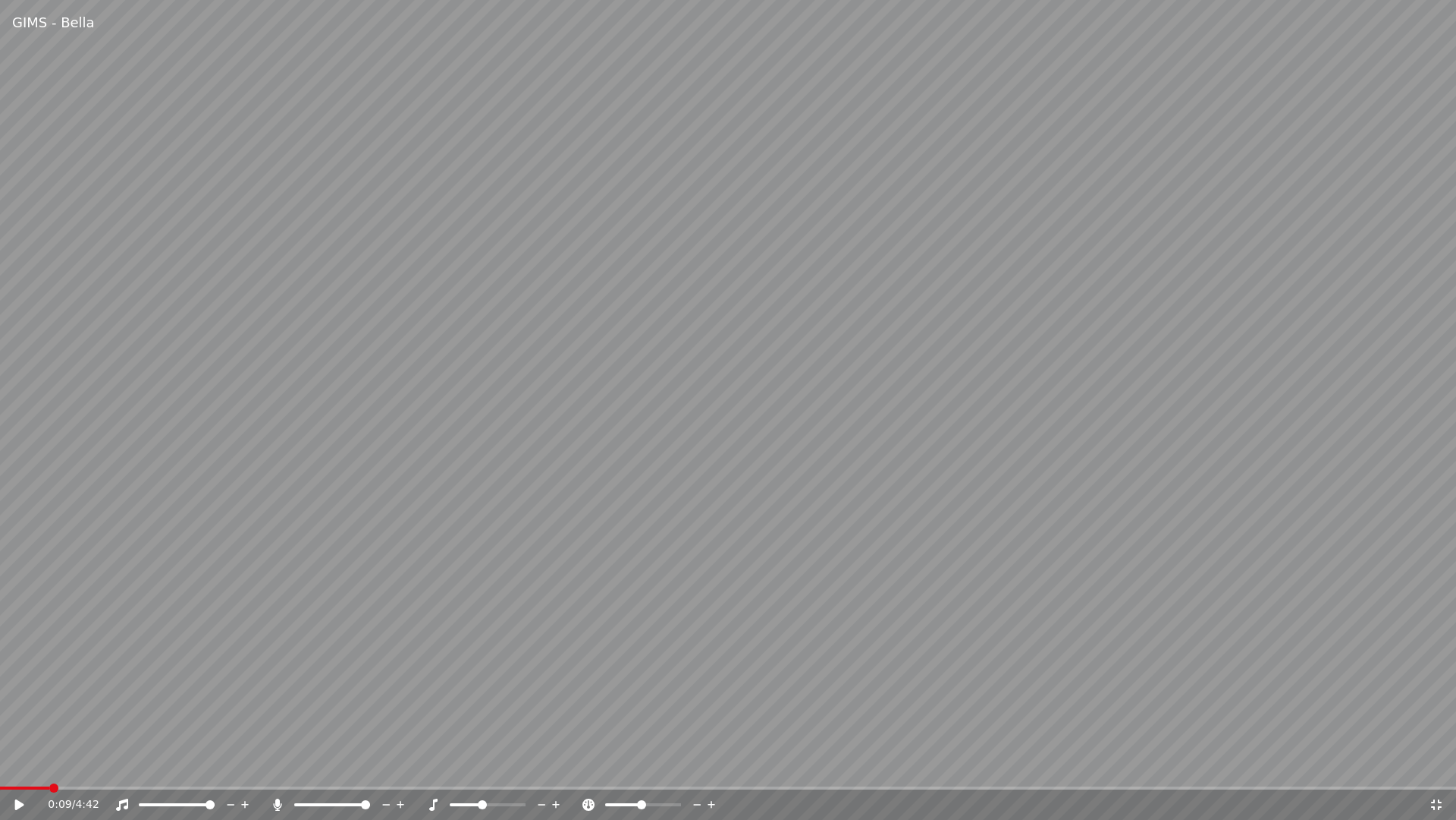
click at [0, 765] on div "0:09 / 4:42" at bounding box center [728, 805] width 1456 height 31
click at [5, 765] on div "0:09 / 4:42" at bounding box center [728, 805] width 1456 height 31
click at [11, 765] on div "0:09 / 4:42" at bounding box center [728, 805] width 1456 height 31
click at [127, 657] on video at bounding box center [728, 410] width 1456 height 820
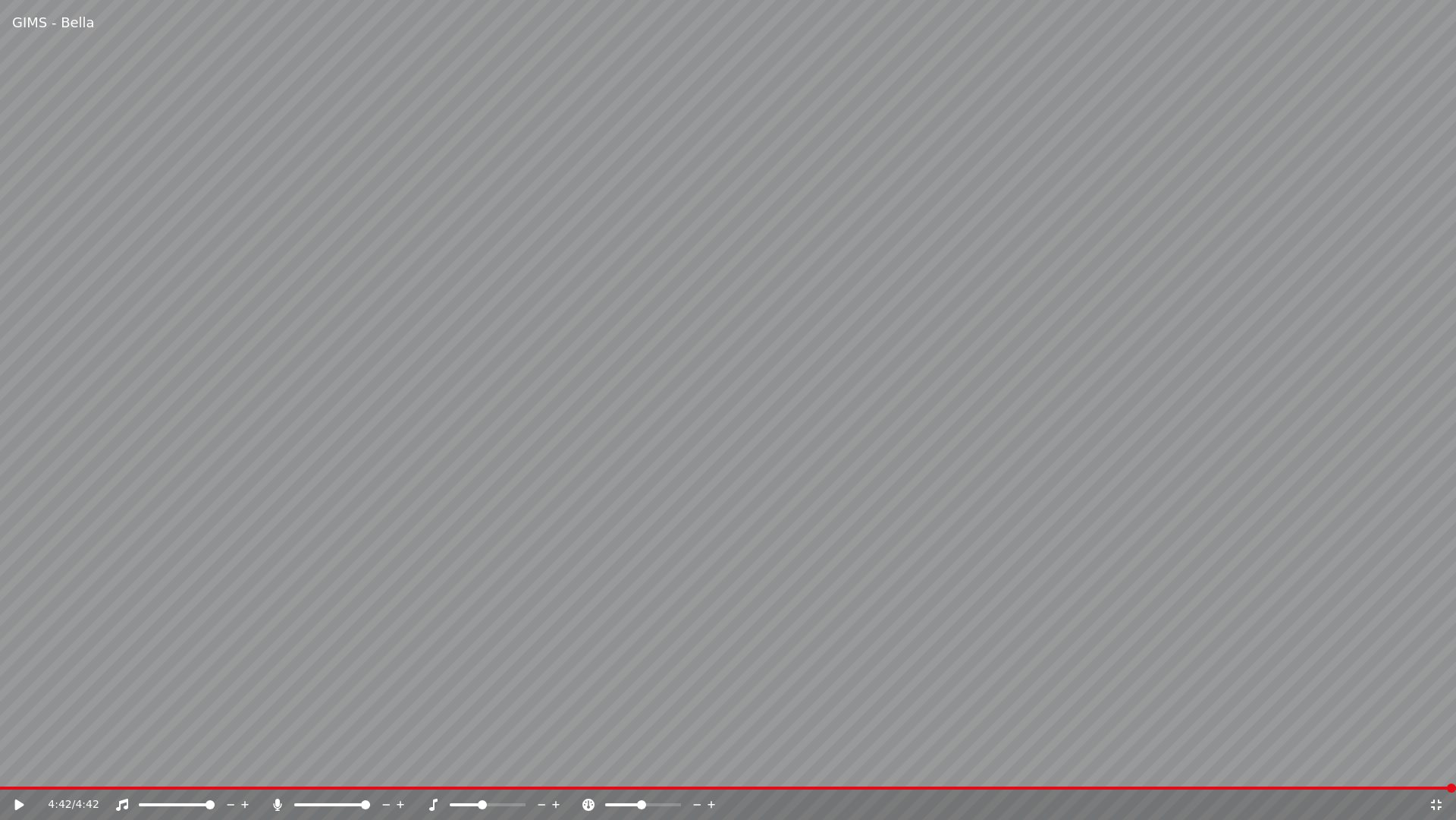
click at [81, 305] on video at bounding box center [728, 410] width 1456 height 820
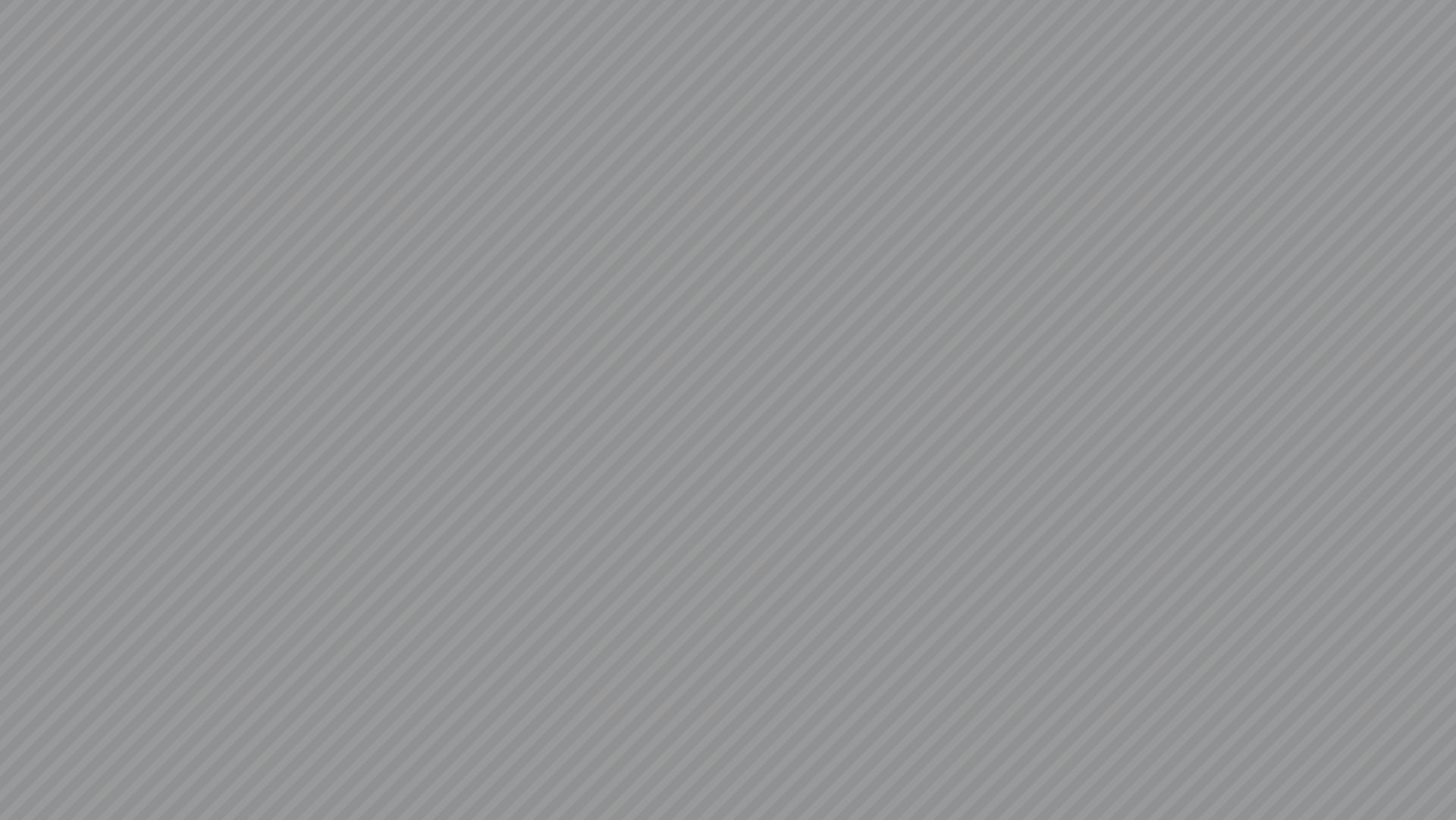
click at [18, 743] on video at bounding box center [728, 410] width 1456 height 820
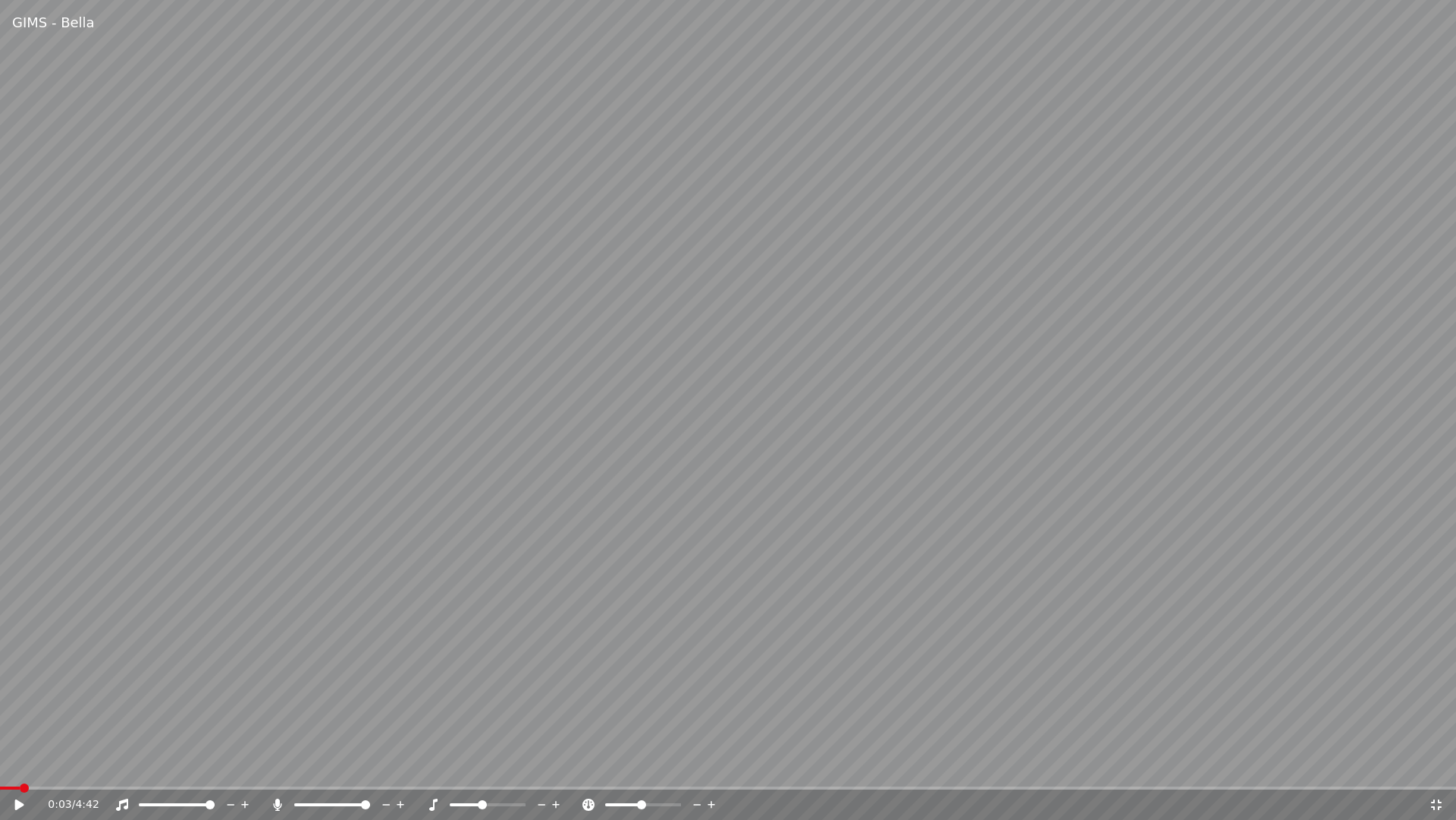
click at [165, 228] on video at bounding box center [728, 410] width 1456 height 820
click at [171, 217] on video at bounding box center [728, 410] width 1456 height 820
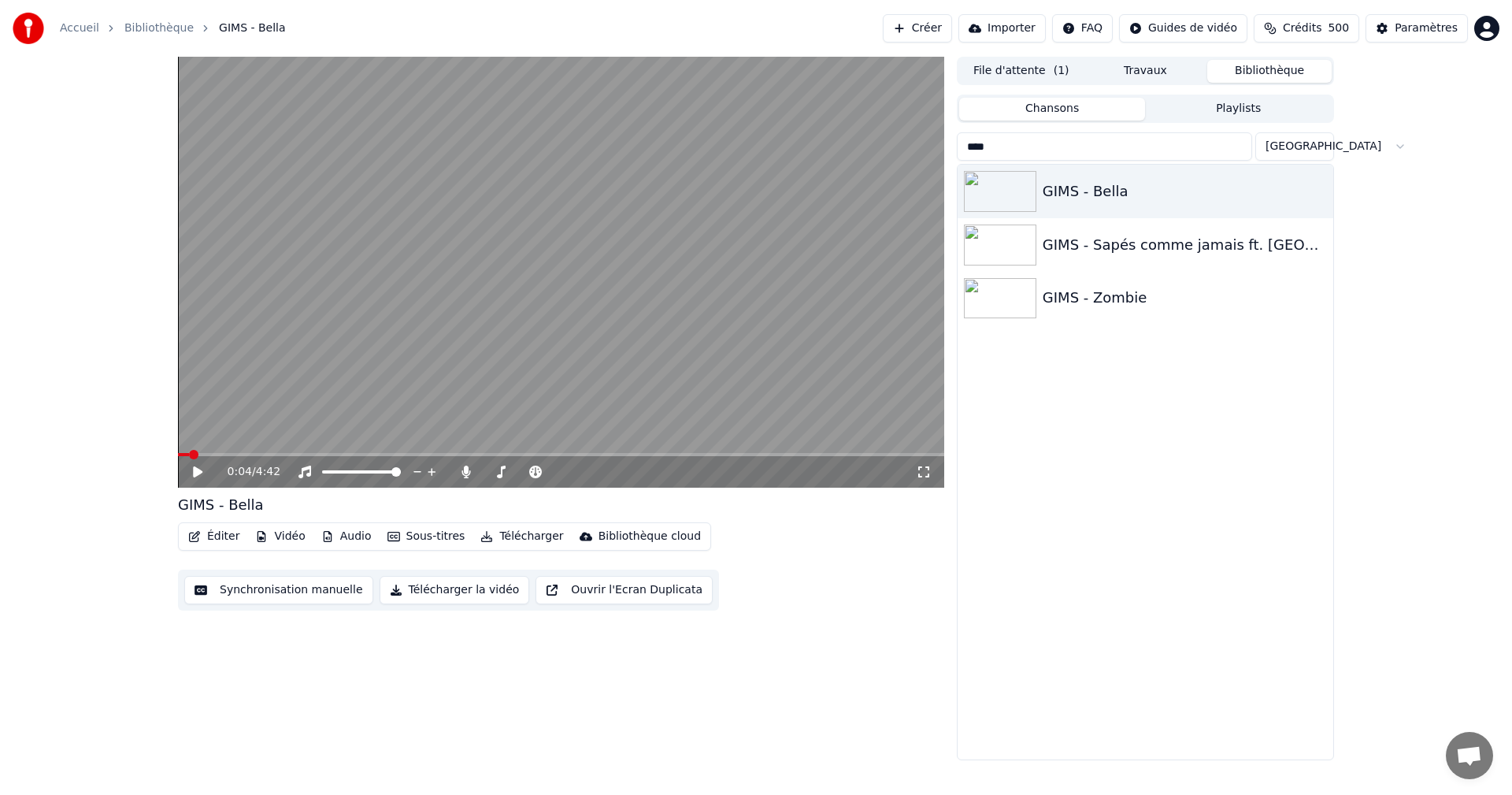
click at [990, 299] on img at bounding box center [1000, 299] width 72 height 41
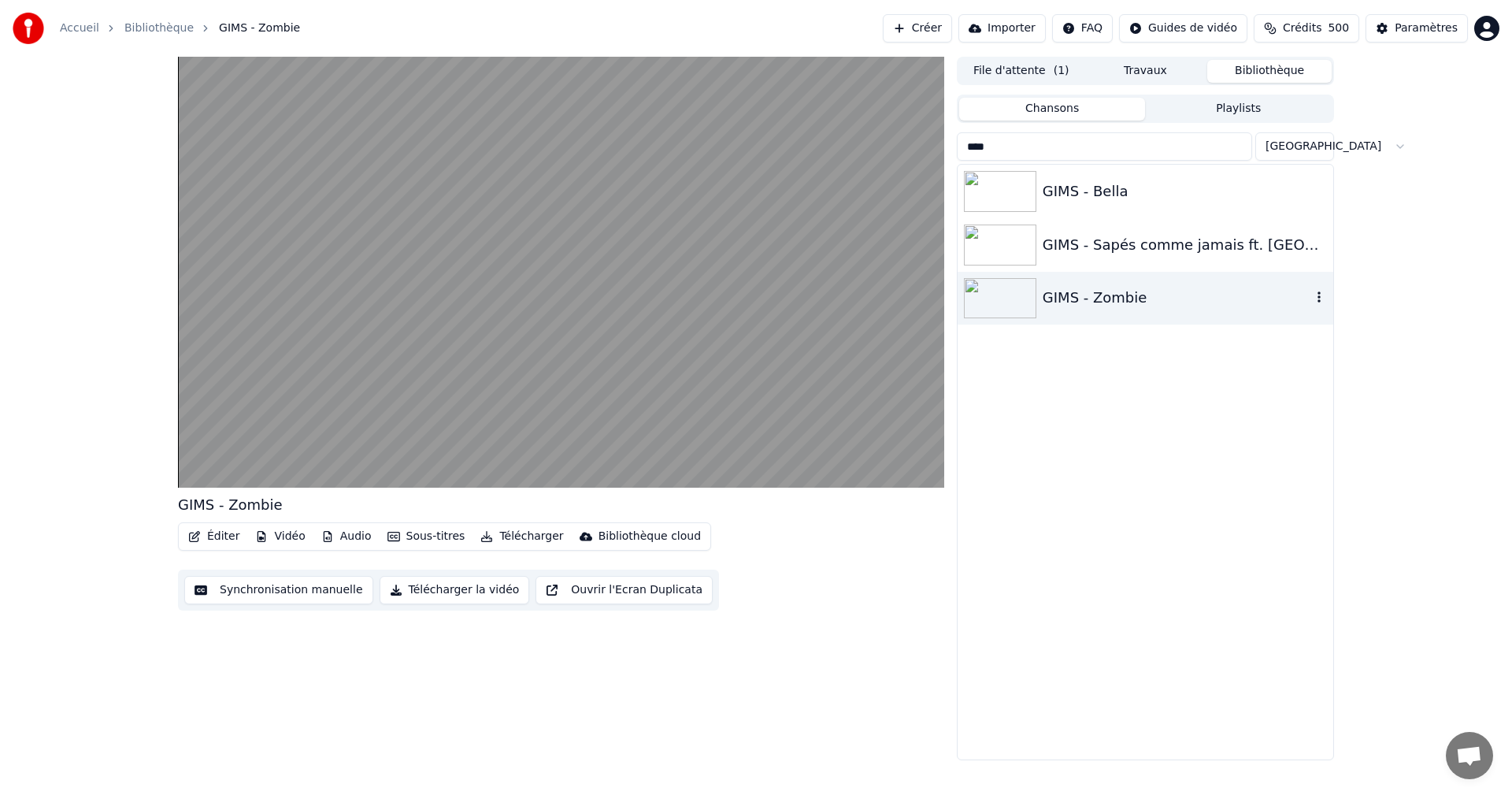
click at [686, 291] on video at bounding box center [561, 273] width 766 height 431
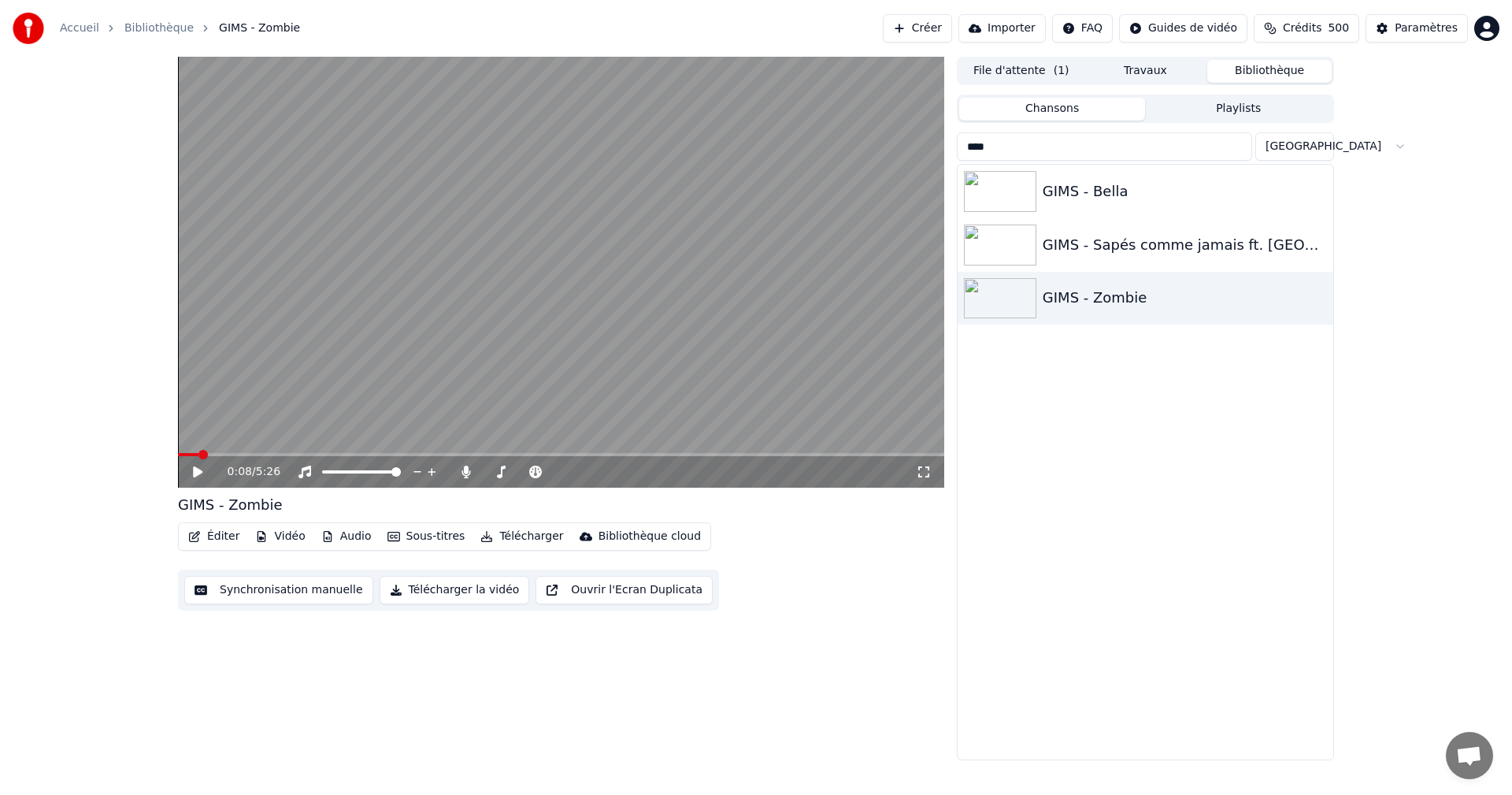
click at [576, 282] on video at bounding box center [561, 273] width 766 height 431
click at [546, 293] on video at bounding box center [561, 273] width 766 height 431
click at [995, 143] on input "****" at bounding box center [1105, 147] width 296 height 29
type input "*"
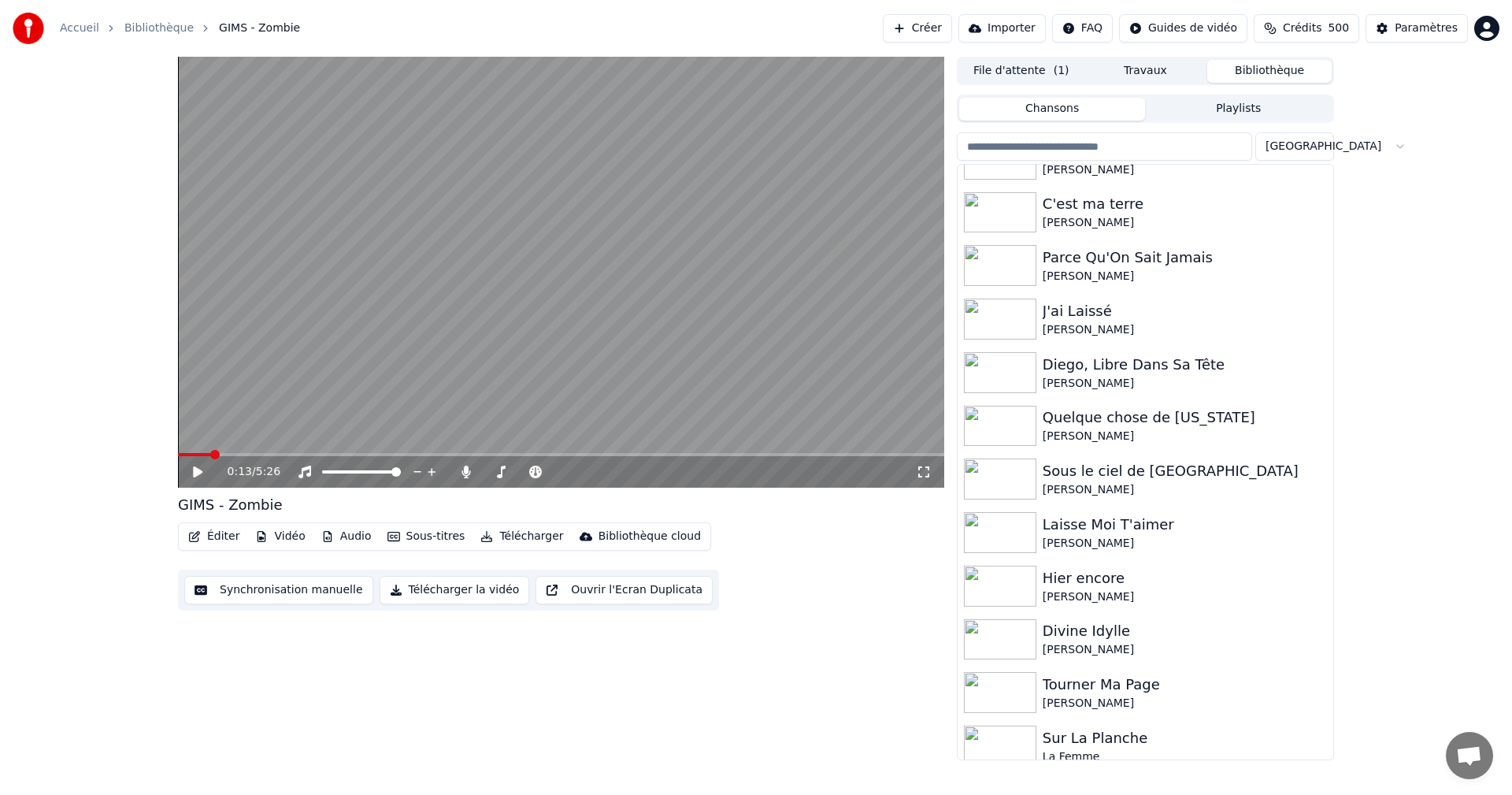
scroll to position [2293, 0]
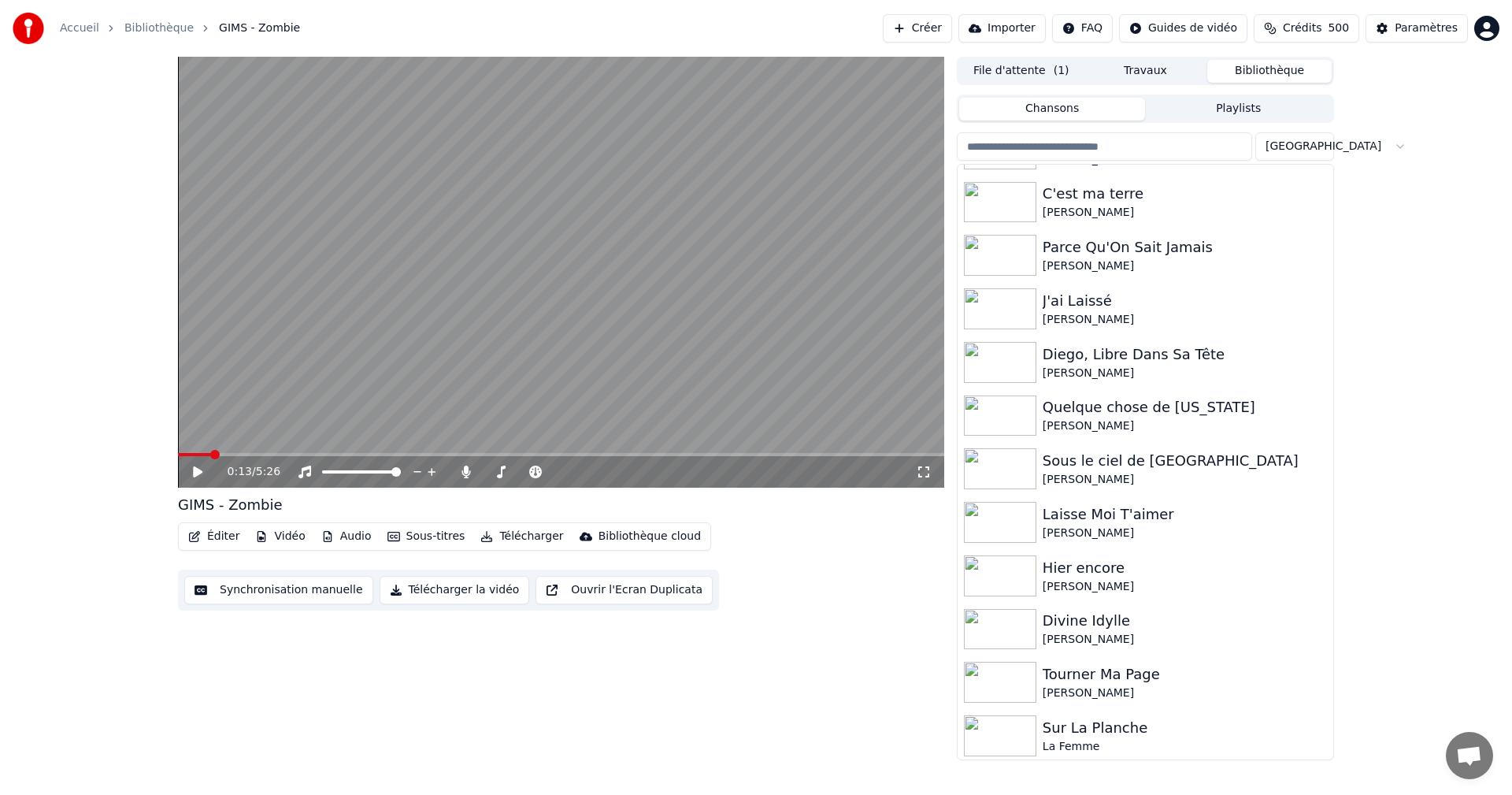
click at [1098, 149] on input "search" at bounding box center [1105, 147] width 296 height 29
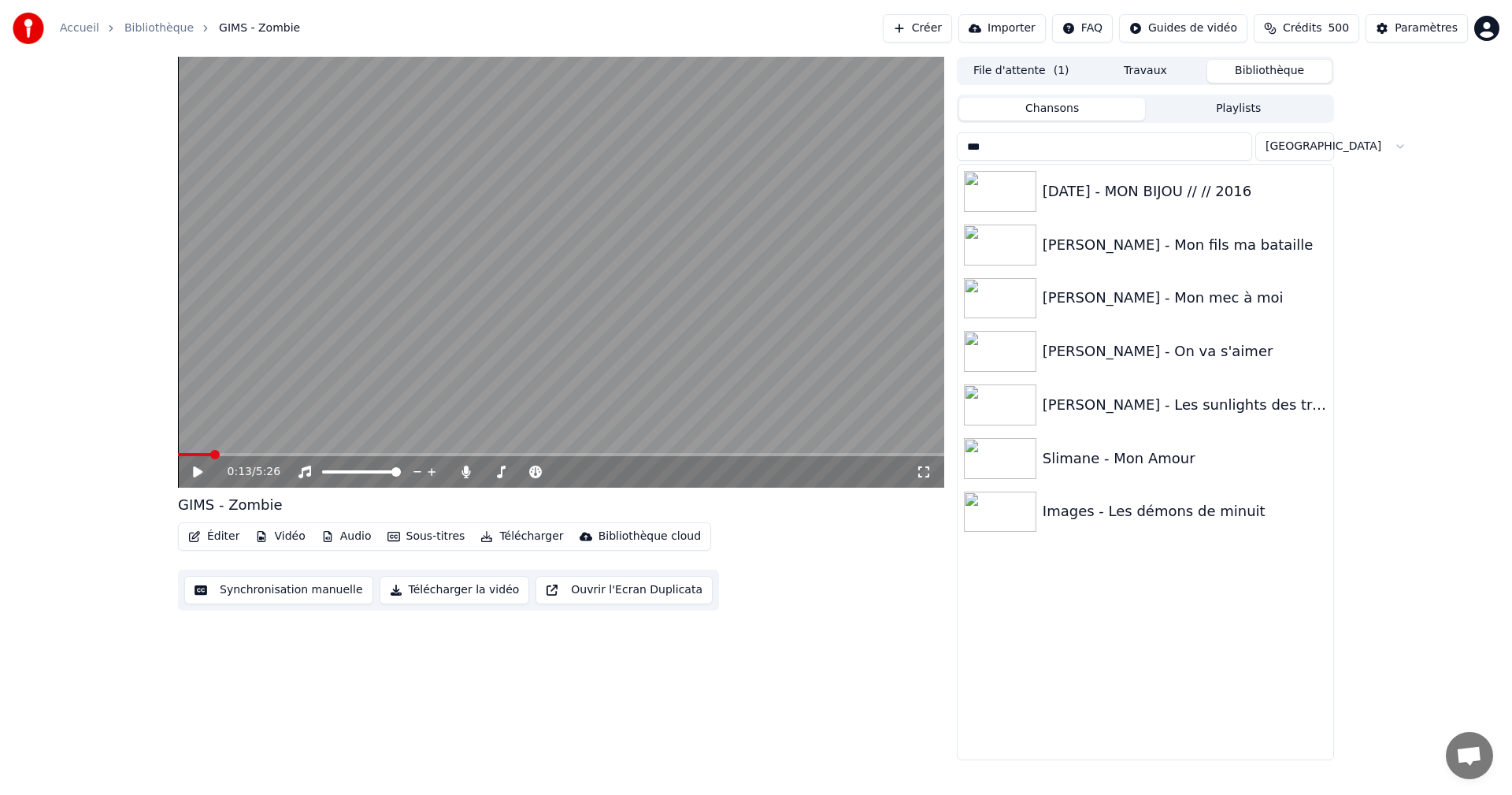
scroll to position [0, 0]
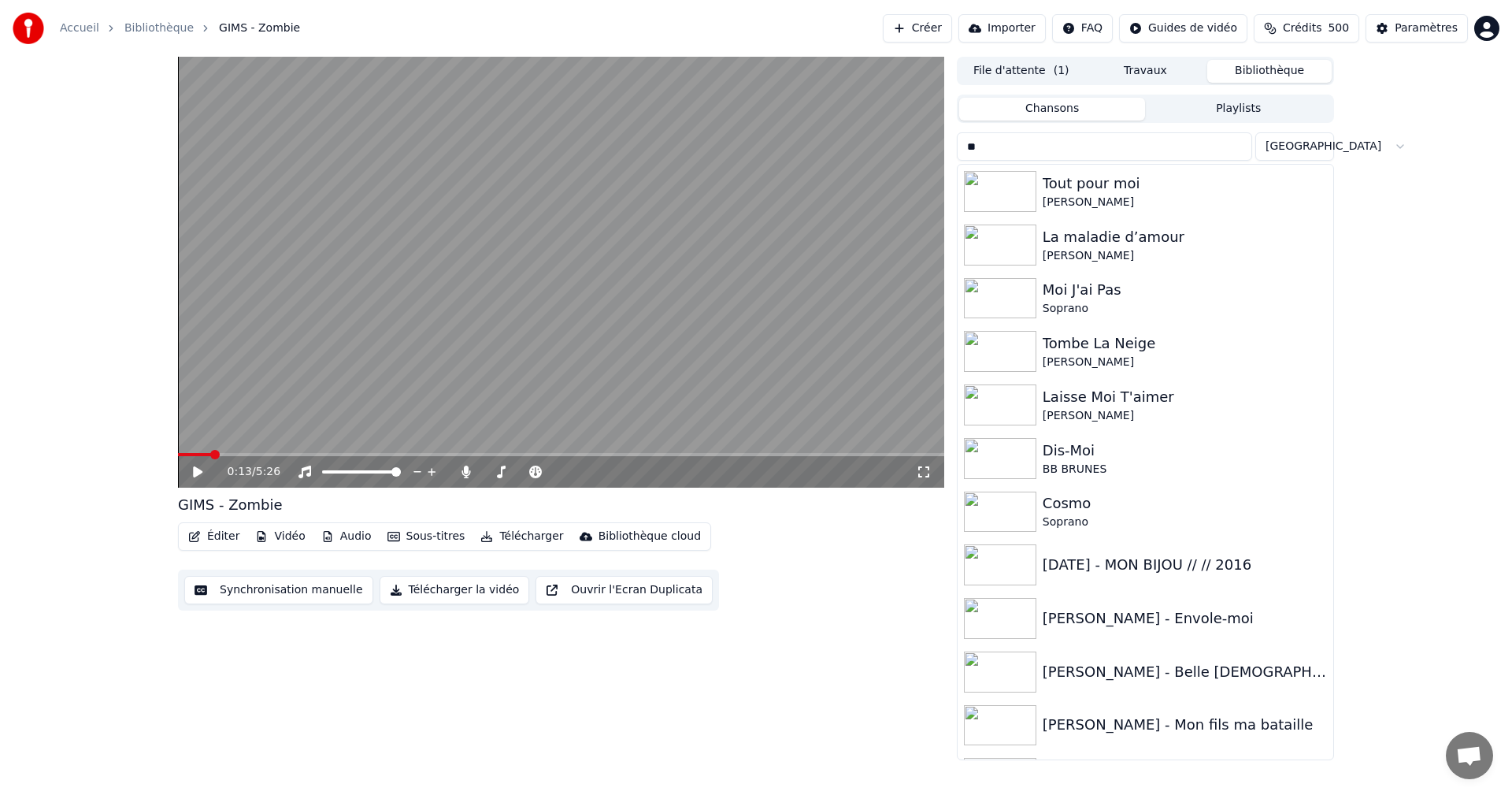
type input "*"
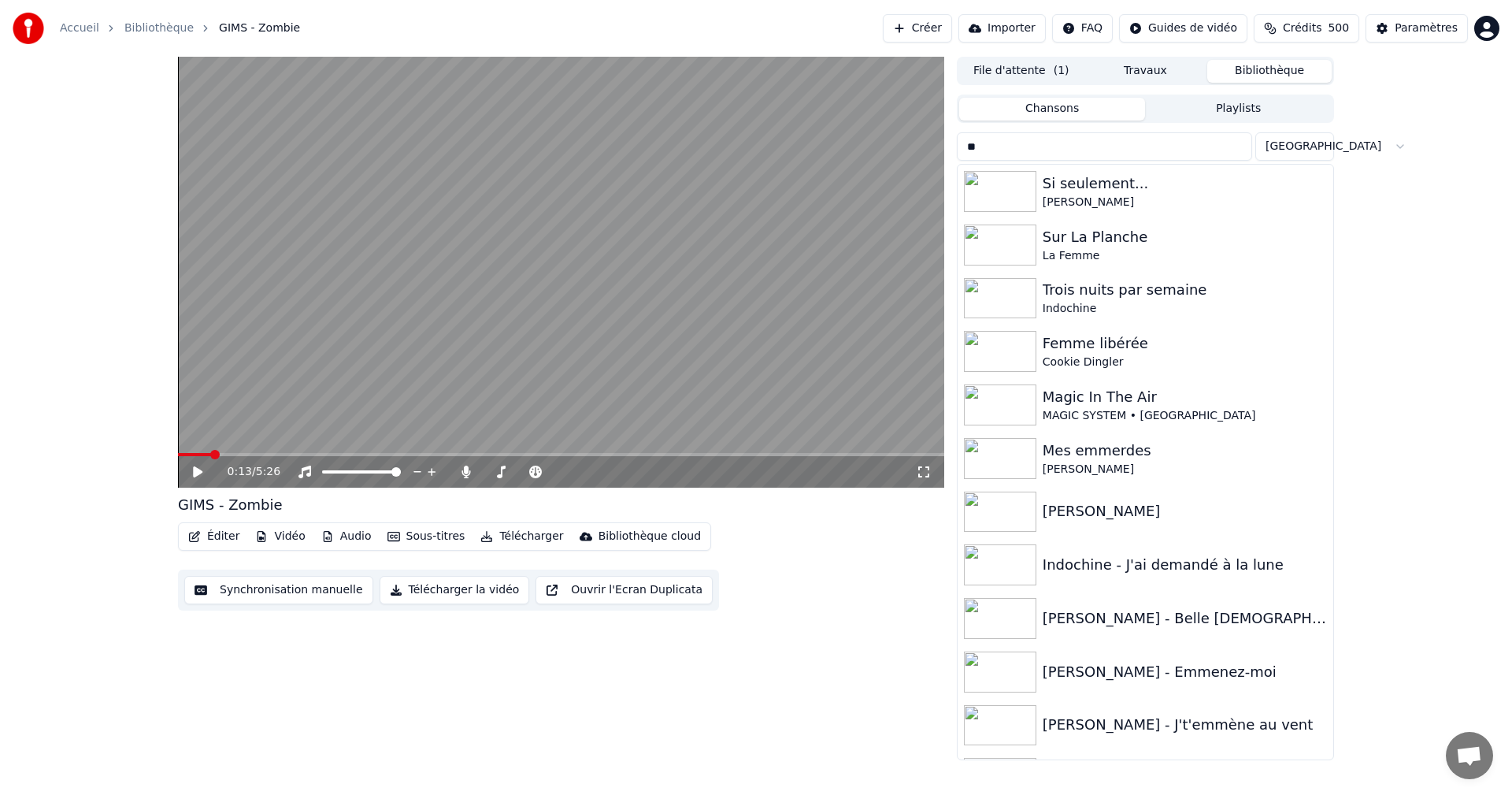
type input "*"
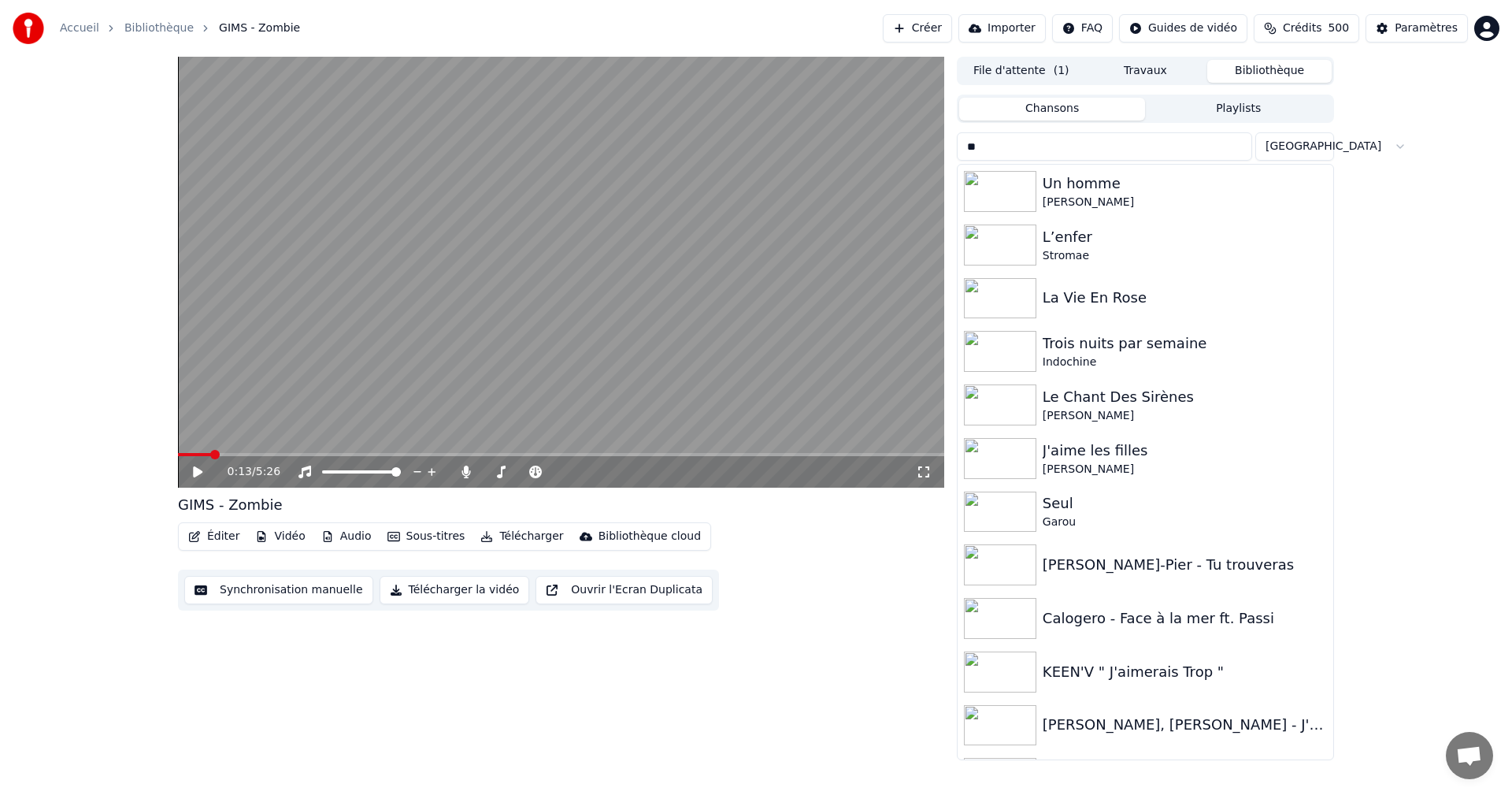
type input "*"
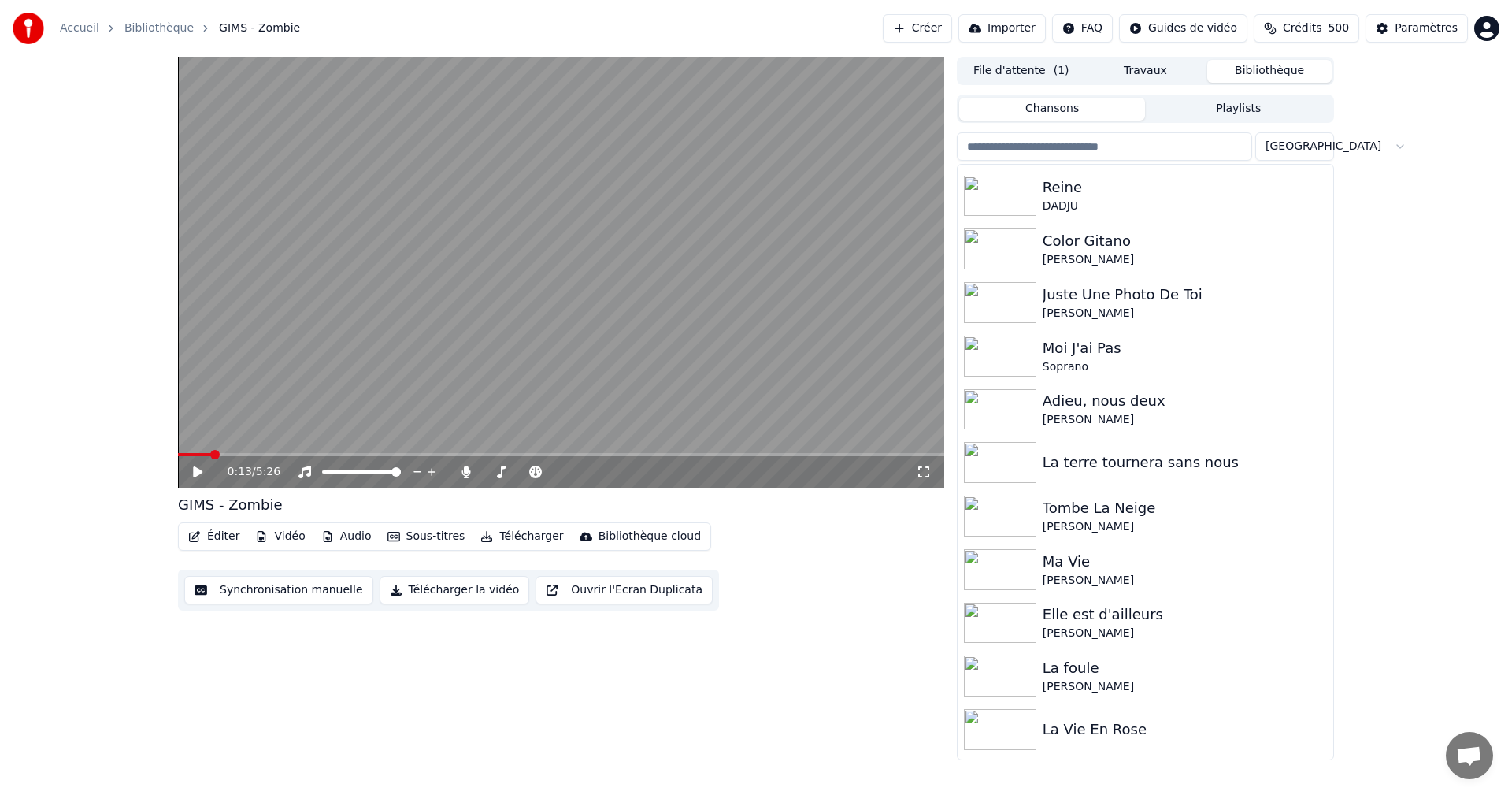
scroll to position [1606, 0]
click at [1105, 296] on div "Juste Une Photo De Toi" at bounding box center [1185, 292] width 284 height 22
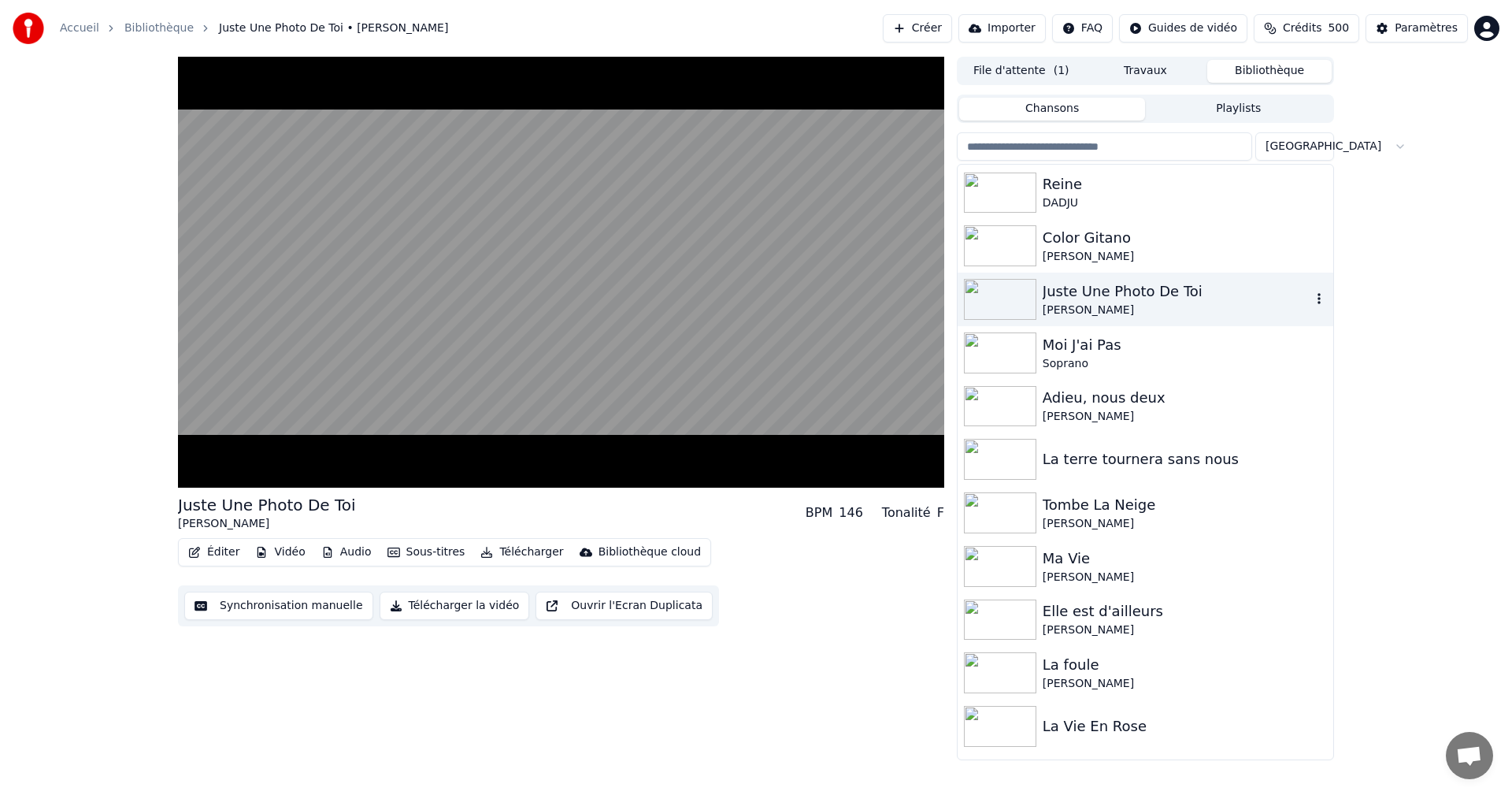
click at [907, 385] on video at bounding box center [561, 273] width 766 height 431
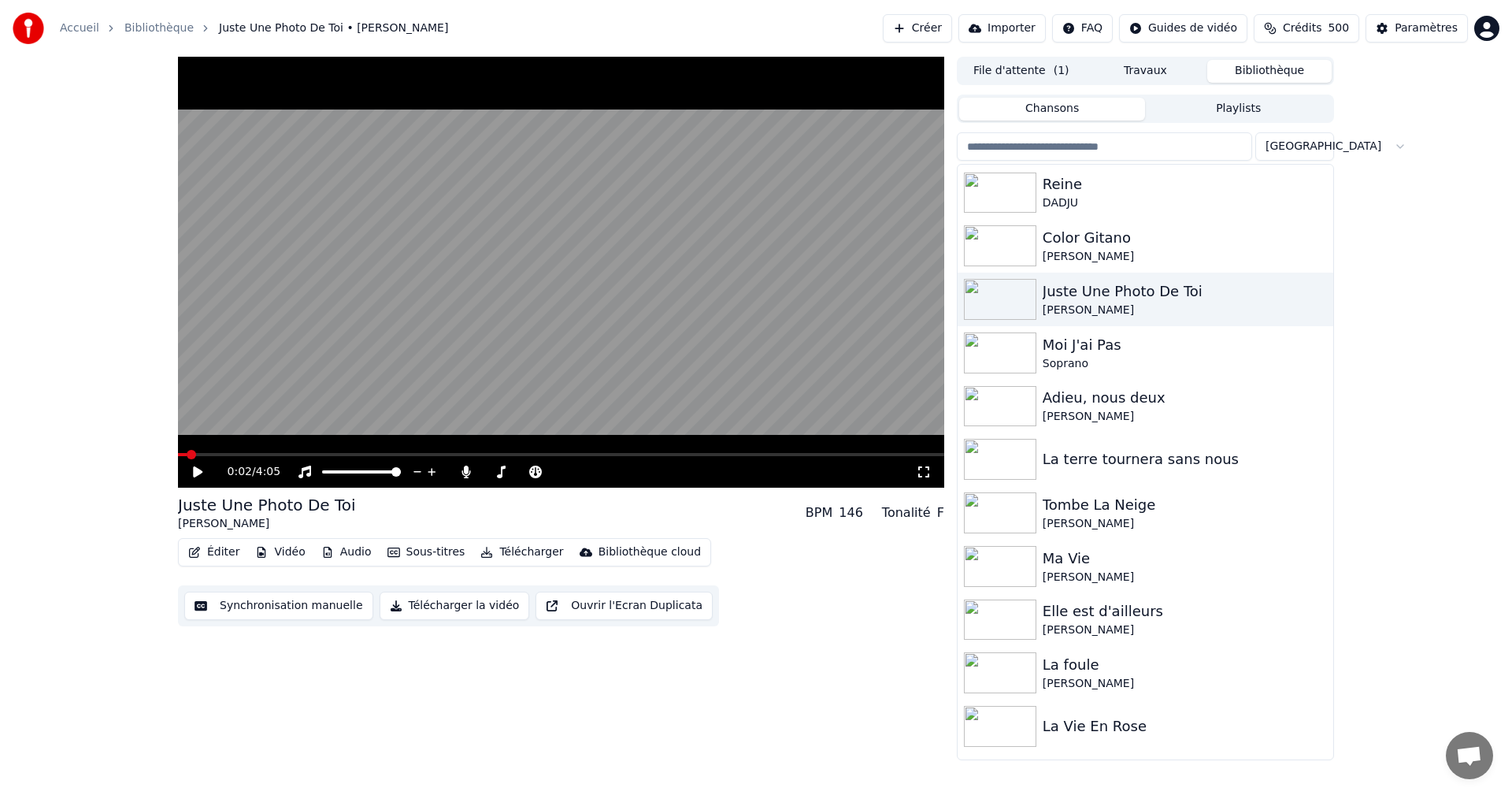
click at [923, 469] on icon at bounding box center [924, 472] width 16 height 13
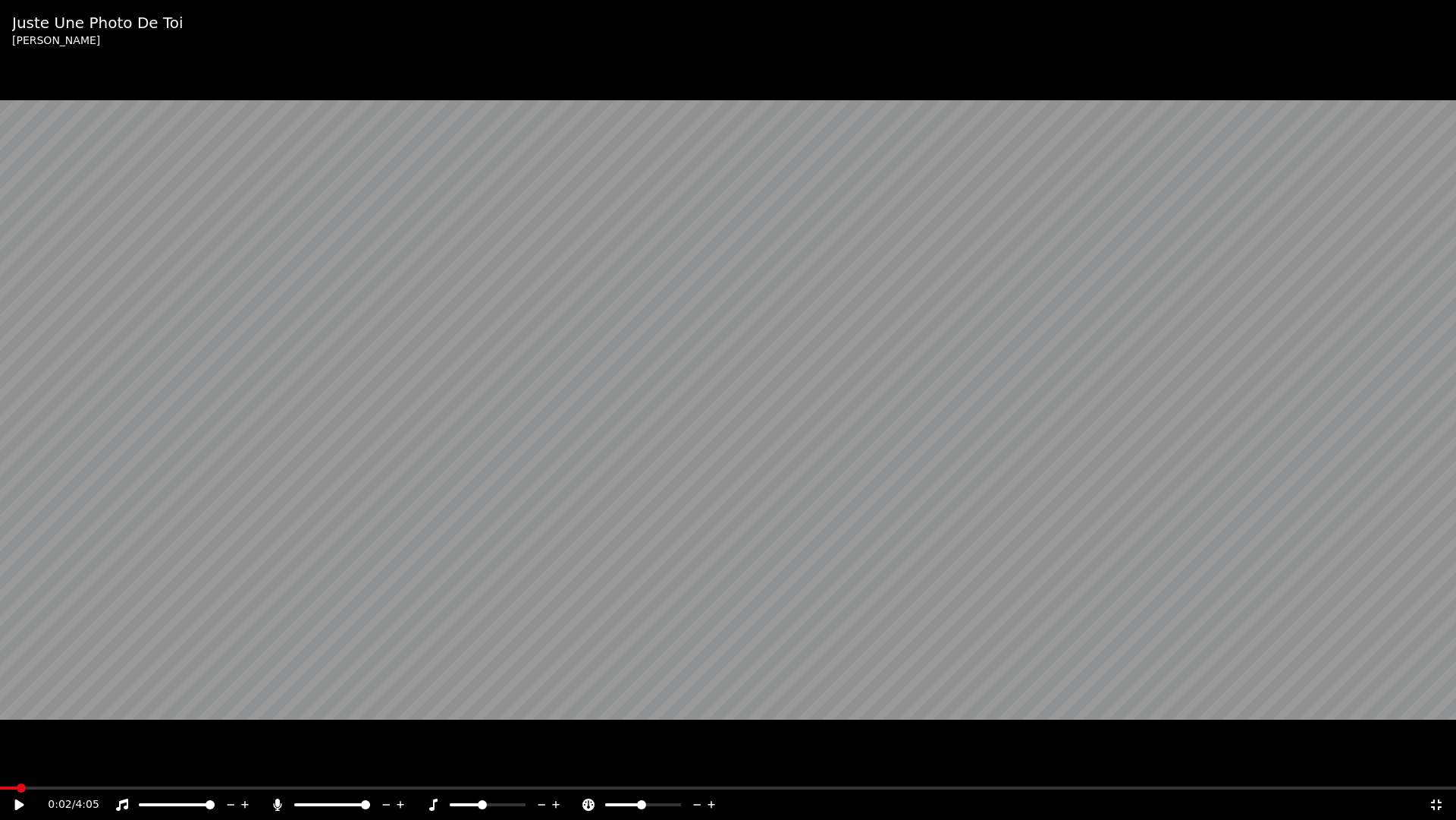
click at [13, 765] on div "0:02 / 4:05" at bounding box center [728, 805] width 1456 height 31
click at [14, 765] on div "0:02 / 4:05" at bounding box center [728, 805] width 1456 height 31
click at [9, 765] on div "0:00 / 4:05" at bounding box center [728, 805] width 1445 height 15
click at [10, 765] on div "0:00 / 4:05" at bounding box center [728, 805] width 1445 height 15
click at [9, 765] on div "0:00 / 4:05" at bounding box center [728, 805] width 1445 height 15
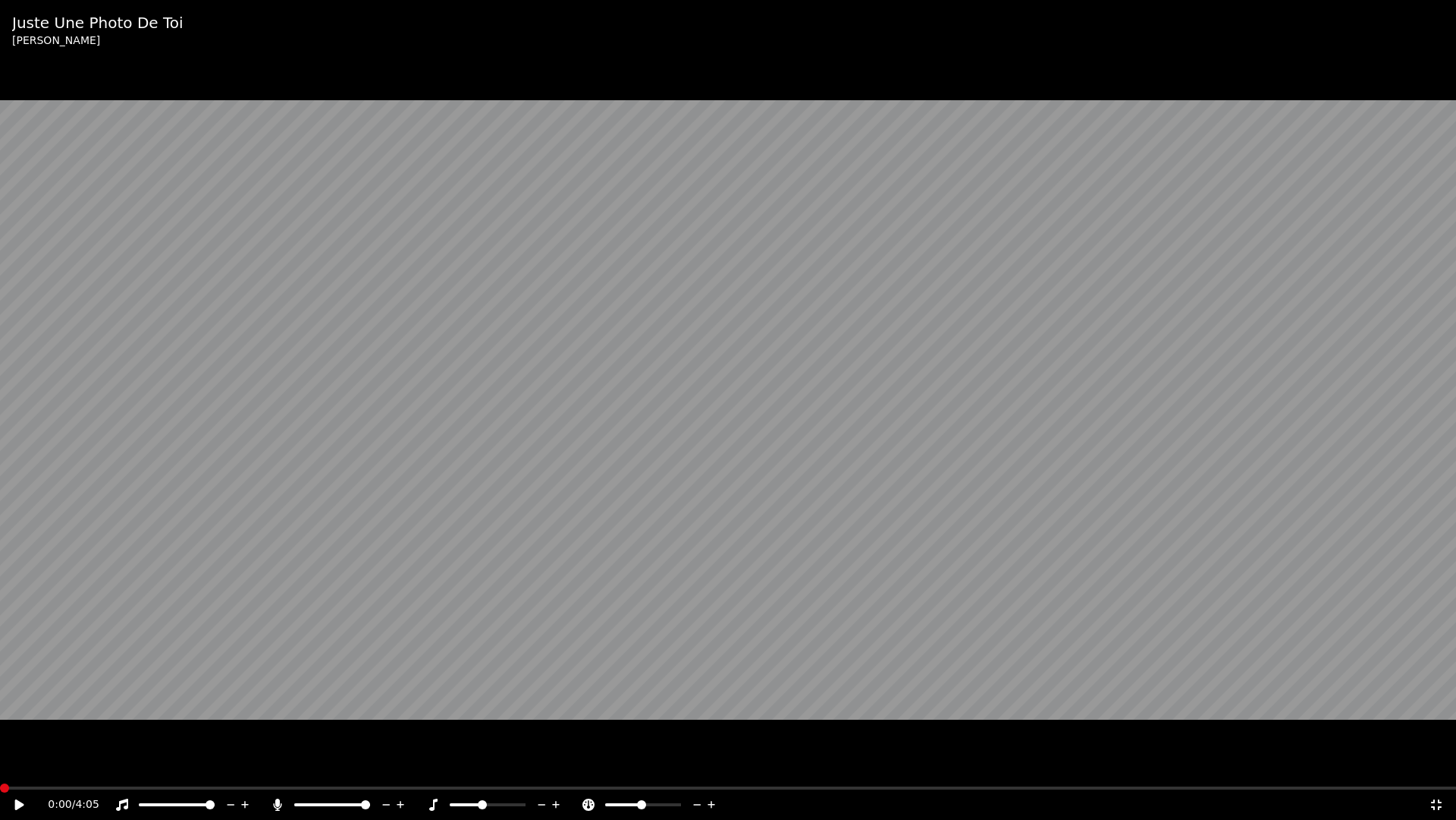
click at [8, 765] on div "0:00 / 4:05" at bounding box center [728, 805] width 1445 height 15
click at [557, 457] on video at bounding box center [728, 410] width 1456 height 820
click at [566, 466] on video at bounding box center [728, 410] width 1456 height 820
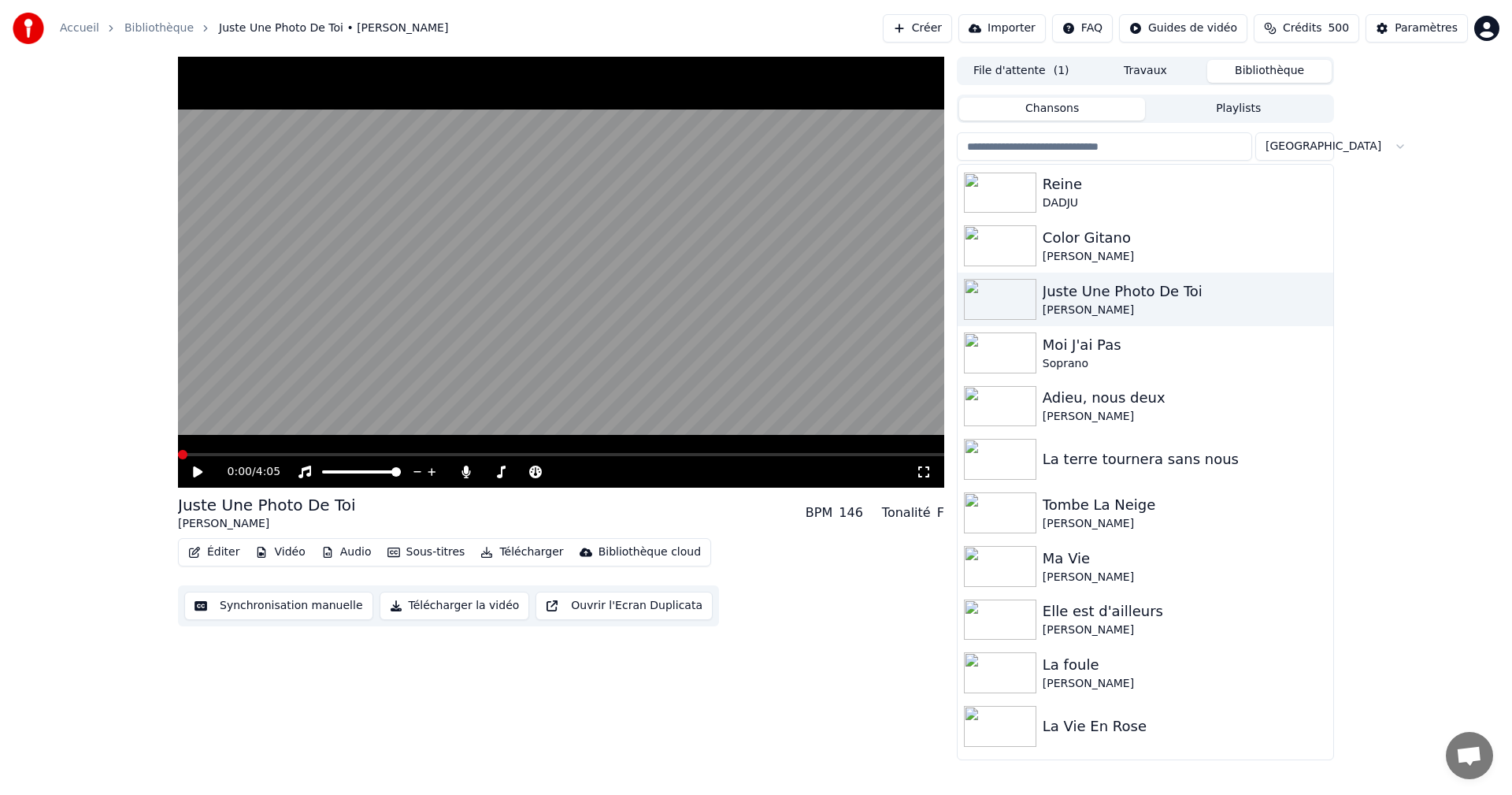
click at [184, 473] on div "0:00 / 4:05" at bounding box center [561, 472] width 766 height 32
click at [196, 476] on icon at bounding box center [198, 472] width 10 height 11
click at [925, 471] on icon at bounding box center [924, 472] width 16 height 13
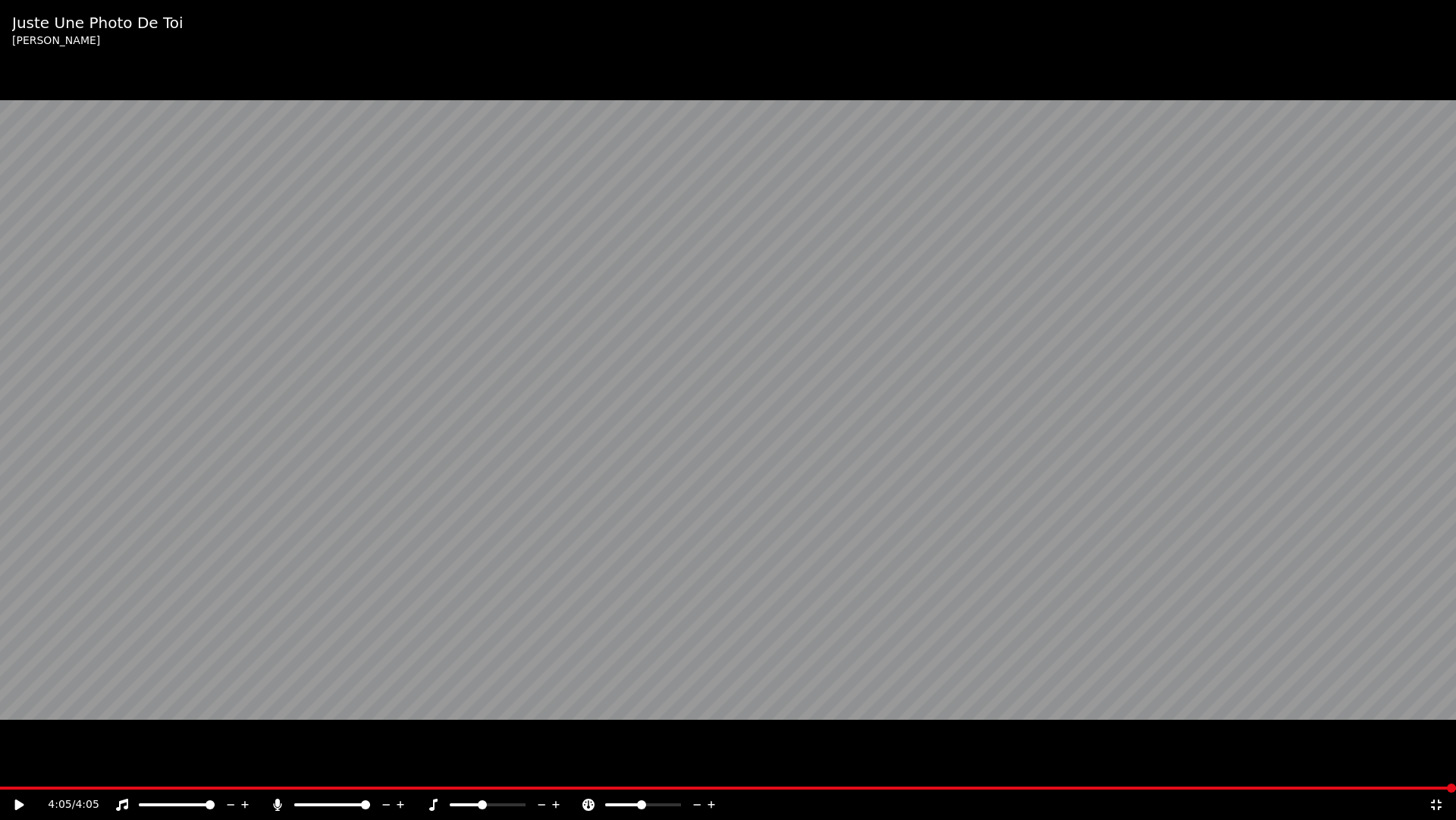
click at [1446, 765] on div "4:05 / 4:05" at bounding box center [728, 805] width 1456 height 31
click at [1435, 765] on div "4:05 / 4:05" at bounding box center [728, 805] width 1456 height 31
click at [1437, 765] on icon at bounding box center [1437, 805] width 15 height 12
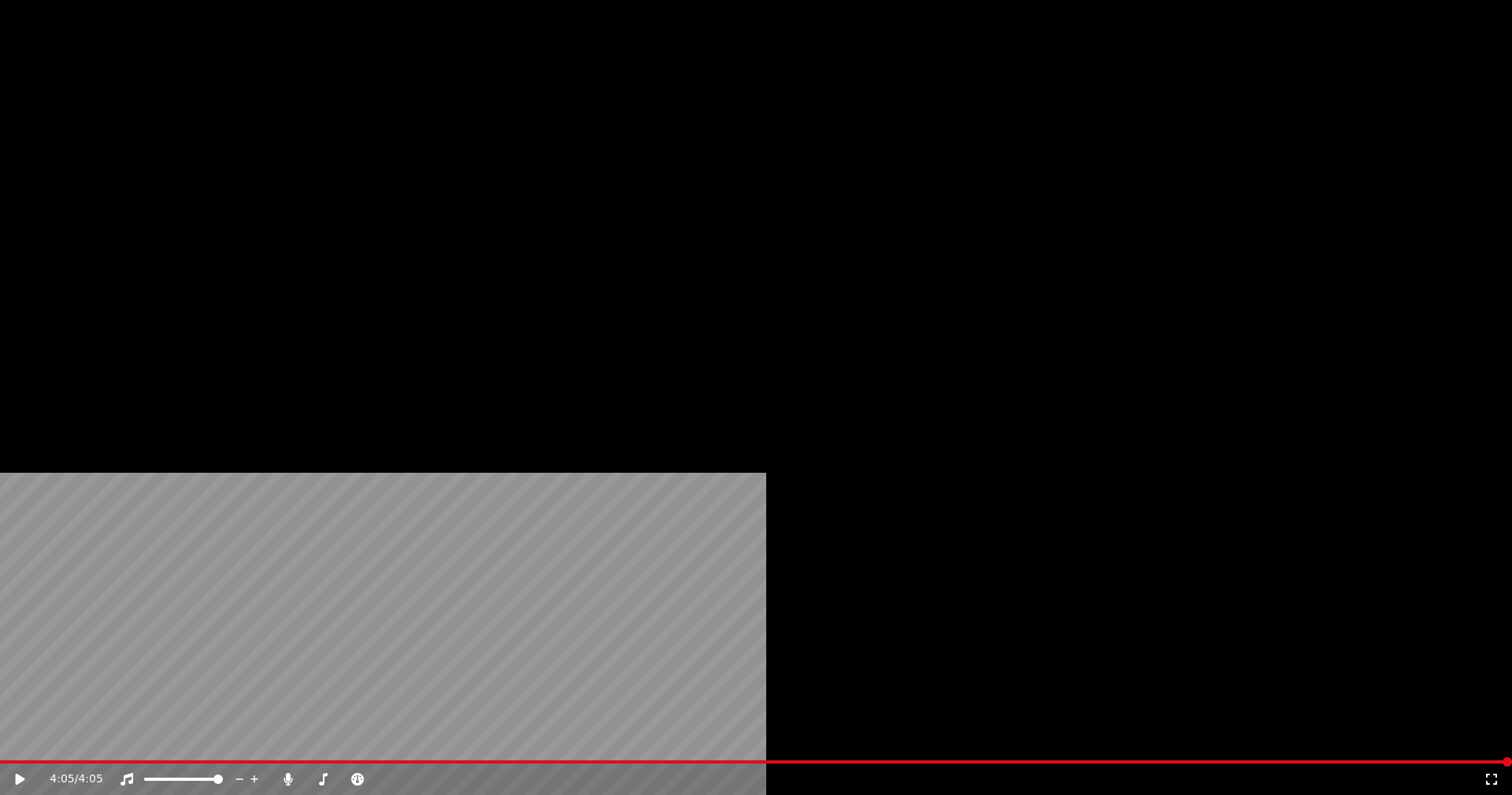
scroll to position [2907, 0]
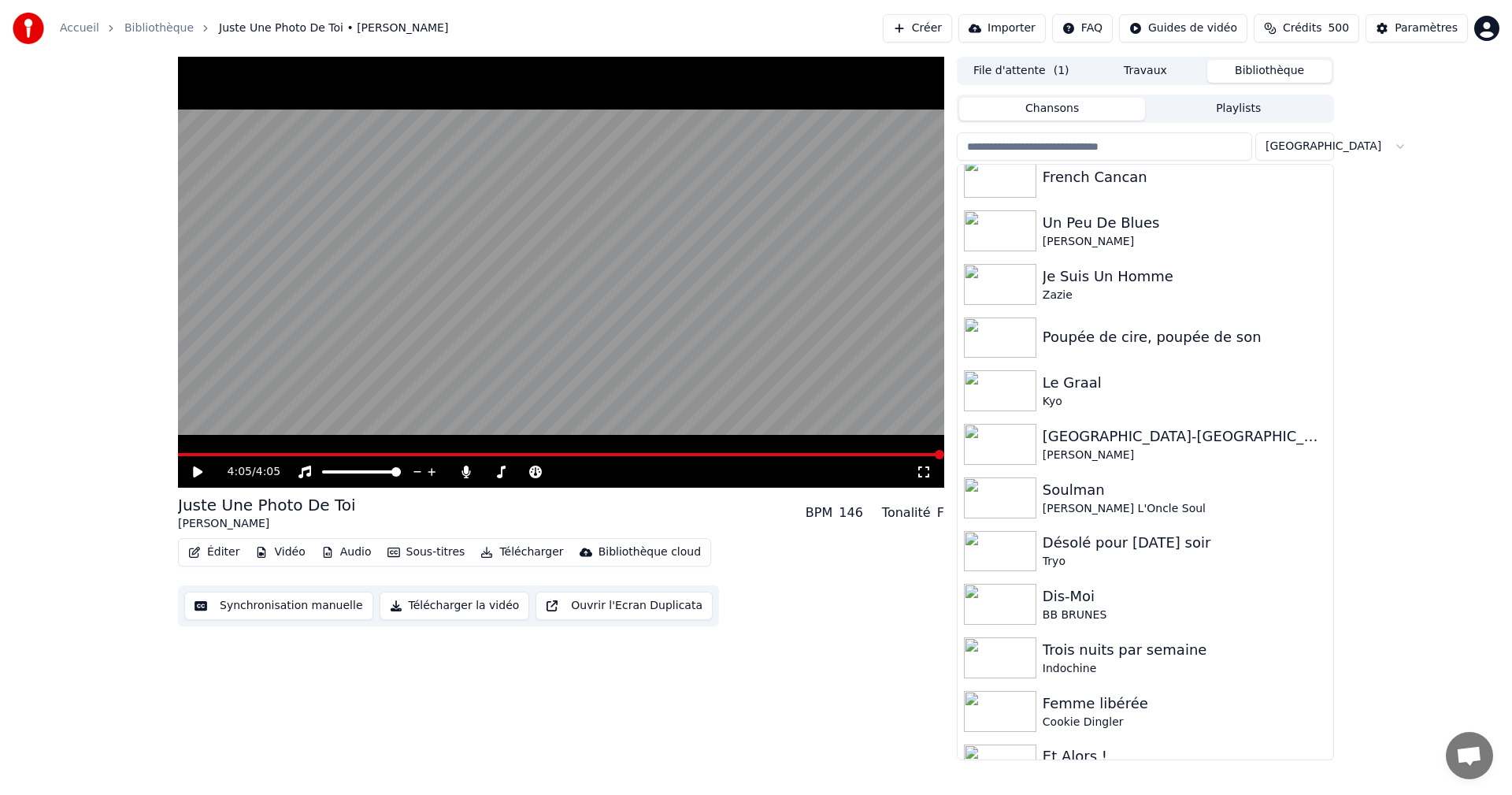
click at [1097, 285] on div "Je Suis Un Homme" at bounding box center [1185, 277] width 284 height 22
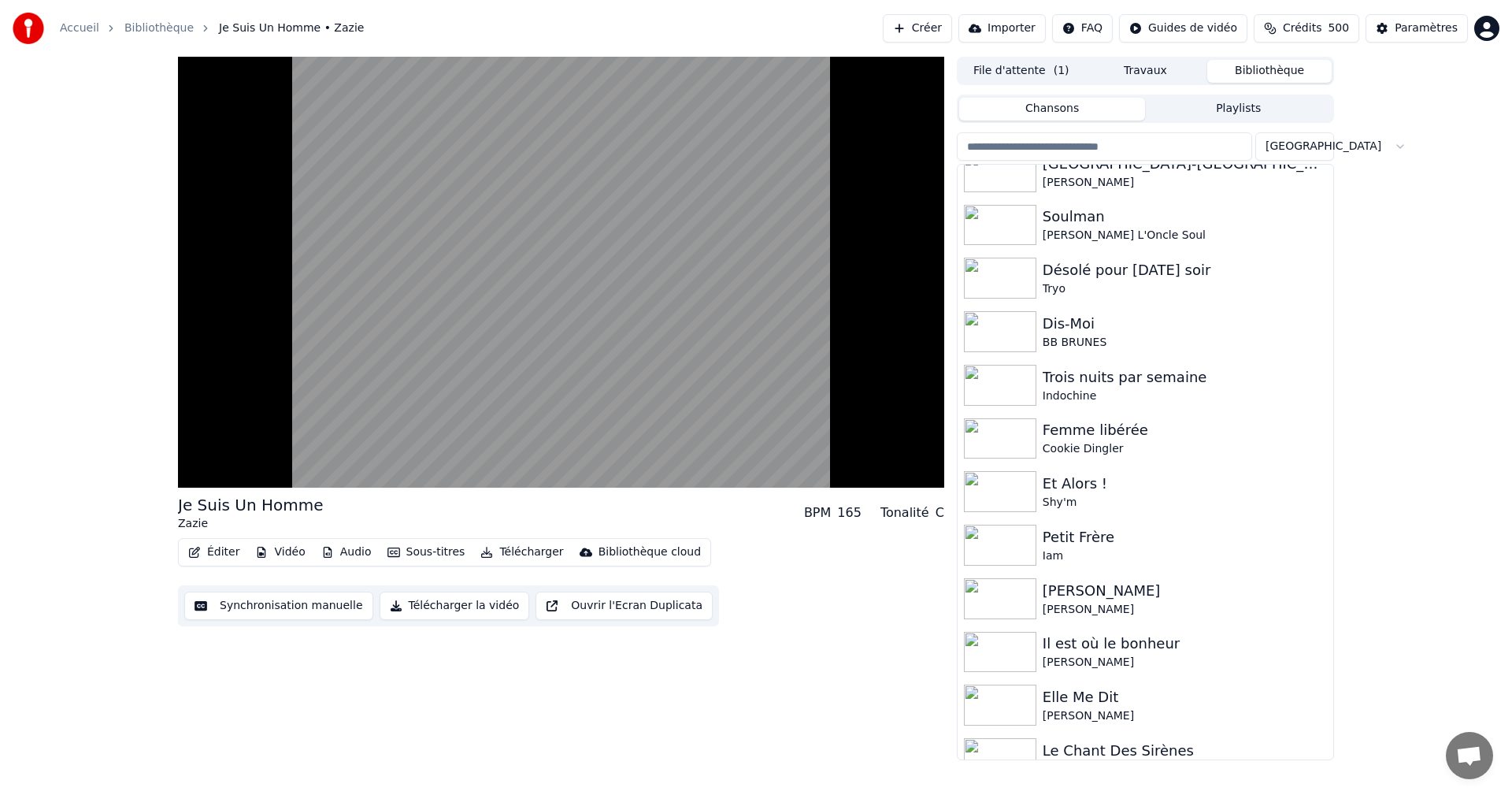
scroll to position [3194, 0]
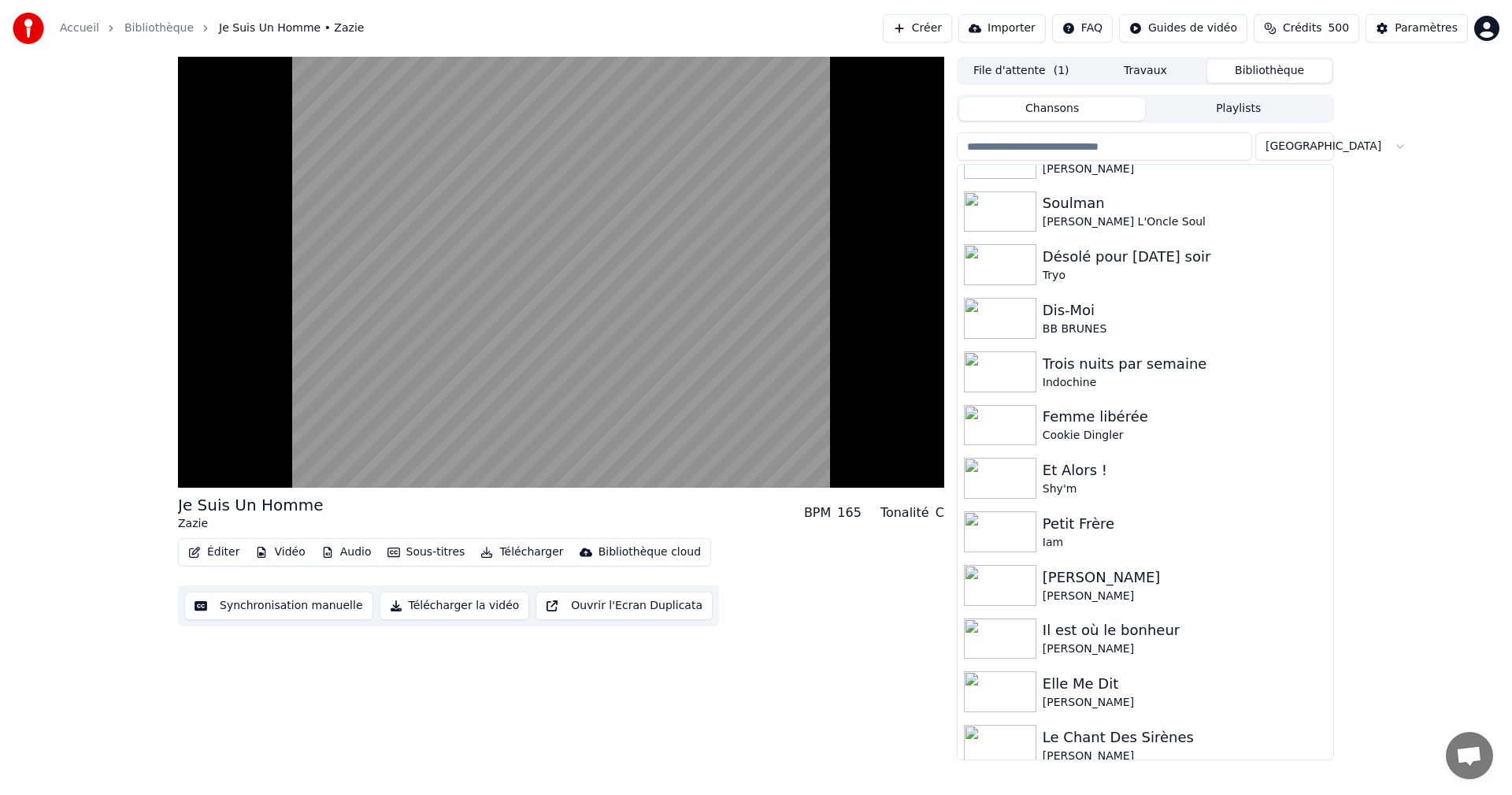
click at [484, 303] on video at bounding box center [561, 273] width 766 height 431
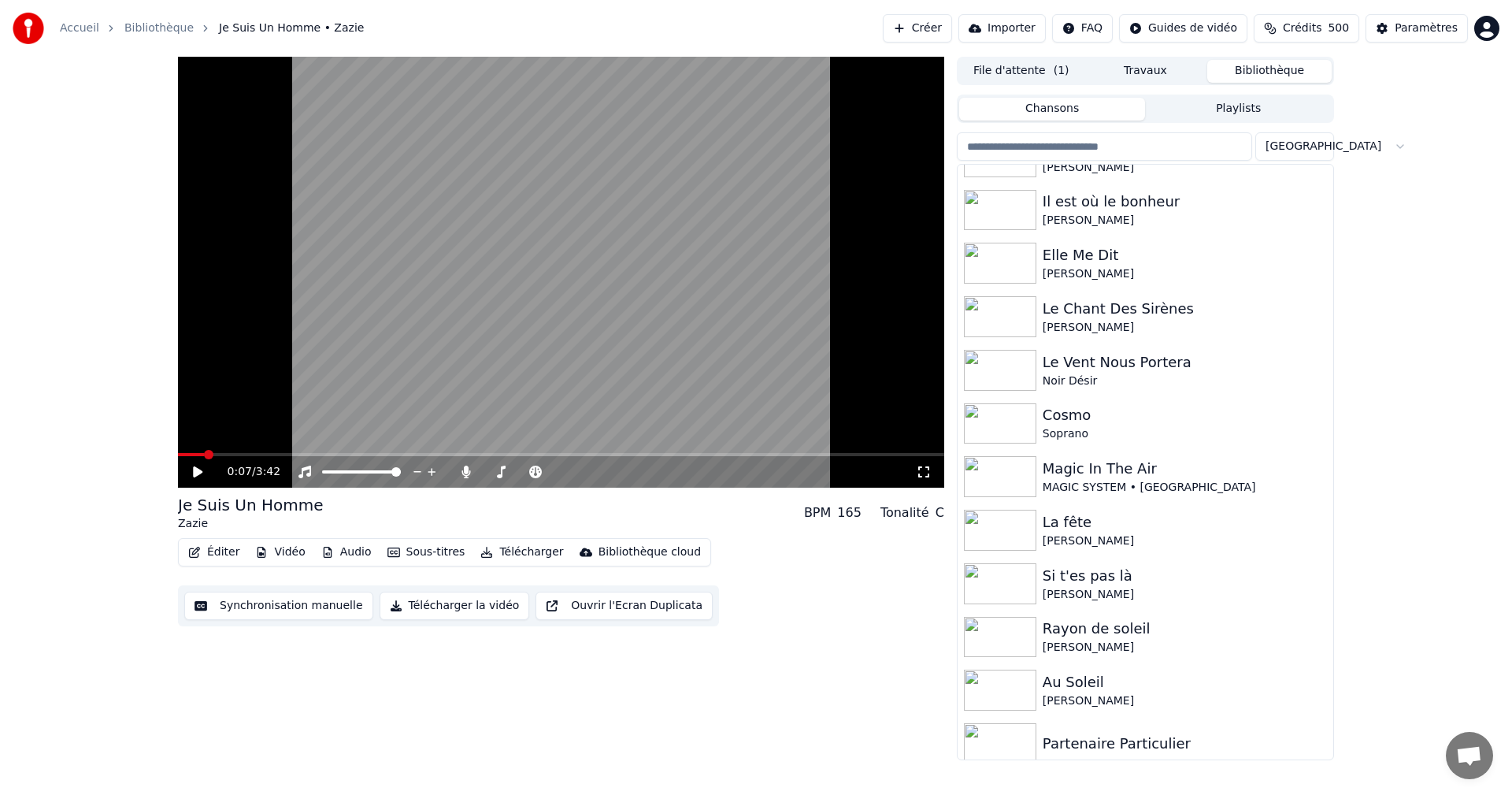
scroll to position [3624, 0]
click at [1071, 698] on div "[PERSON_NAME]" at bounding box center [1185, 701] width 284 height 16
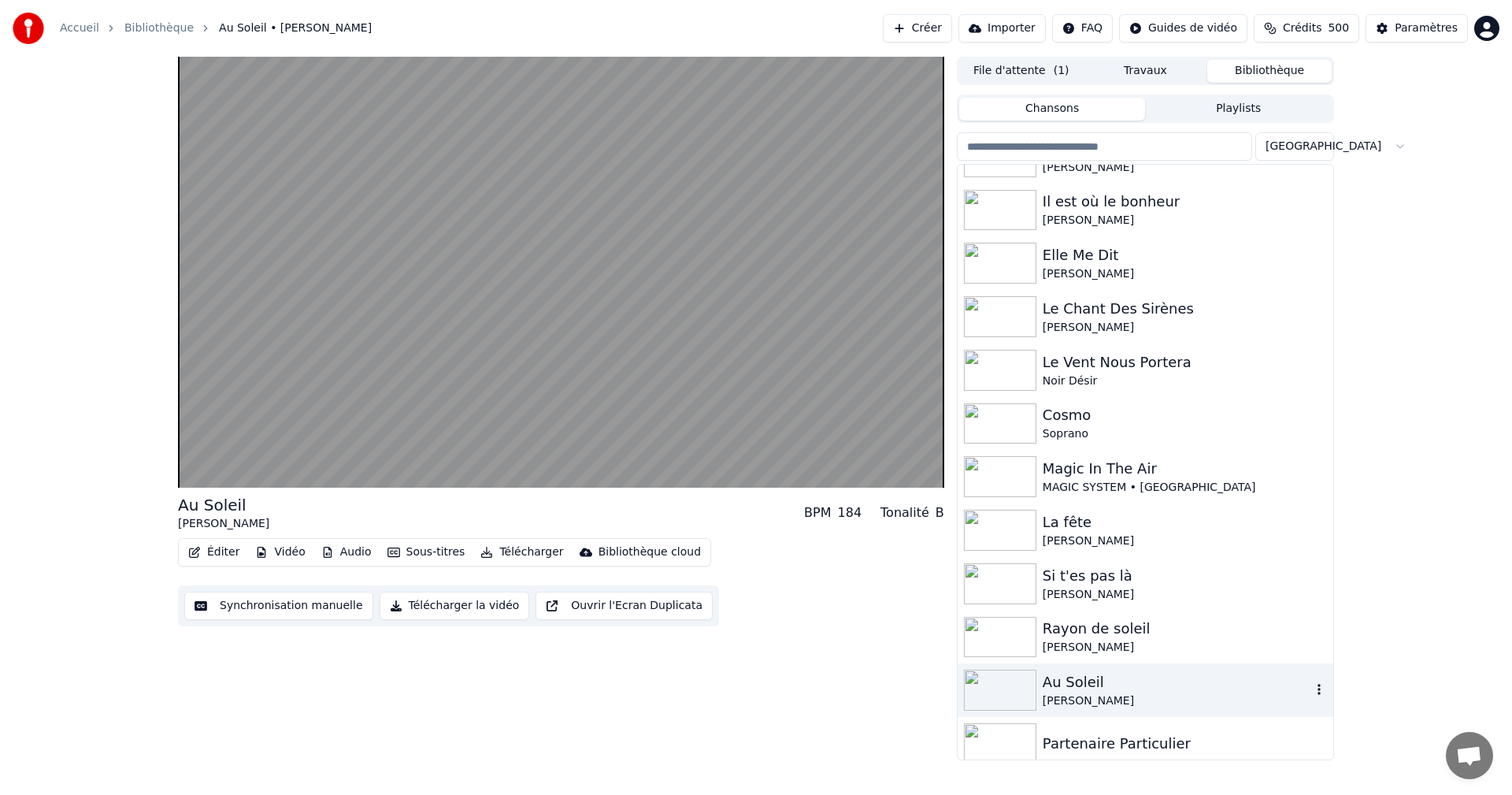
click at [762, 327] on video at bounding box center [561, 273] width 766 height 431
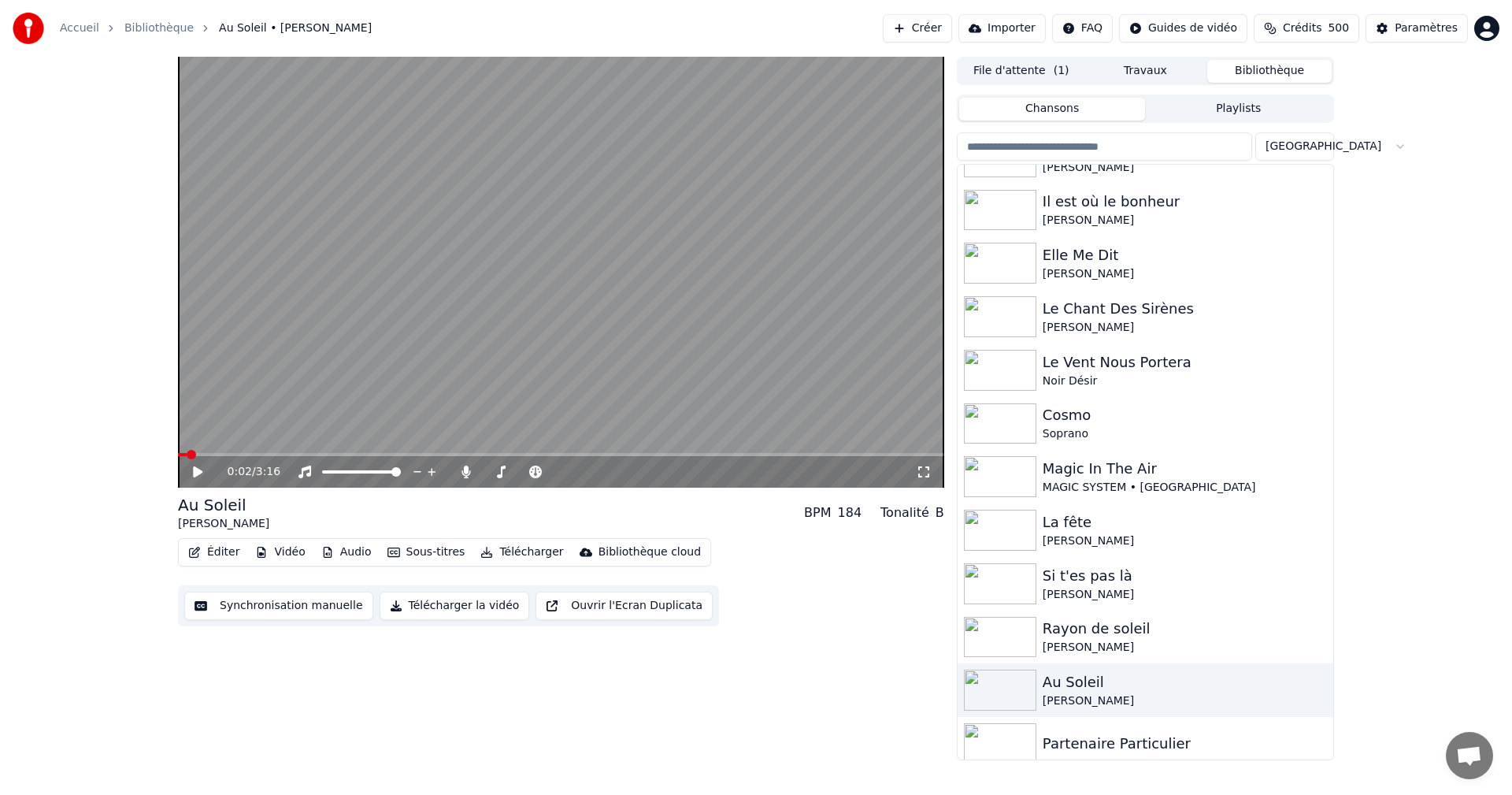
click at [923, 472] on icon at bounding box center [924, 472] width 16 height 13
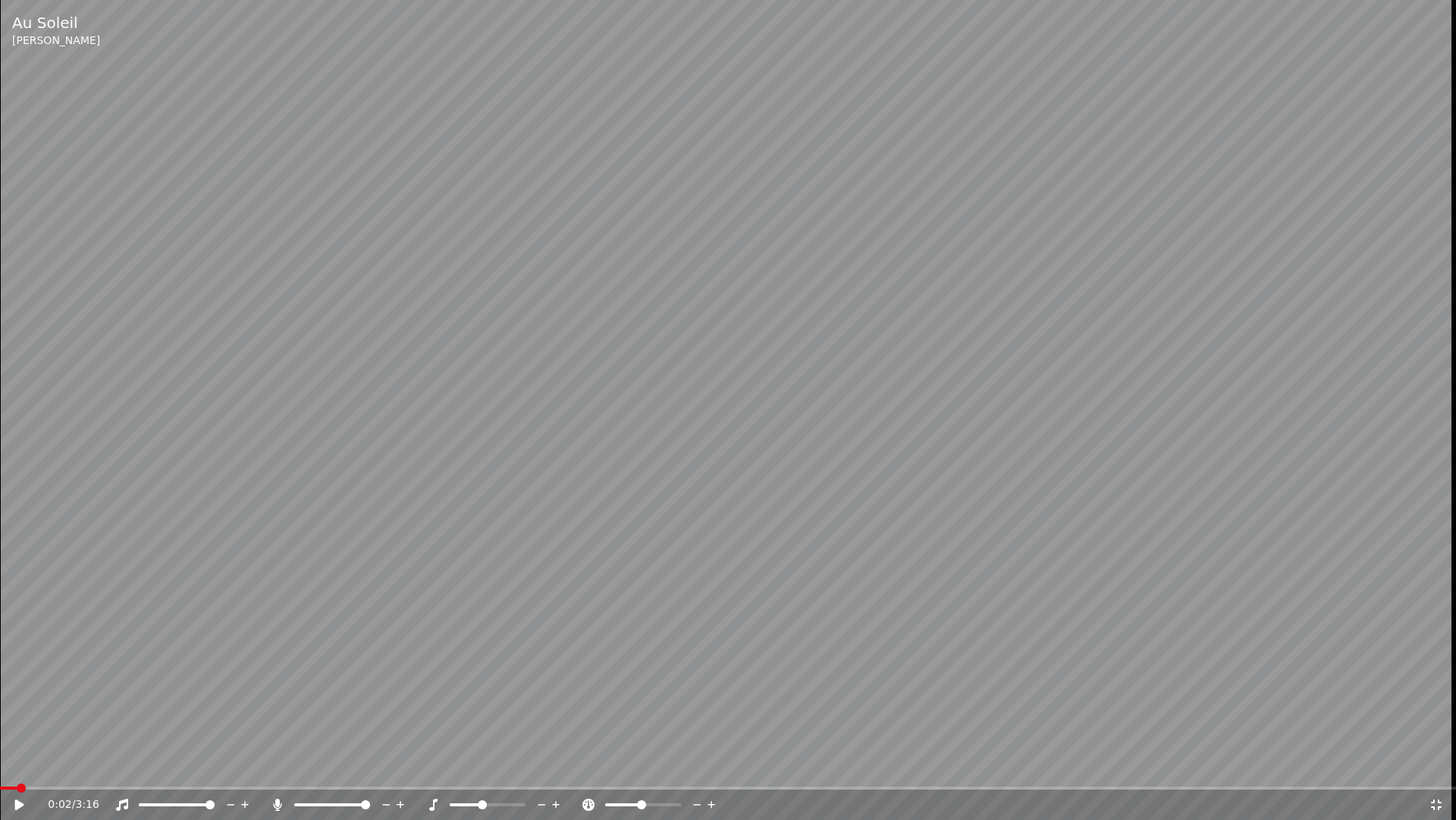
click at [17, 765] on icon at bounding box center [20, 805] width 9 height 11
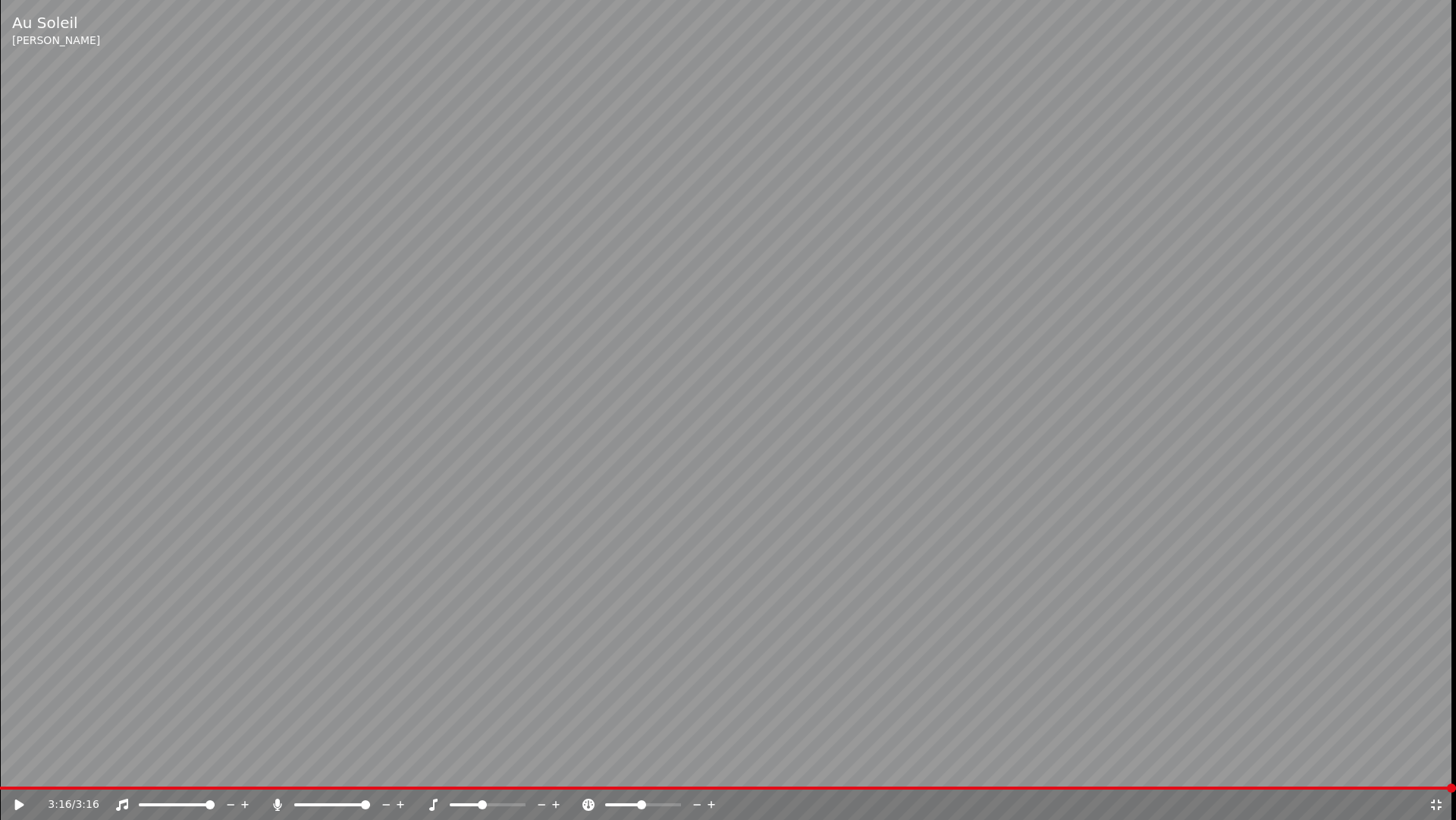
click at [1430, 765] on icon at bounding box center [1437, 805] width 15 height 12
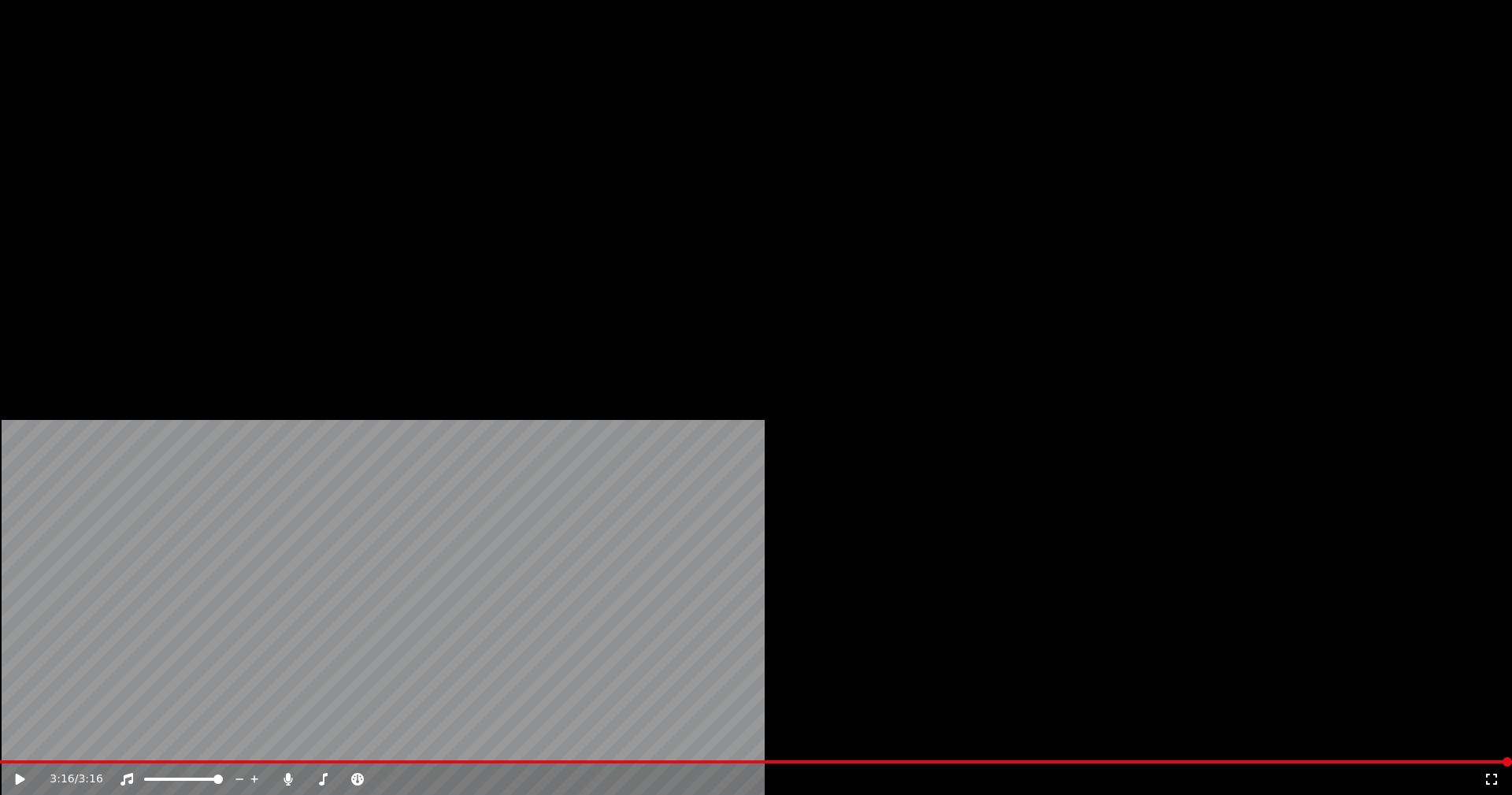
scroll to position [7019, 0]
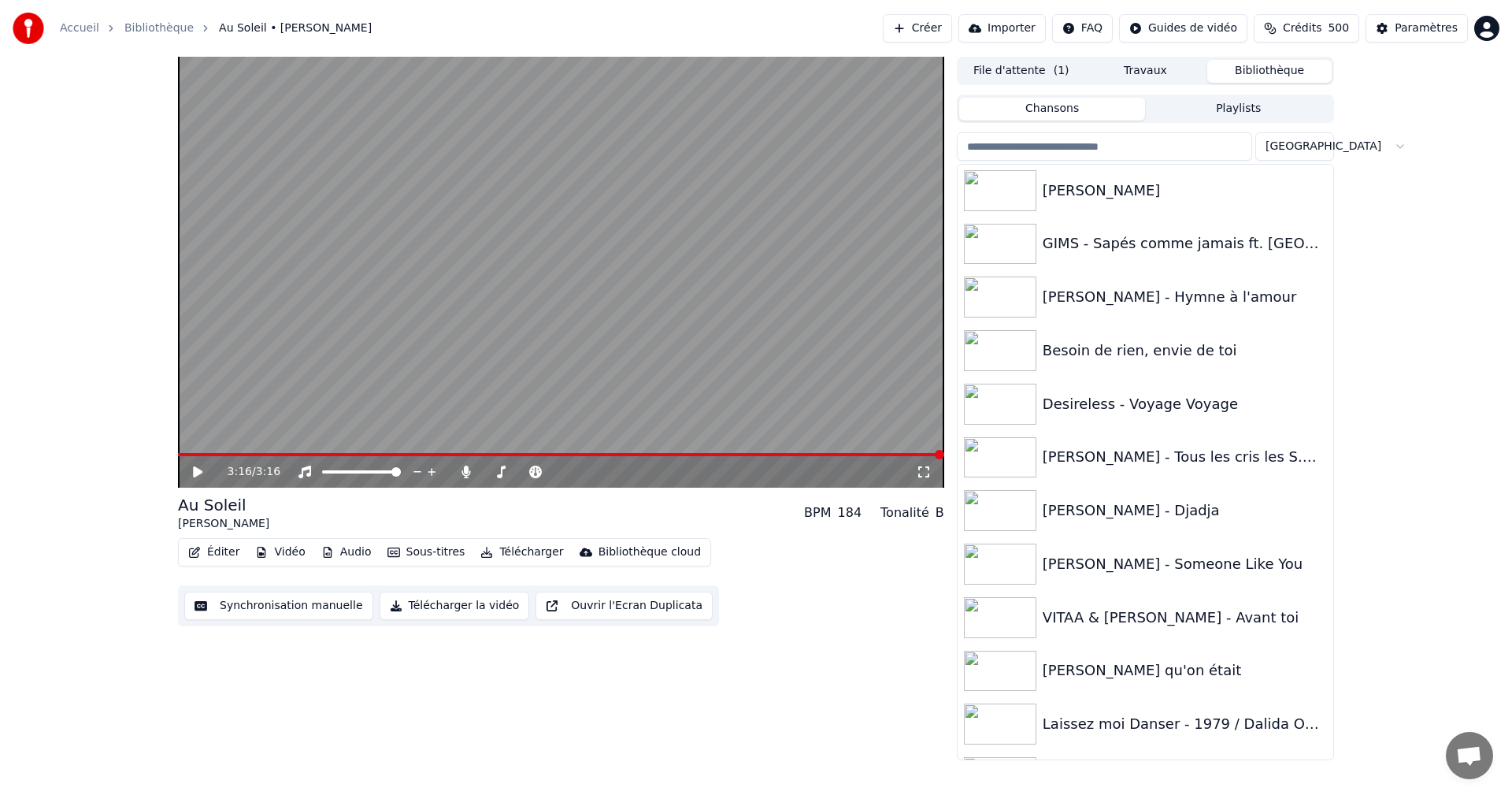
click at [1110, 400] on div "Desireless - Voyage Voyage" at bounding box center [1185, 404] width 284 height 22
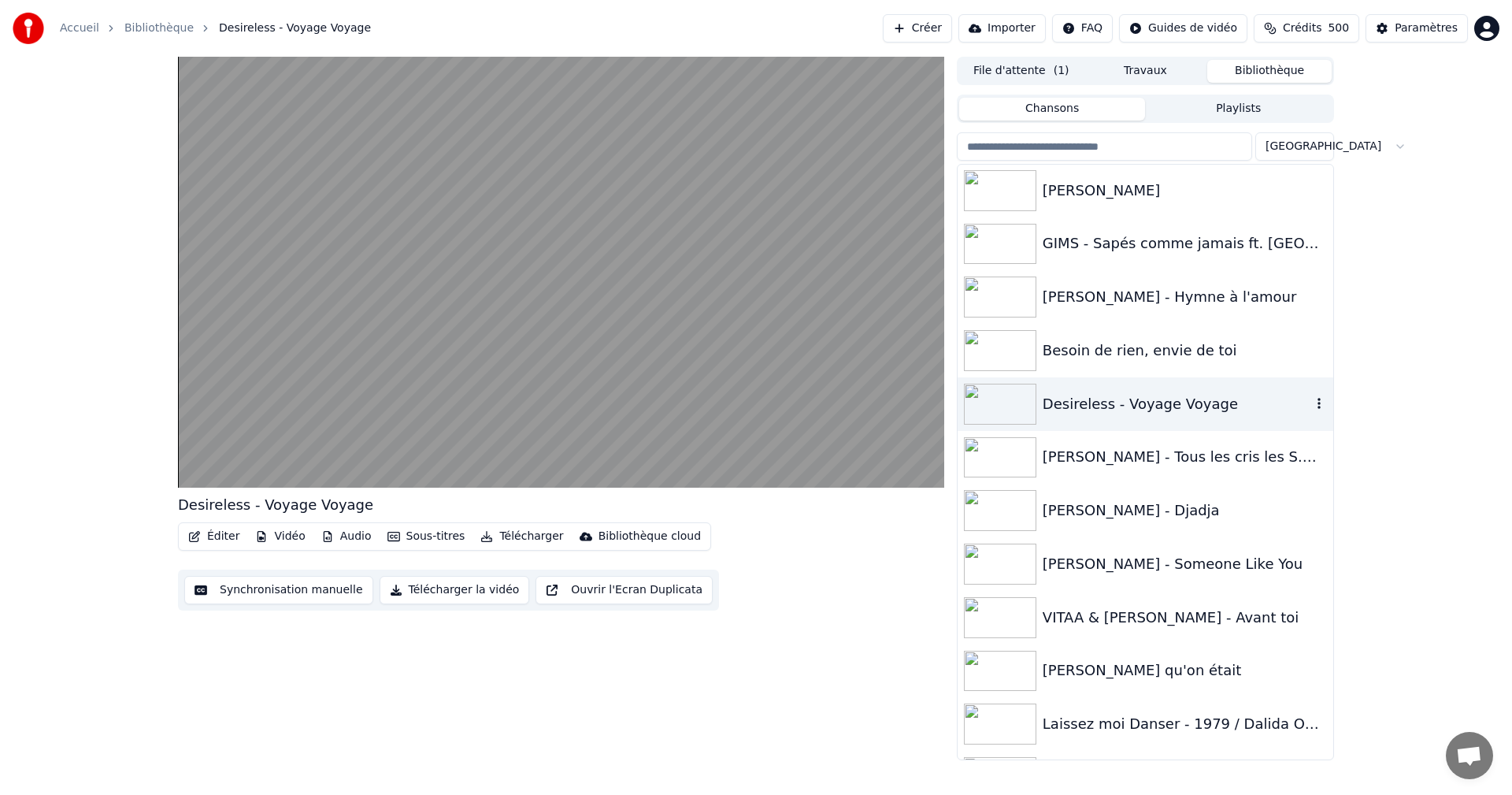
click at [714, 371] on video at bounding box center [561, 273] width 766 height 431
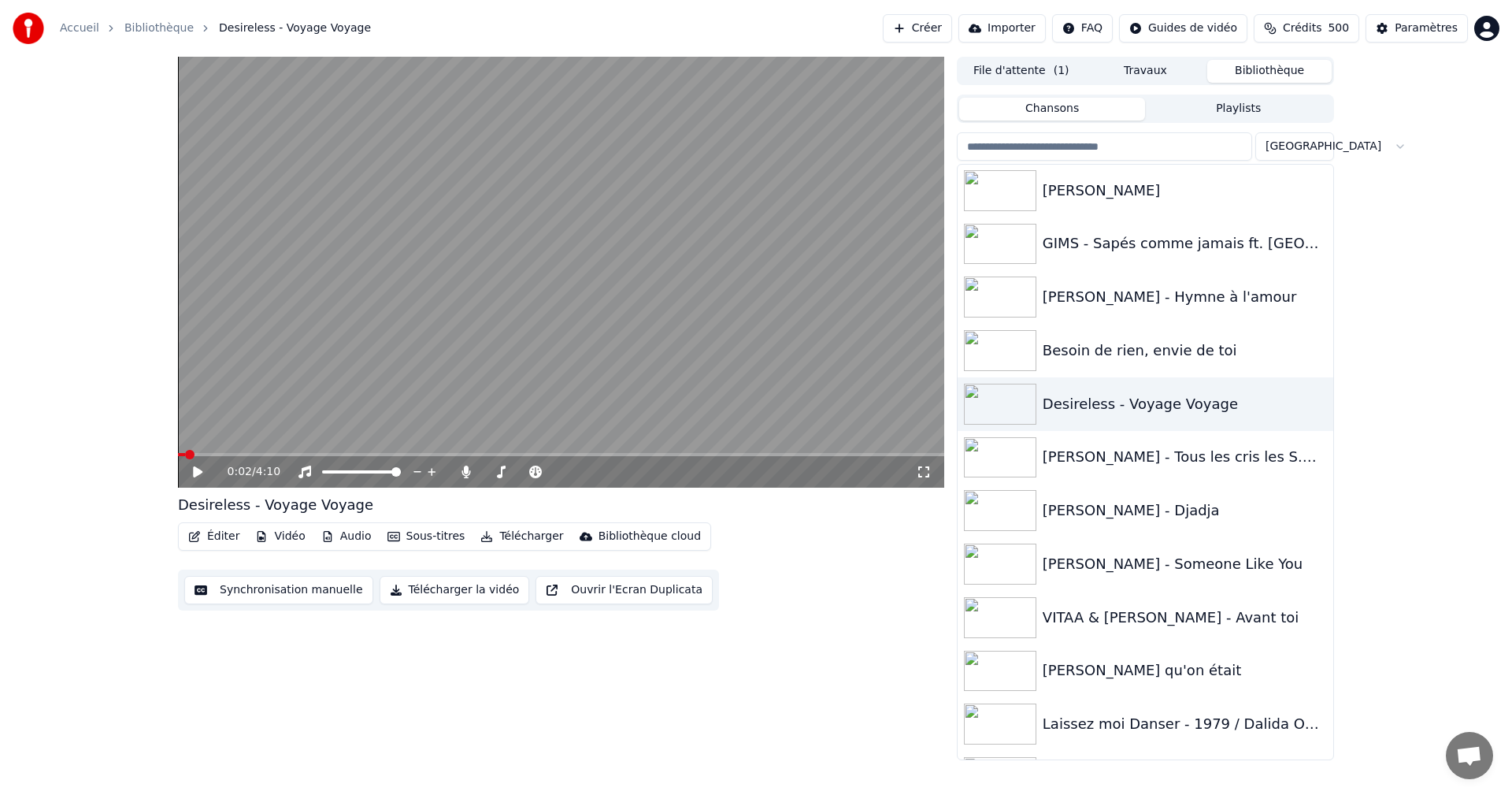
click at [922, 474] on icon at bounding box center [924, 472] width 16 height 13
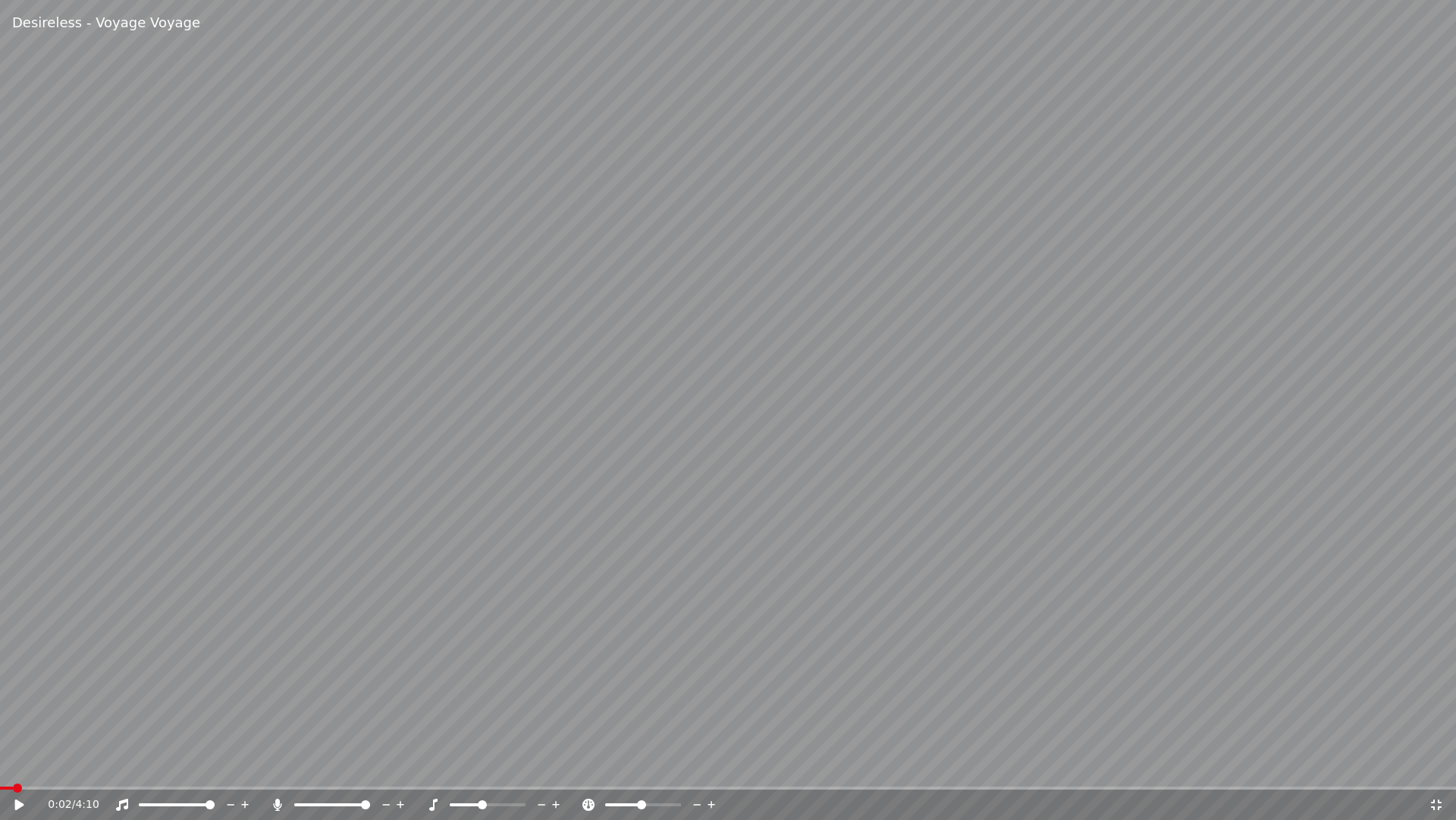
click at [605, 382] on video at bounding box center [728, 410] width 1456 height 820
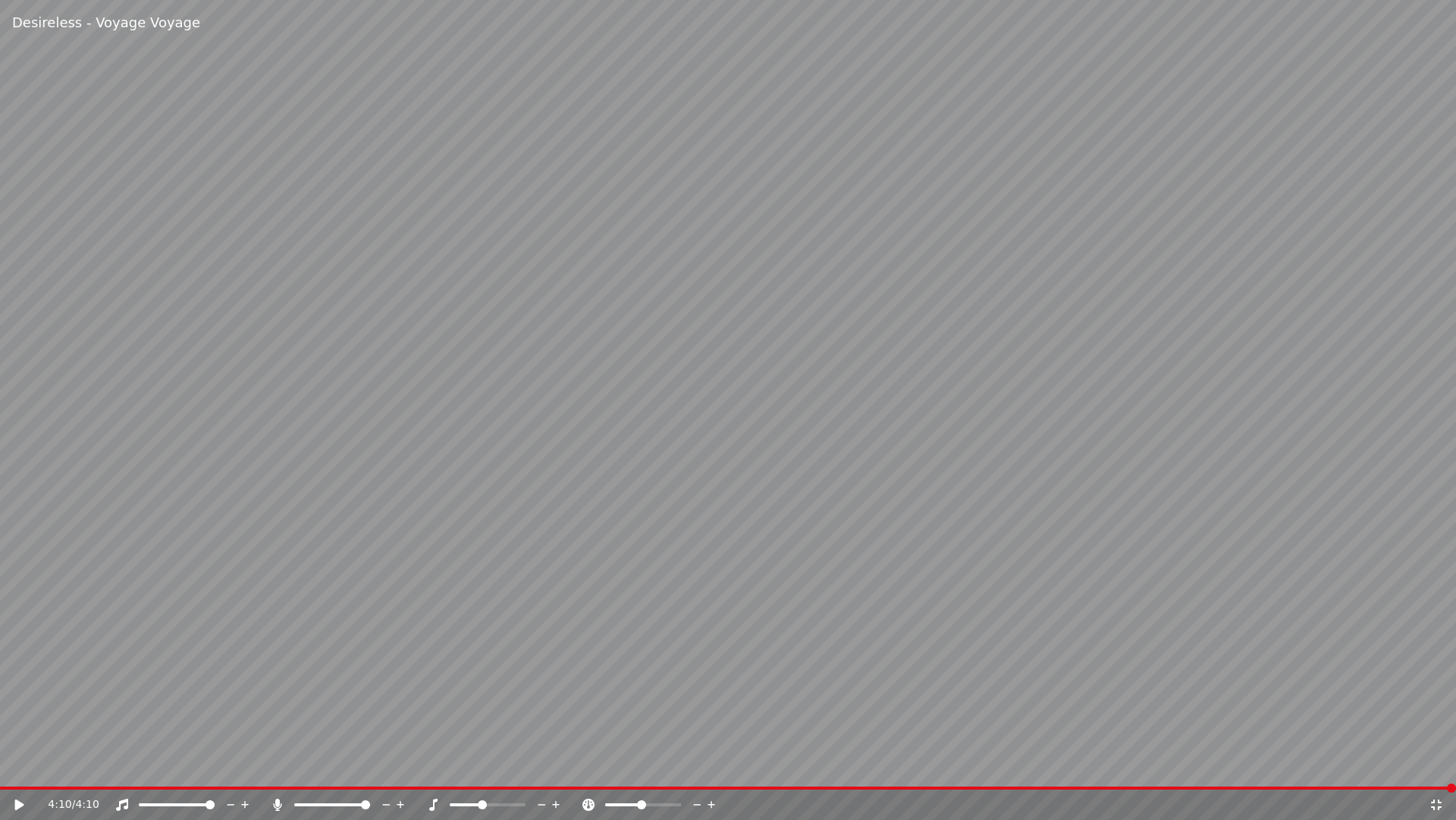
click at [1433, 765] on div "4:10 / 4:10" at bounding box center [728, 805] width 1456 height 31
click at [1434, 765] on div "4:10 / 4:10" at bounding box center [728, 805] width 1456 height 31
click at [1434, 765] on icon at bounding box center [1437, 805] width 11 height 11
